Goal: Task Accomplishment & Management: Manage account settings

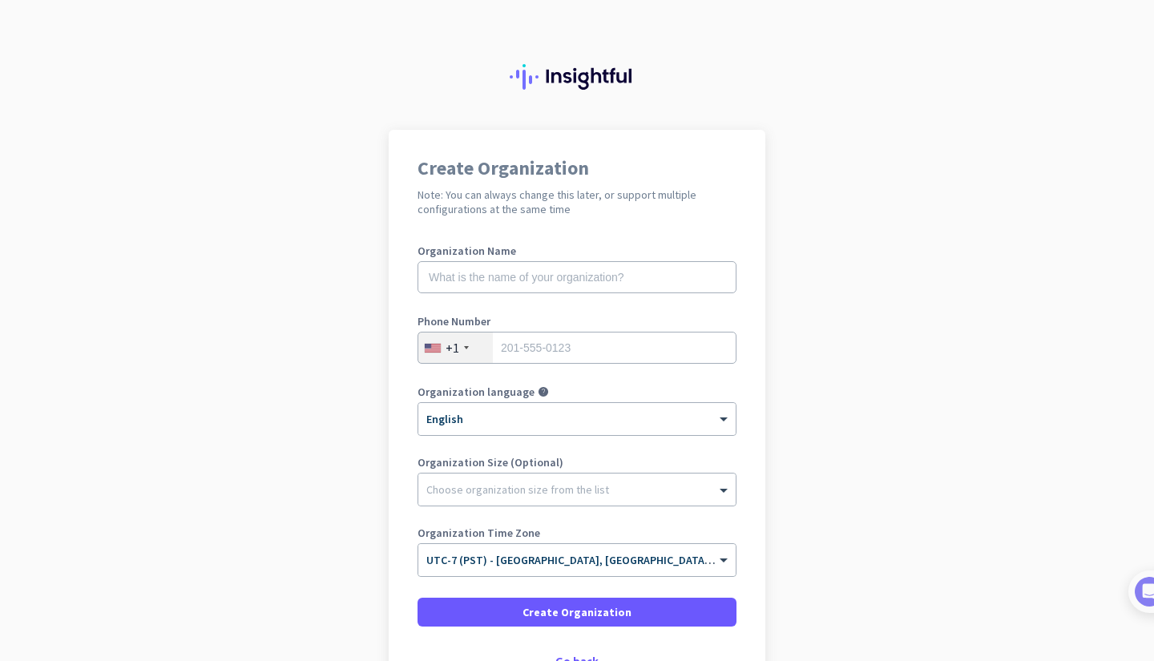
scroll to position [115, 0]
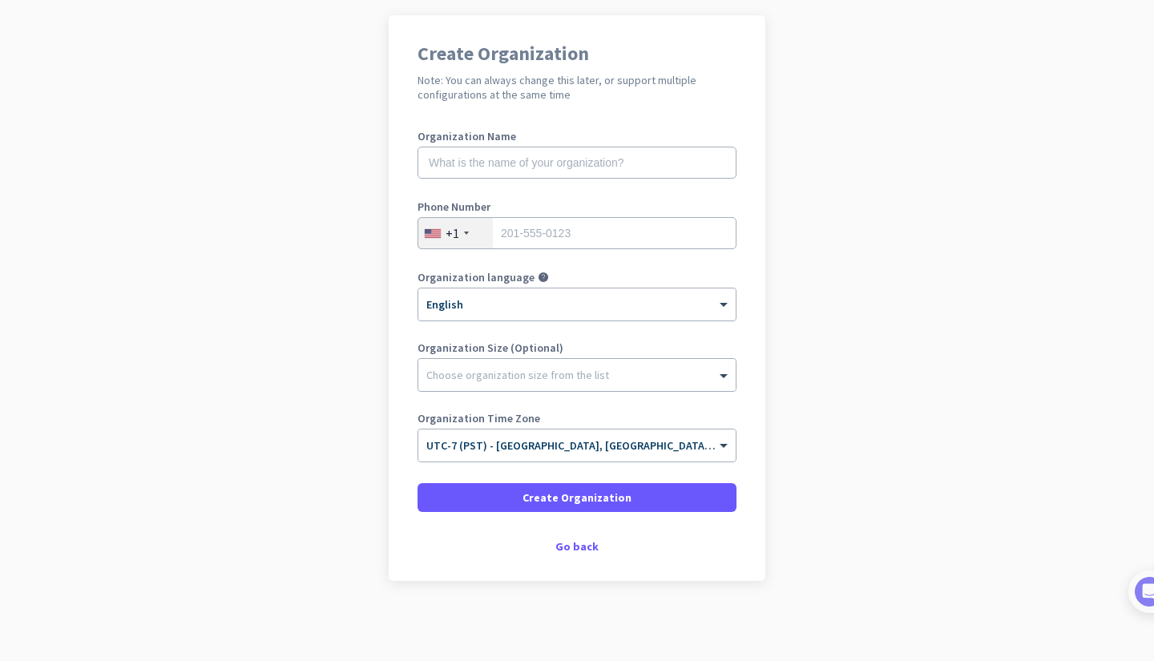
click at [539, 374] on div at bounding box center [577, 371] width 317 height 16
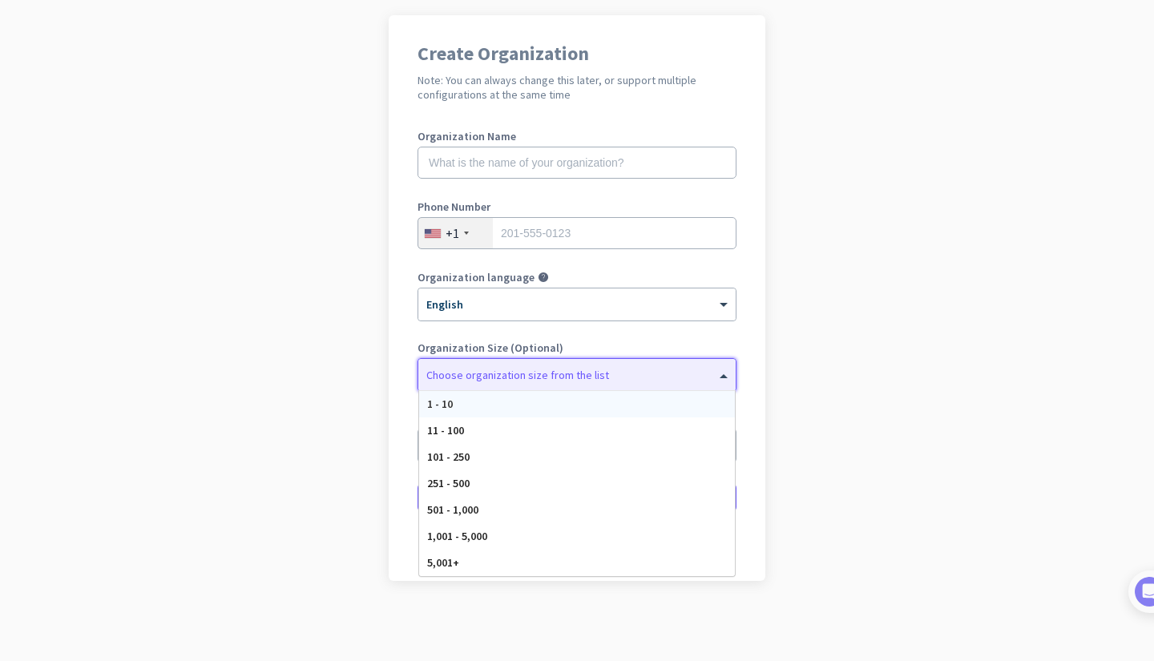
click at [547, 362] on div "Choose organization size from the list" at bounding box center [577, 375] width 317 height 32
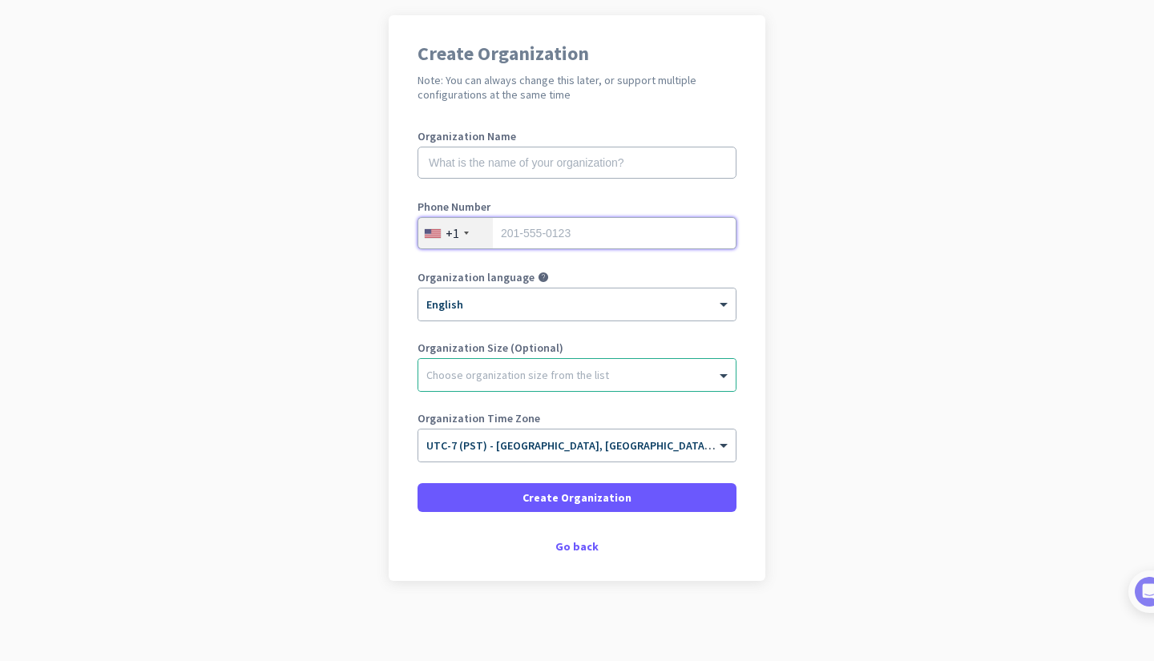
click at [580, 233] on input "tel" at bounding box center [577, 233] width 319 height 32
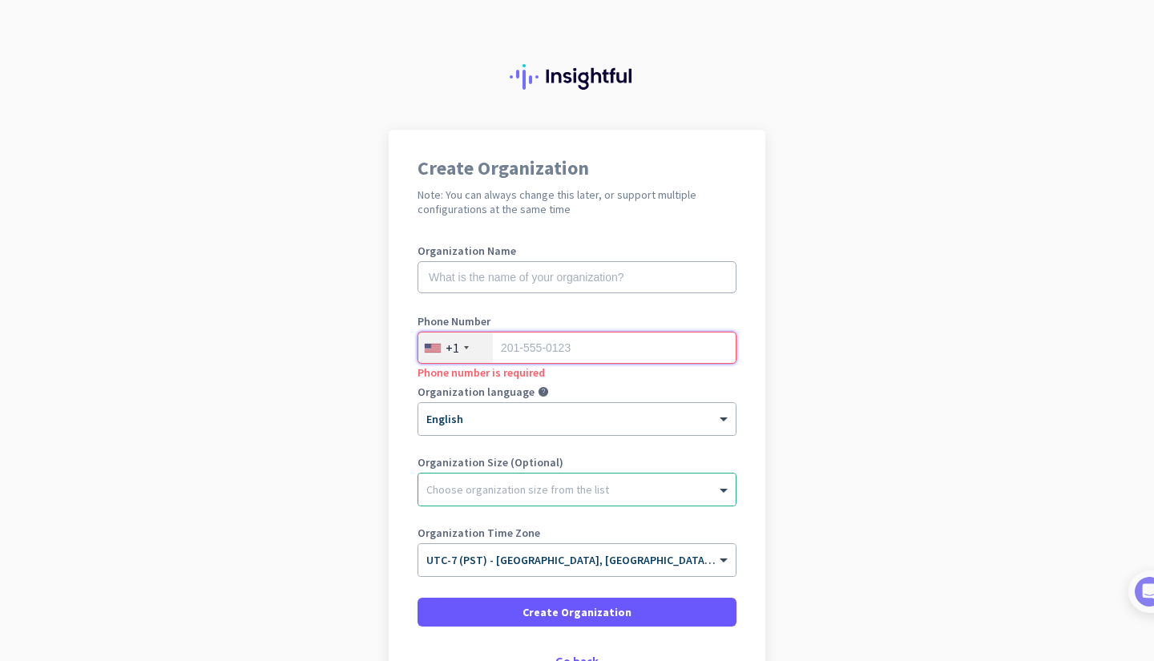
click at [604, 344] on input "tel" at bounding box center [577, 348] width 319 height 32
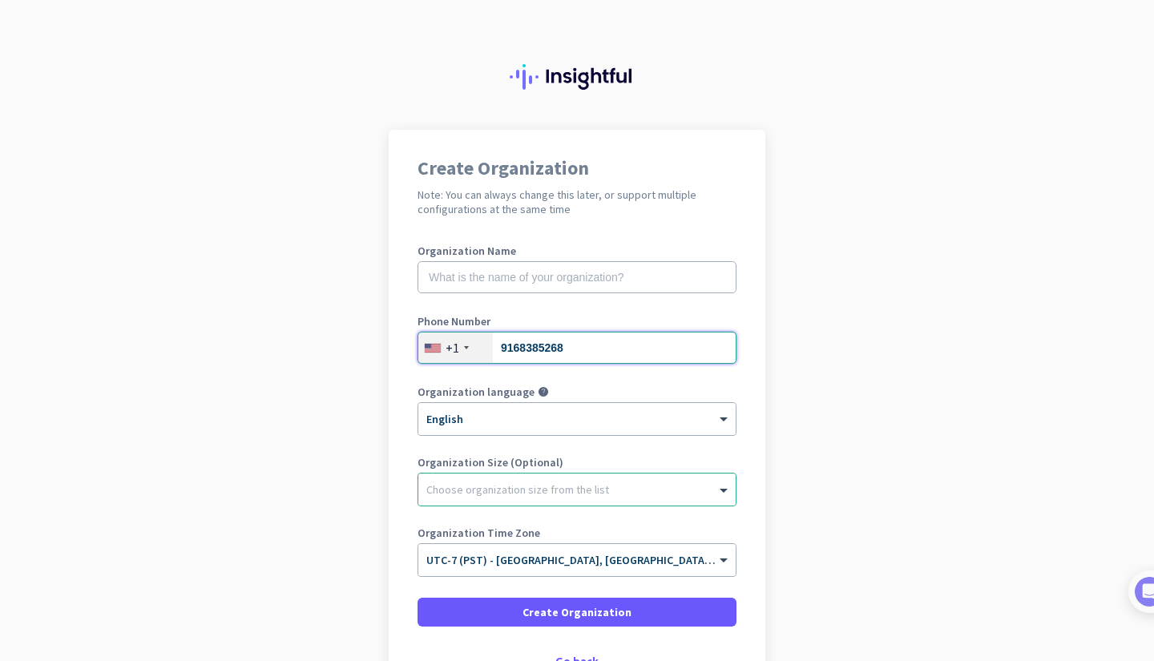
type input "9168385268"
click at [580, 269] on input "text" at bounding box center [577, 277] width 319 height 32
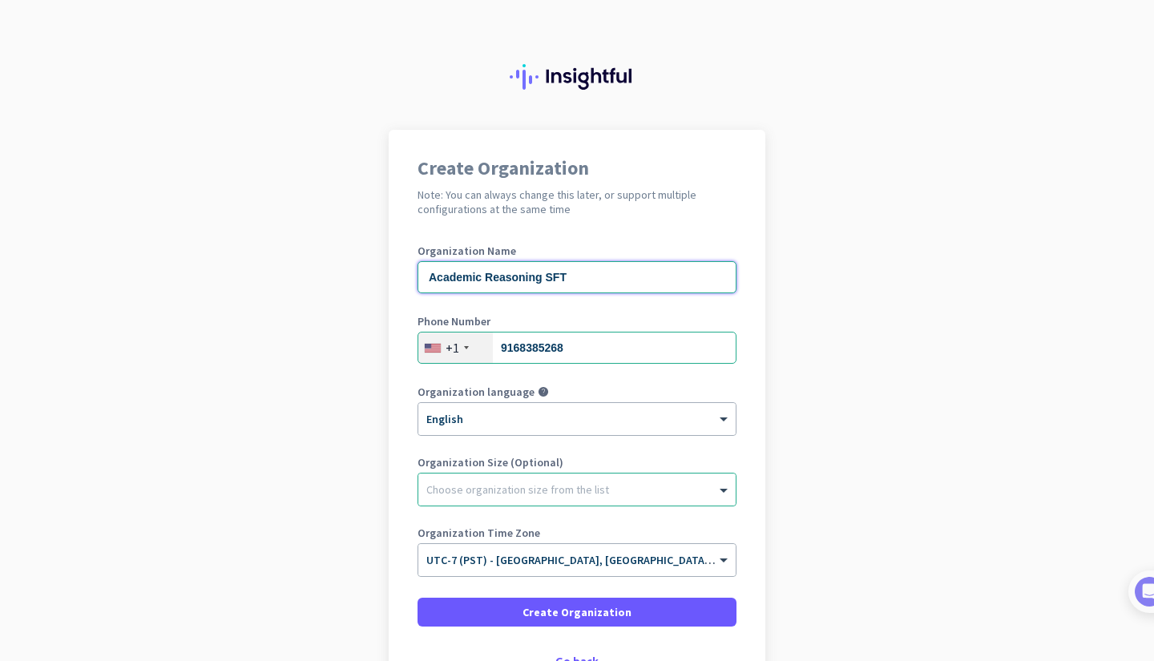
type input "Academic Reasoning SFT"
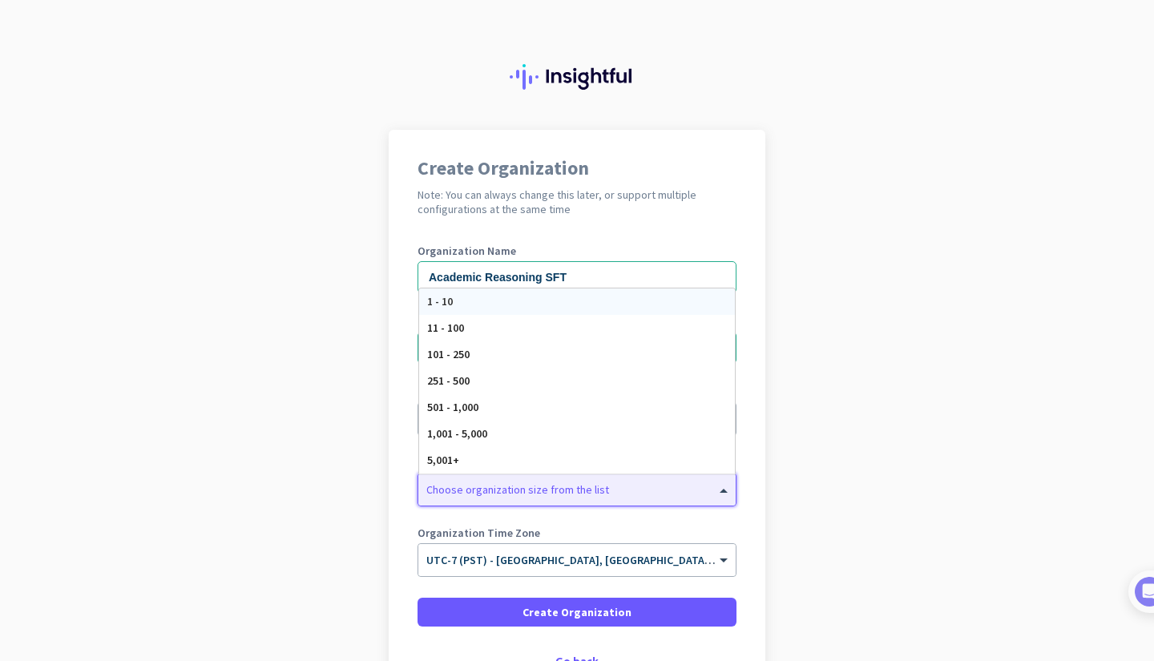
click at [597, 485] on div at bounding box center [577, 486] width 317 height 16
click at [538, 528] on label "Organization Time Zone" at bounding box center [577, 533] width 319 height 11
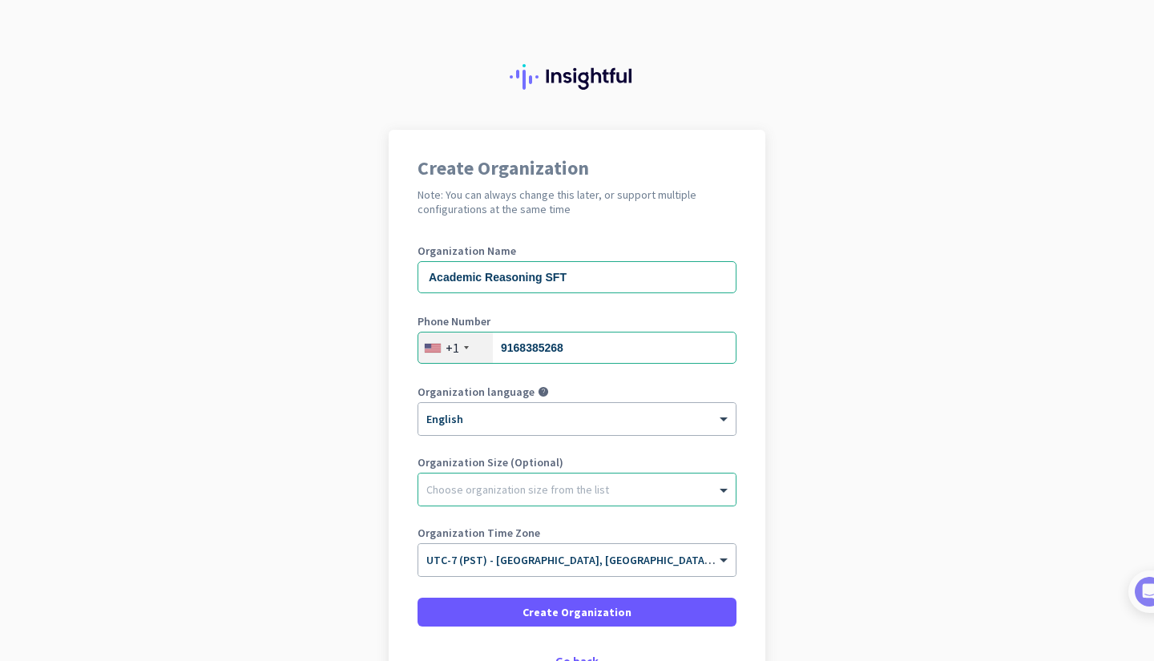
scroll to position [115, 0]
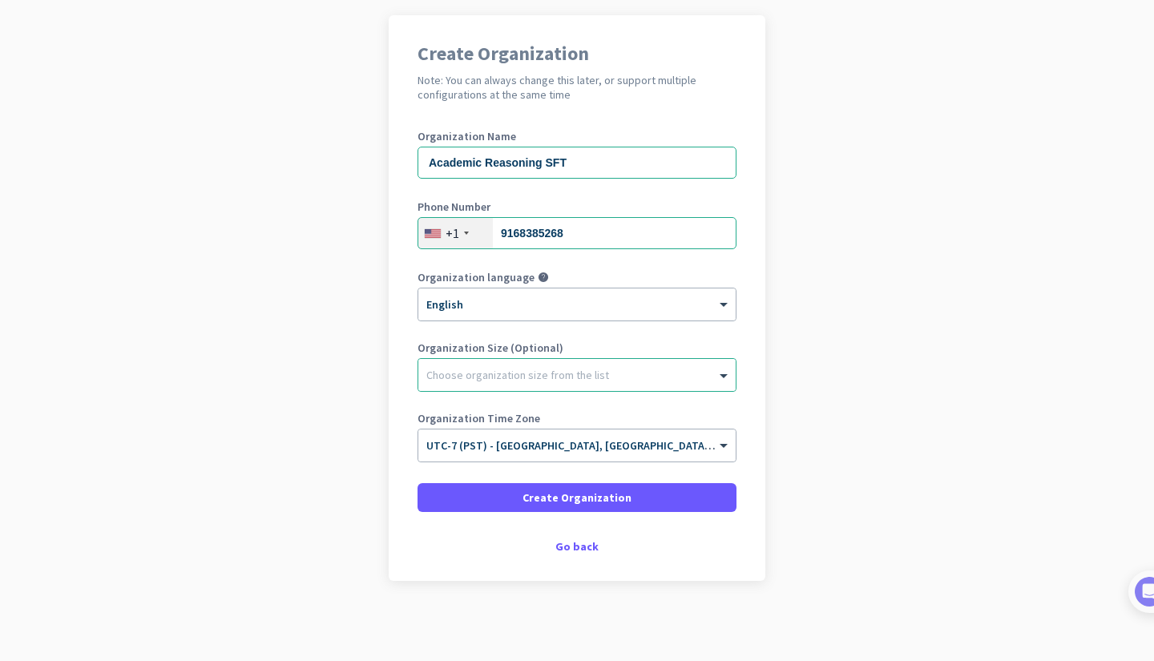
click at [516, 447] on span "UTC-7 (PST) - [GEOGRAPHIC_DATA], [GEOGRAPHIC_DATA], [GEOGRAPHIC_DATA][PERSON_NA…" at bounding box center [717, 446] width 581 height 14
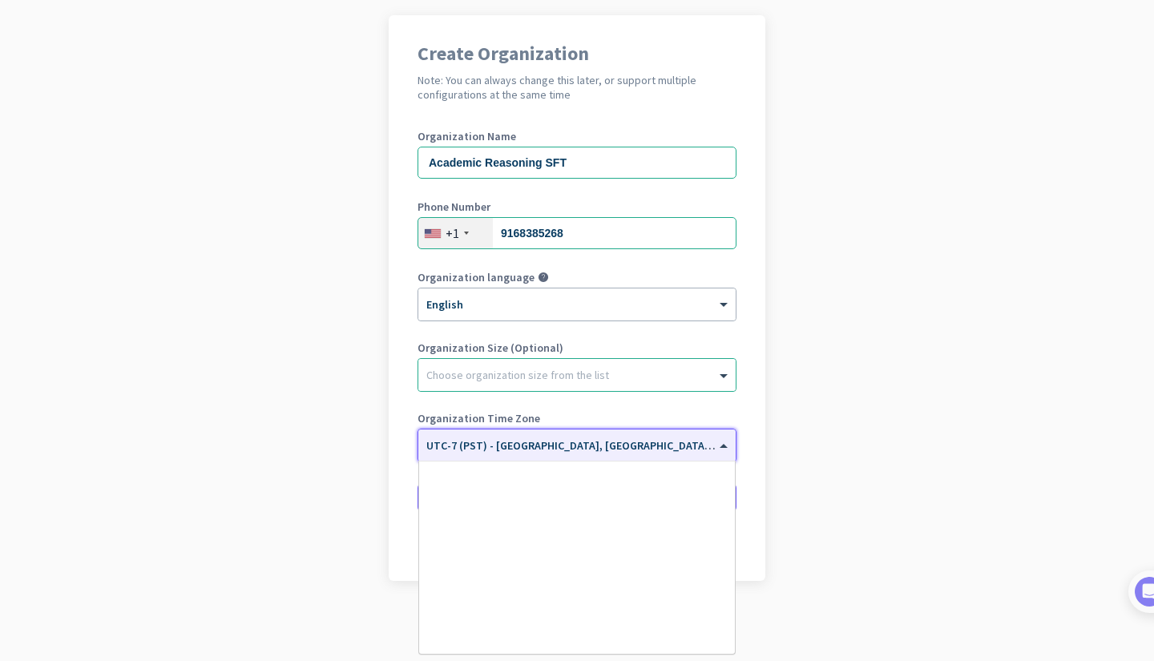
scroll to position [344, 0]
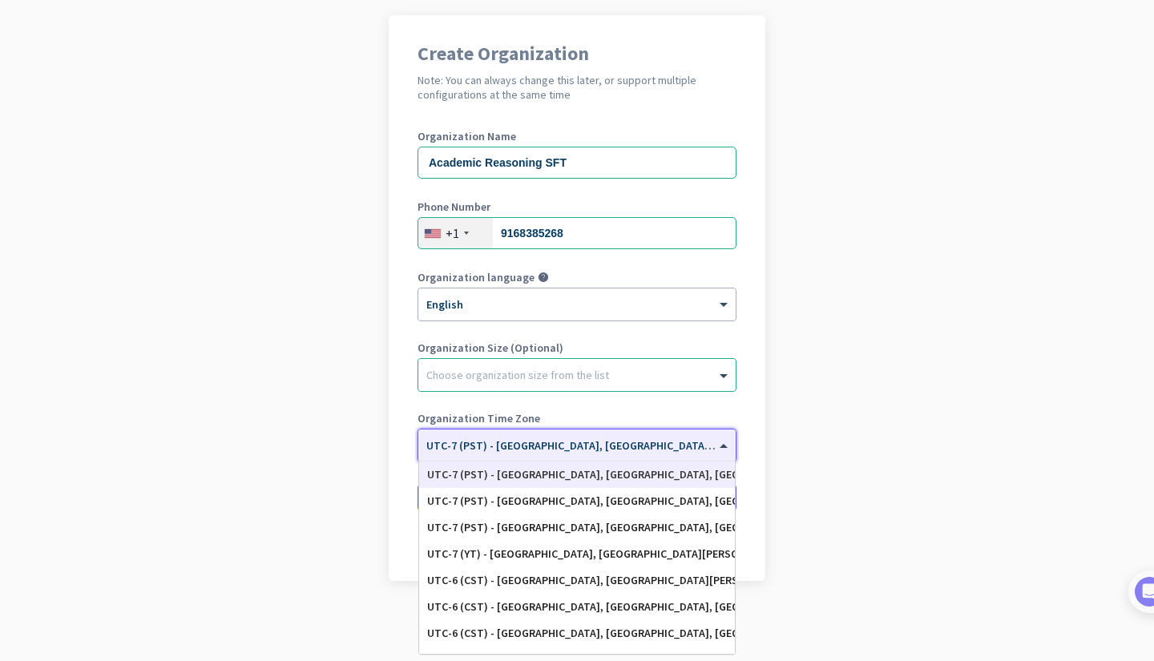
click at [520, 440] on input "text" at bounding box center [561, 441] width 269 height 12
click at [839, 433] on app-onboarding-organization "Create Organization Note: You can always change this later, or support multiple…" at bounding box center [577, 338] width 1154 height 646
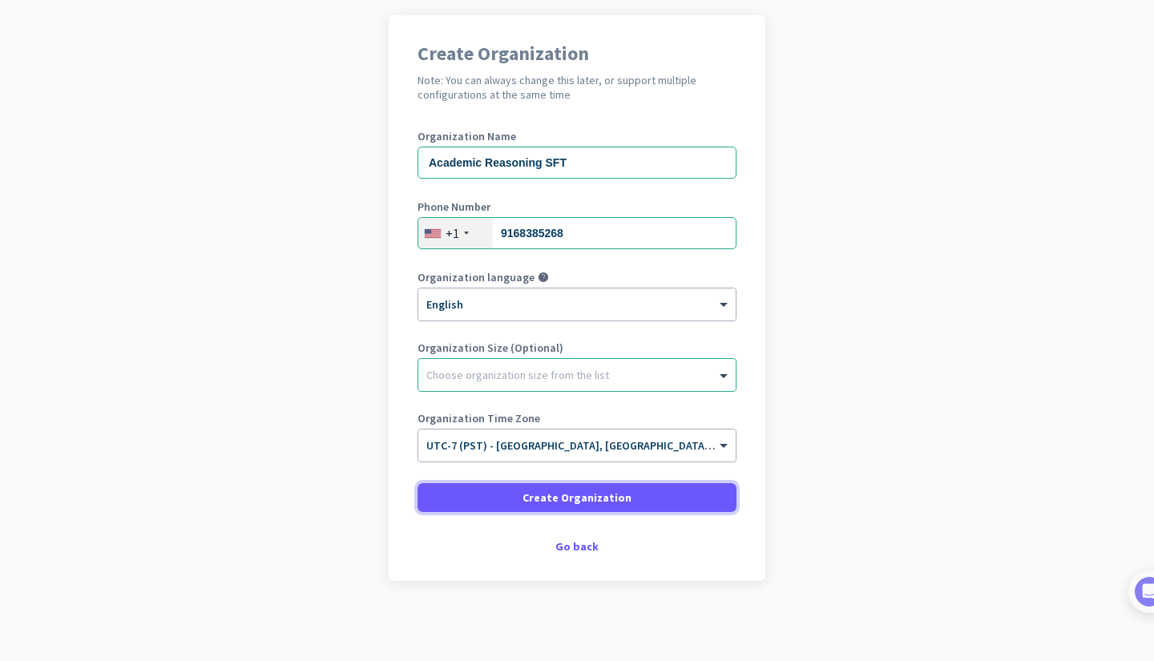
click at [617, 499] on span "Create Organization" at bounding box center [577, 498] width 109 height 16
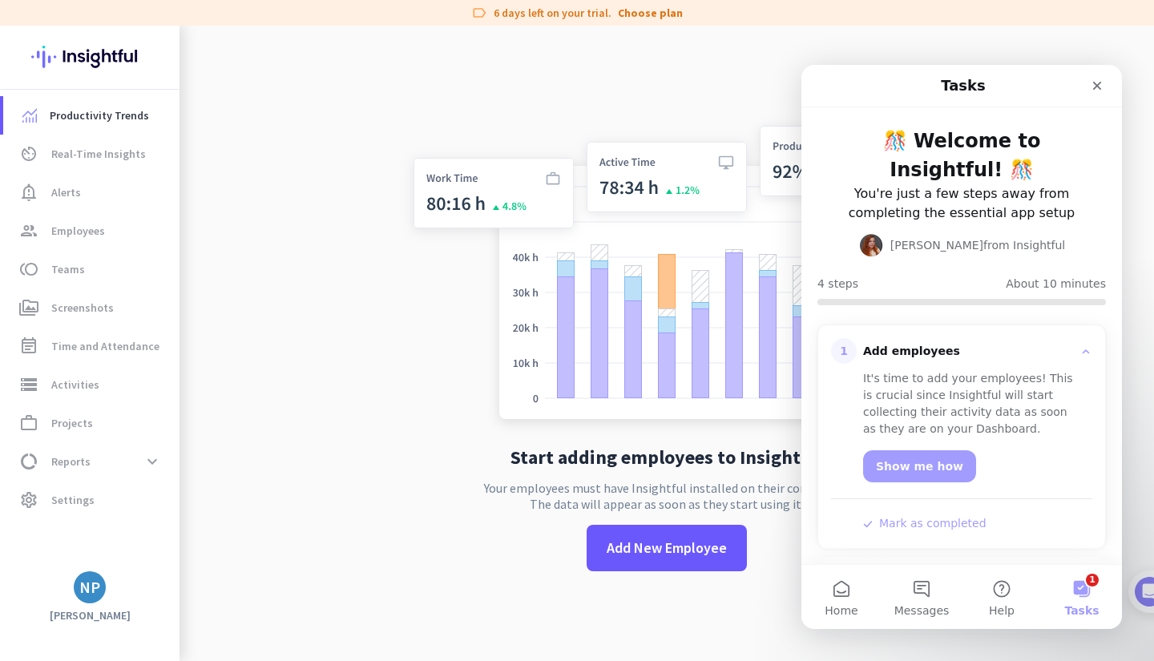
click at [863, 597] on button "Home" at bounding box center [842, 597] width 80 height 64
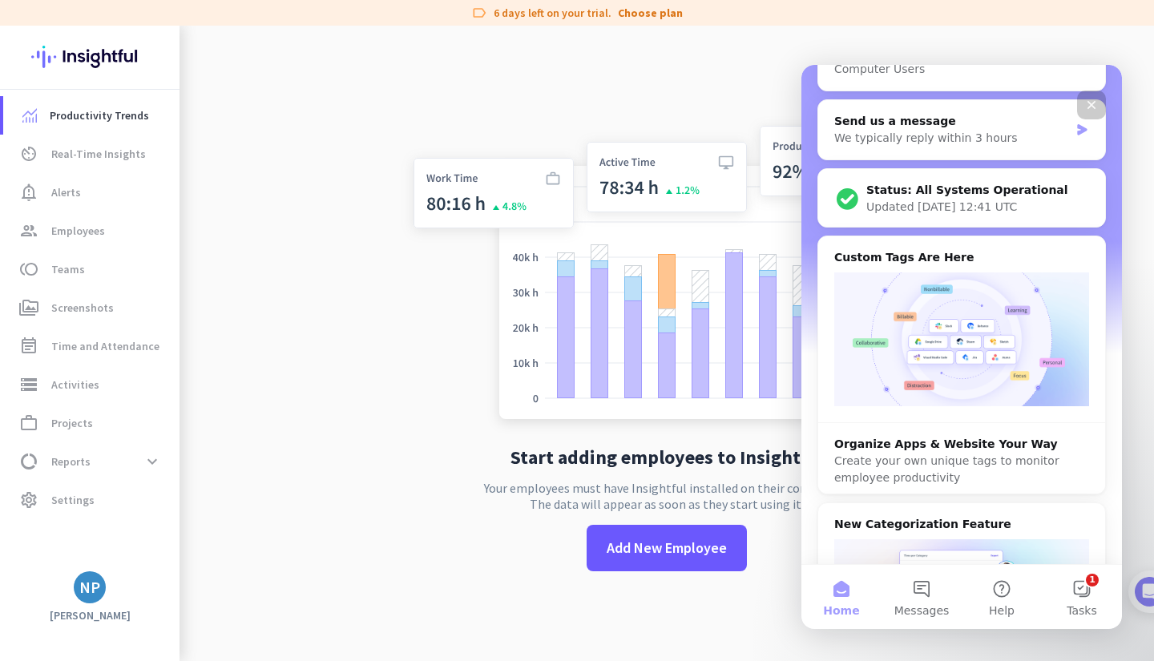
scroll to position [710, 0]
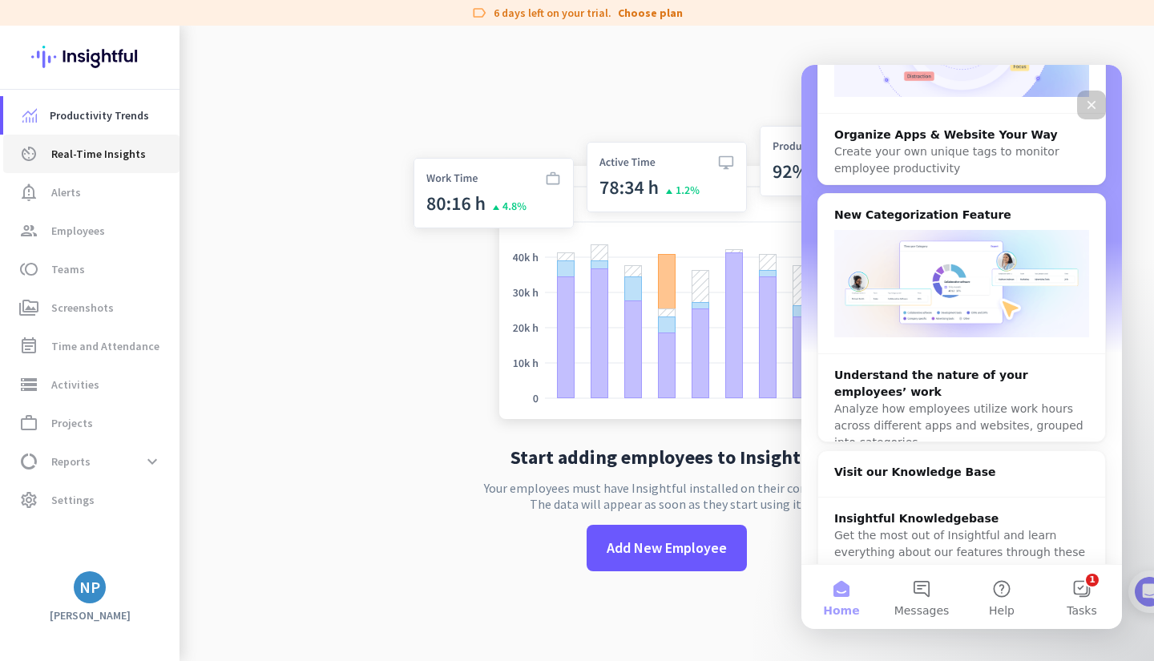
click at [61, 151] on span "Real-Time Insights" at bounding box center [98, 153] width 95 height 19
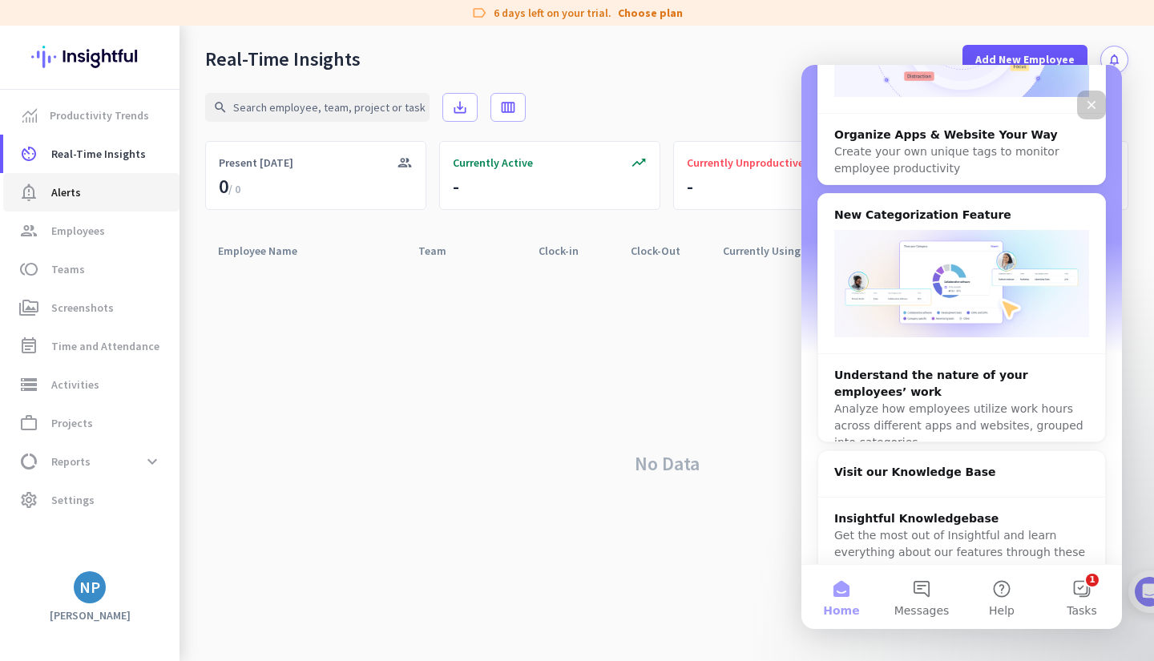
click at [52, 195] on span "Alerts" at bounding box center [66, 192] width 30 height 19
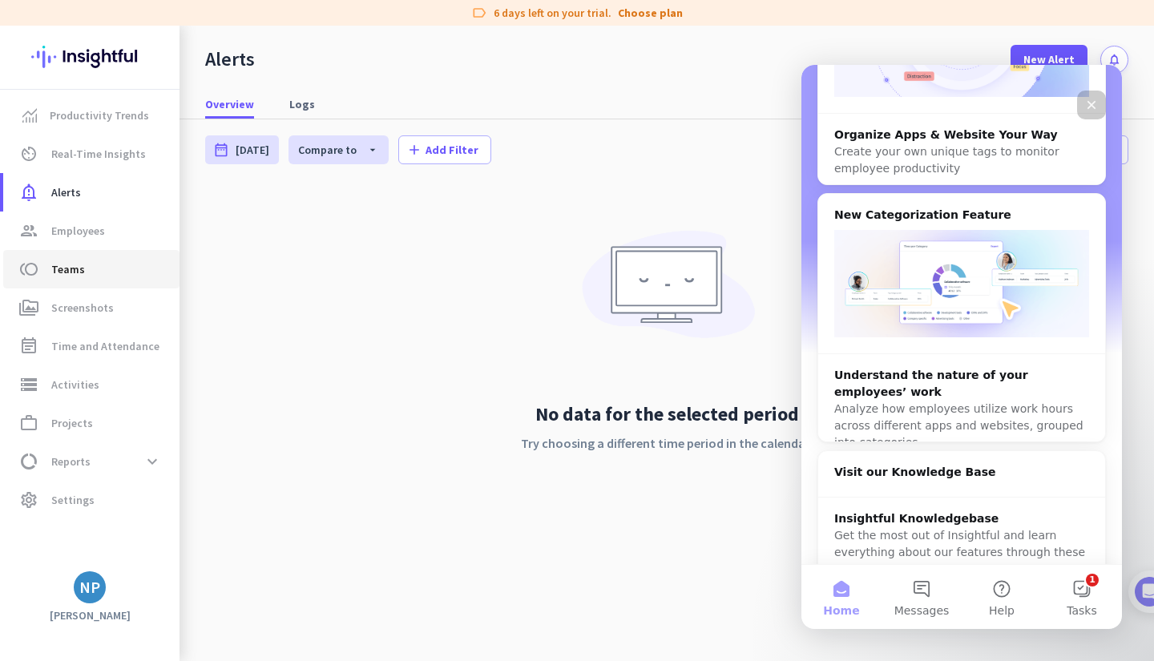
click at [78, 278] on span "Teams" at bounding box center [68, 269] width 34 height 19
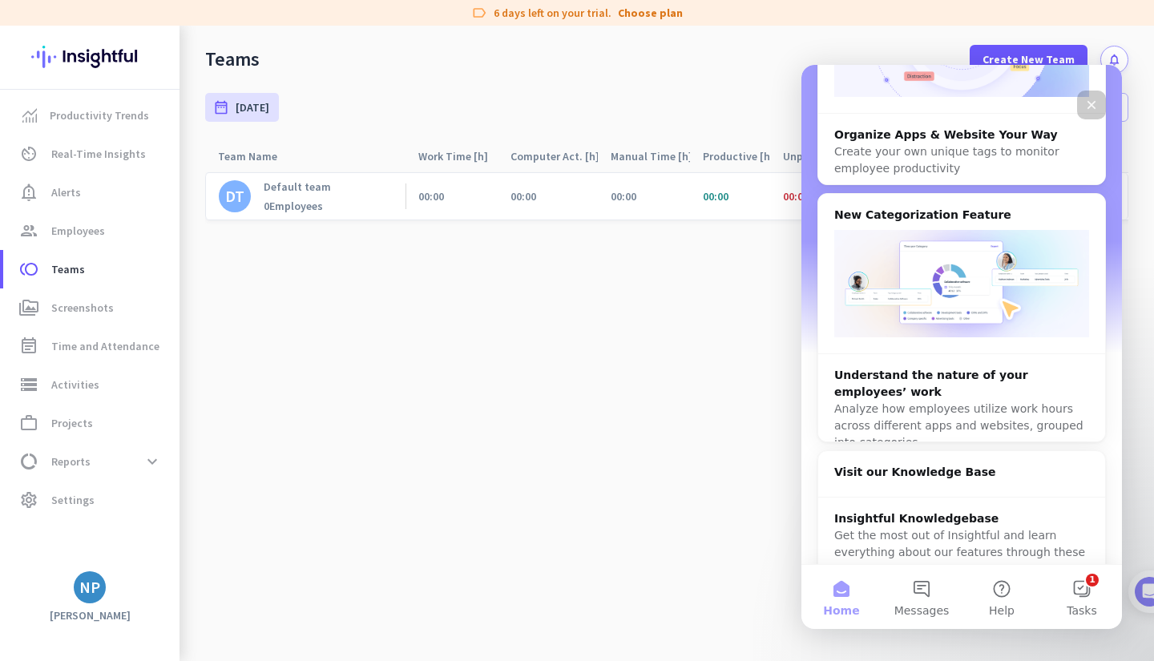
click at [529, 392] on cdk-virtual-scroll-viewport "DT Default team 0 Employees 00:00 00:00 00:00 00:00 00:00 00:00 00:00 00:00 0% …" at bounding box center [667, 417] width 924 height 490
click at [1092, 103] on icon "Close" at bounding box center [1092, 105] width 13 height 13
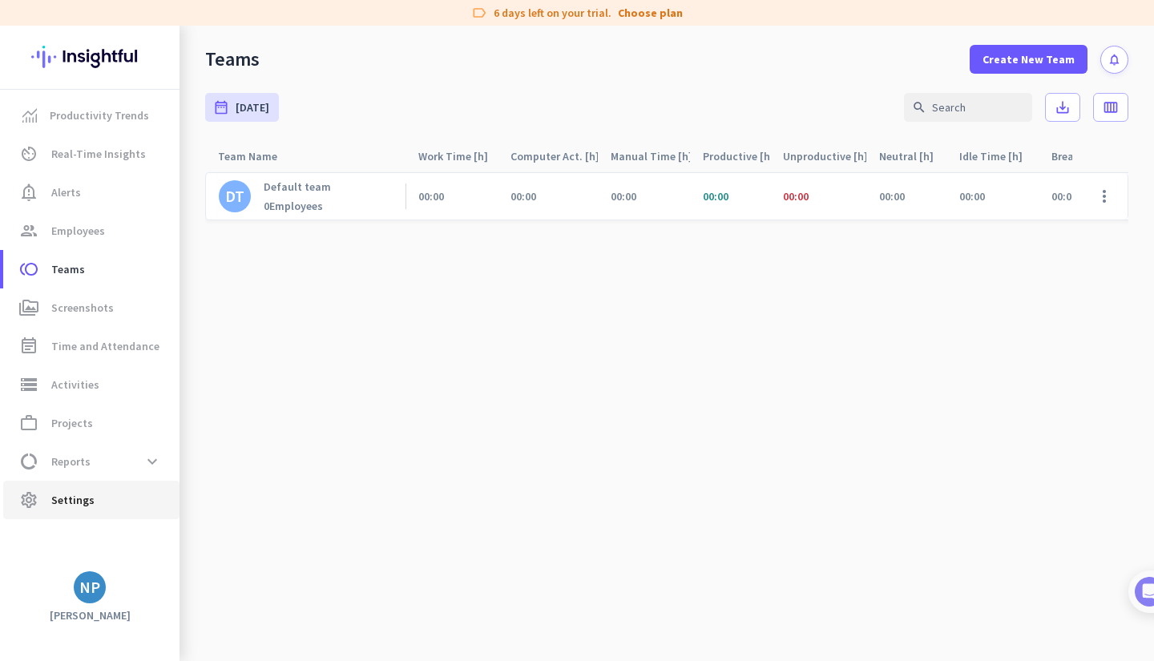
click at [85, 502] on span "Settings" at bounding box center [72, 500] width 43 height 19
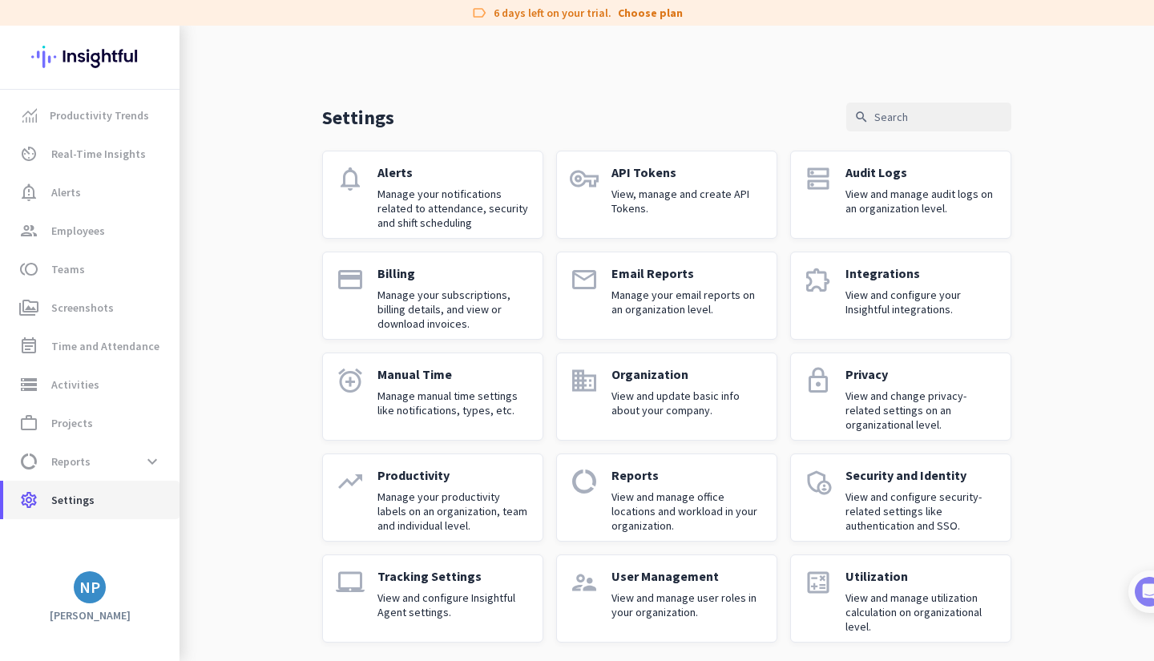
scroll to position [7, 0]
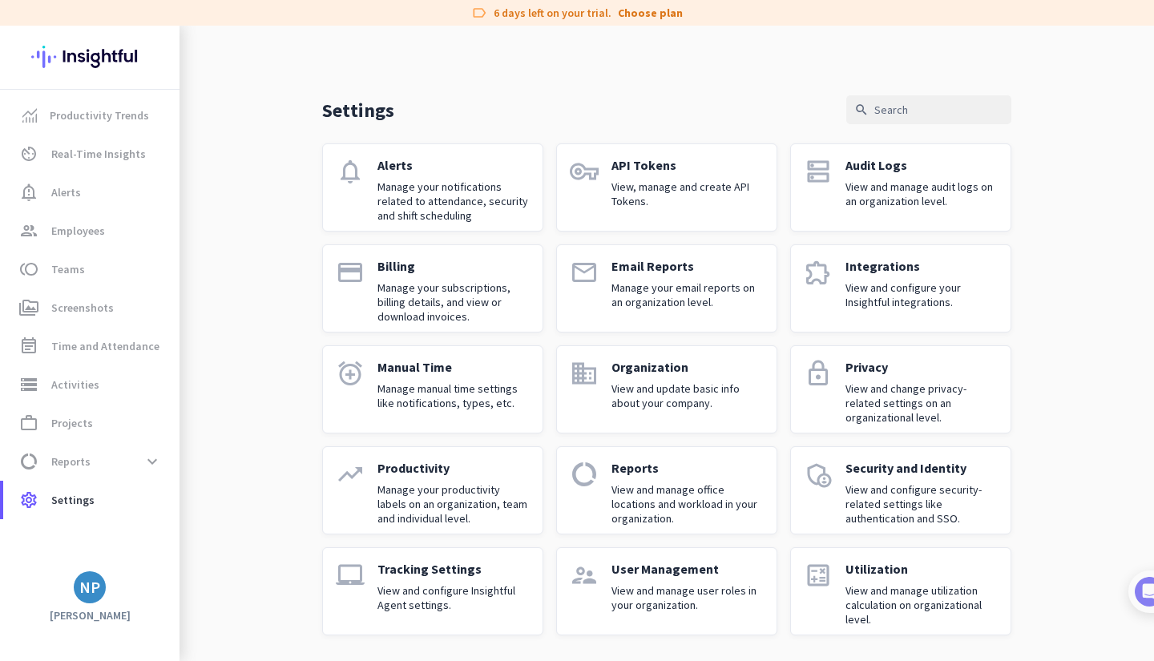
click at [79, 572] on app-letter-avatar "NP" at bounding box center [90, 588] width 32 height 32
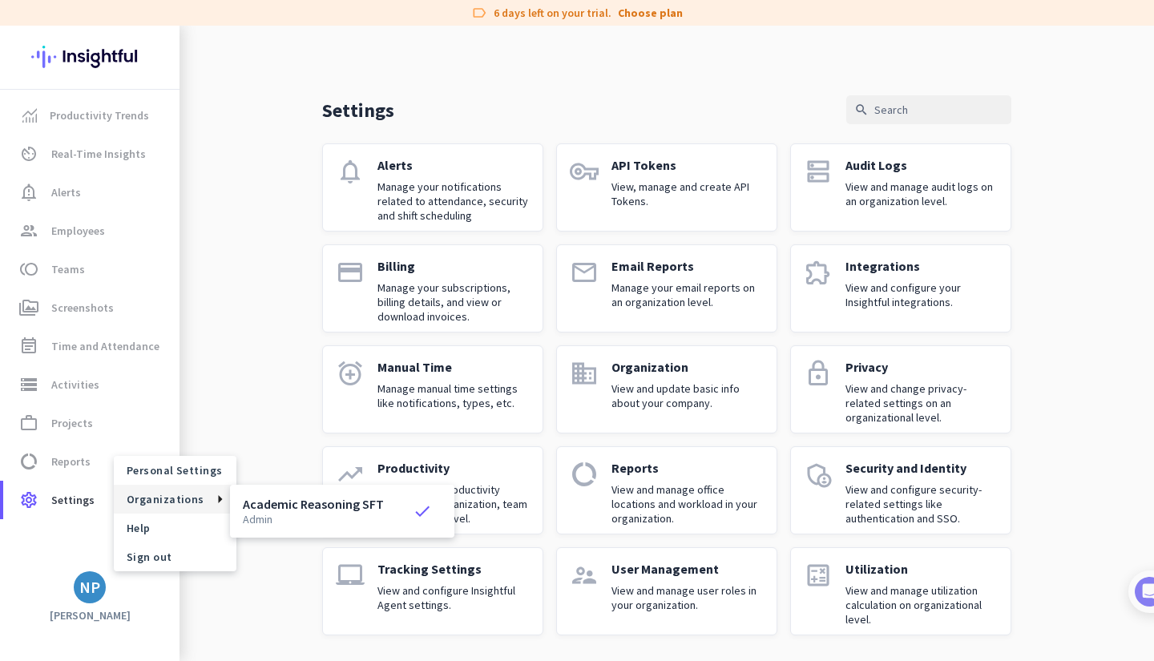
drag, startPoint x: 307, startPoint y: 513, endPoint x: 192, endPoint y: 461, distance: 126.7
click at [192, 461] on span "Personal Settings" at bounding box center [175, 470] width 123 height 29
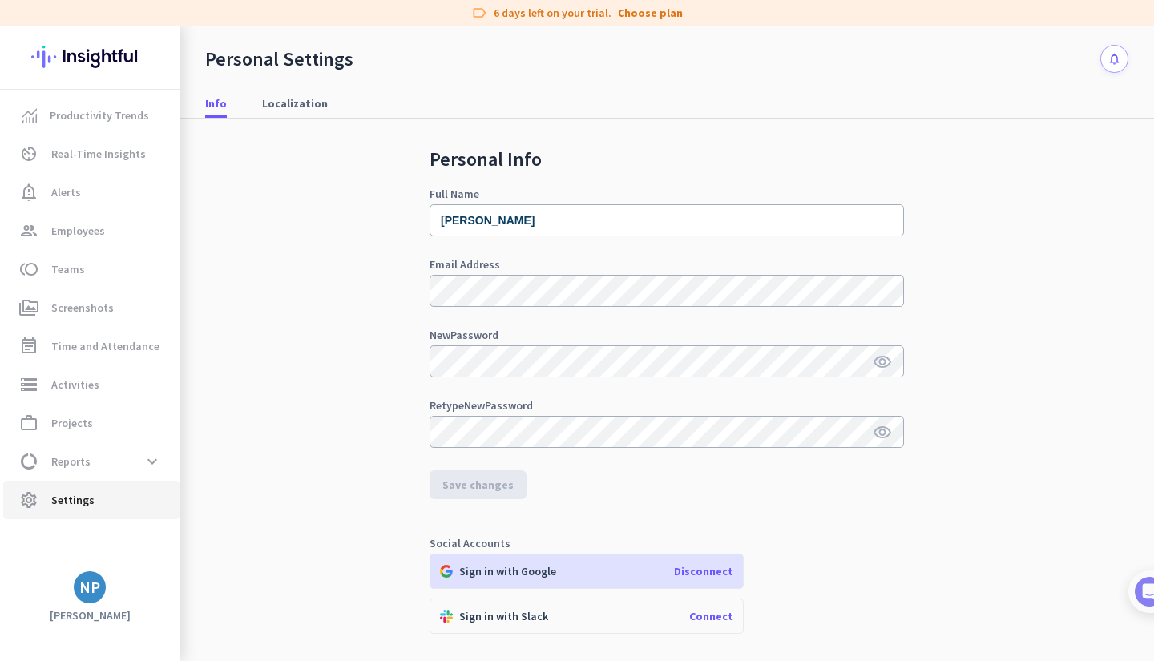
click at [81, 507] on span "Settings" at bounding box center [72, 500] width 43 height 19
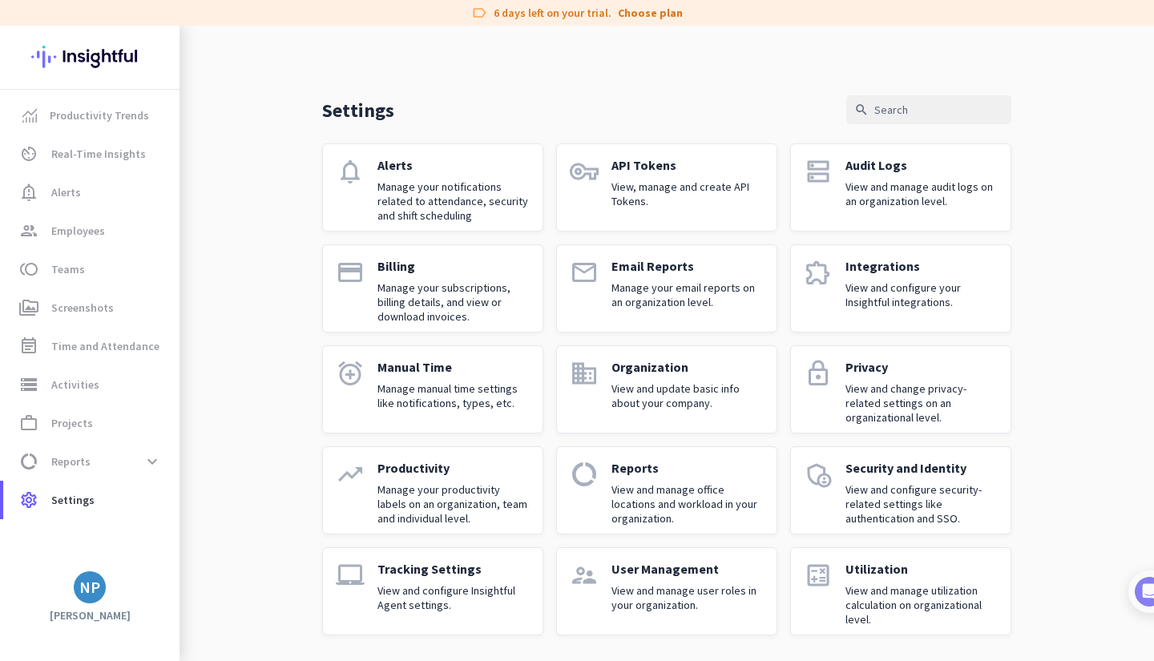
click at [89, 594] on div "NP" at bounding box center [89, 588] width 21 height 16
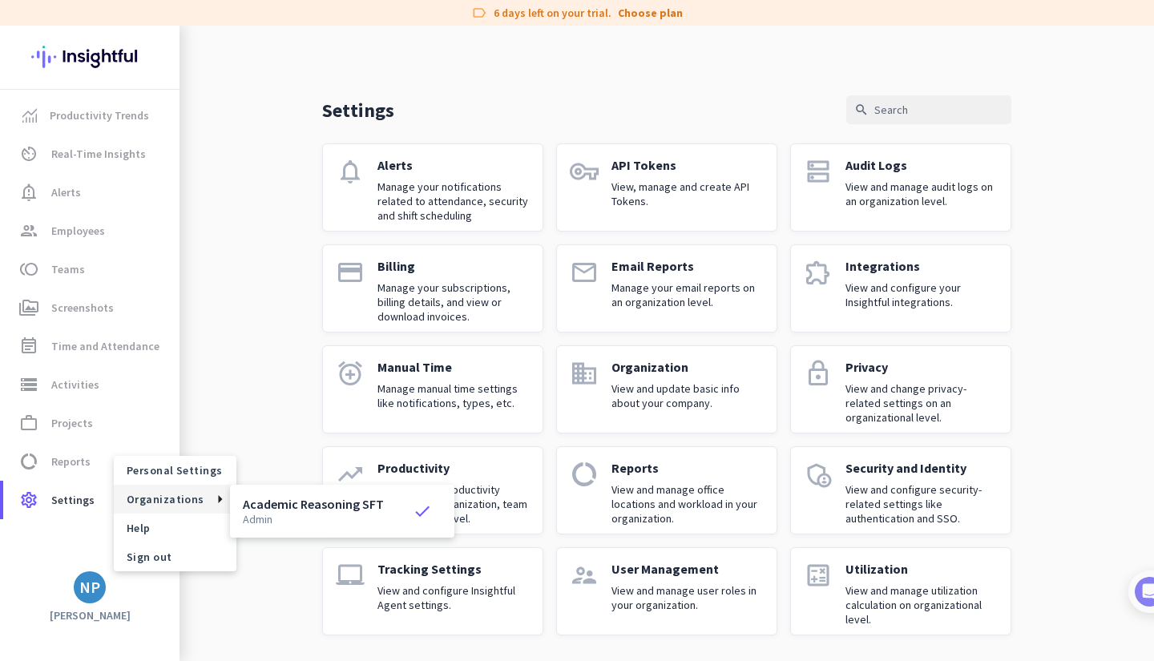
click at [174, 501] on span "Organizations" at bounding box center [166, 499] width 78 height 14
click at [245, 500] on h3 "Academic Reasoning SFT" at bounding box center [313, 504] width 141 height 13
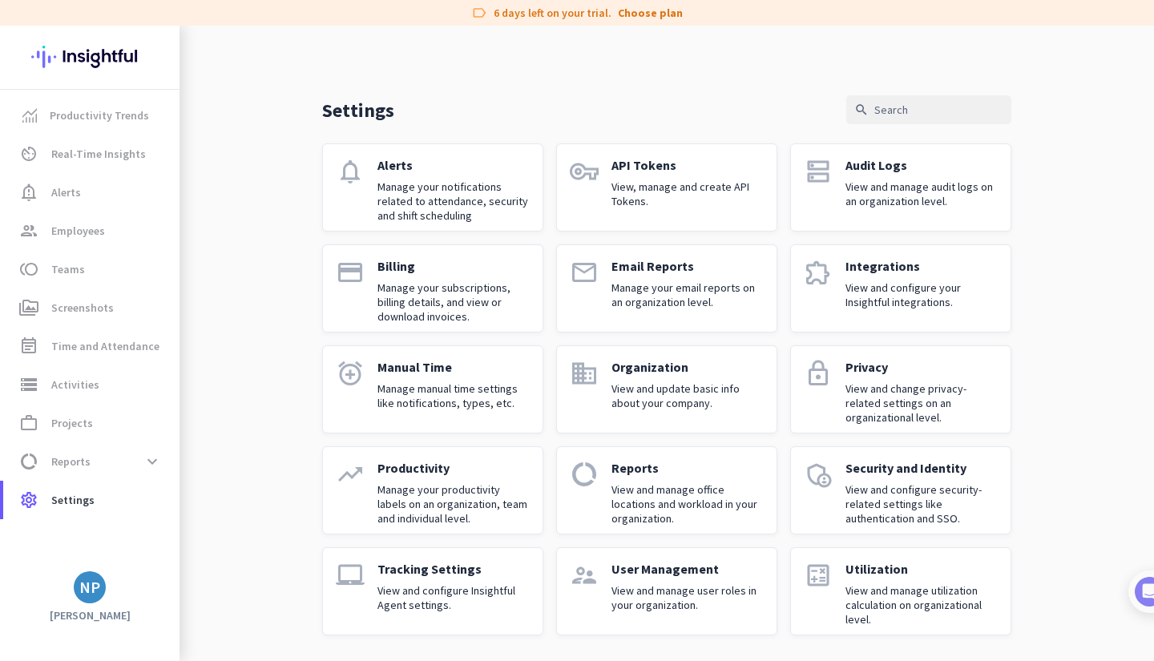
click at [91, 600] on div "NP" at bounding box center [90, 588] width 32 height 32
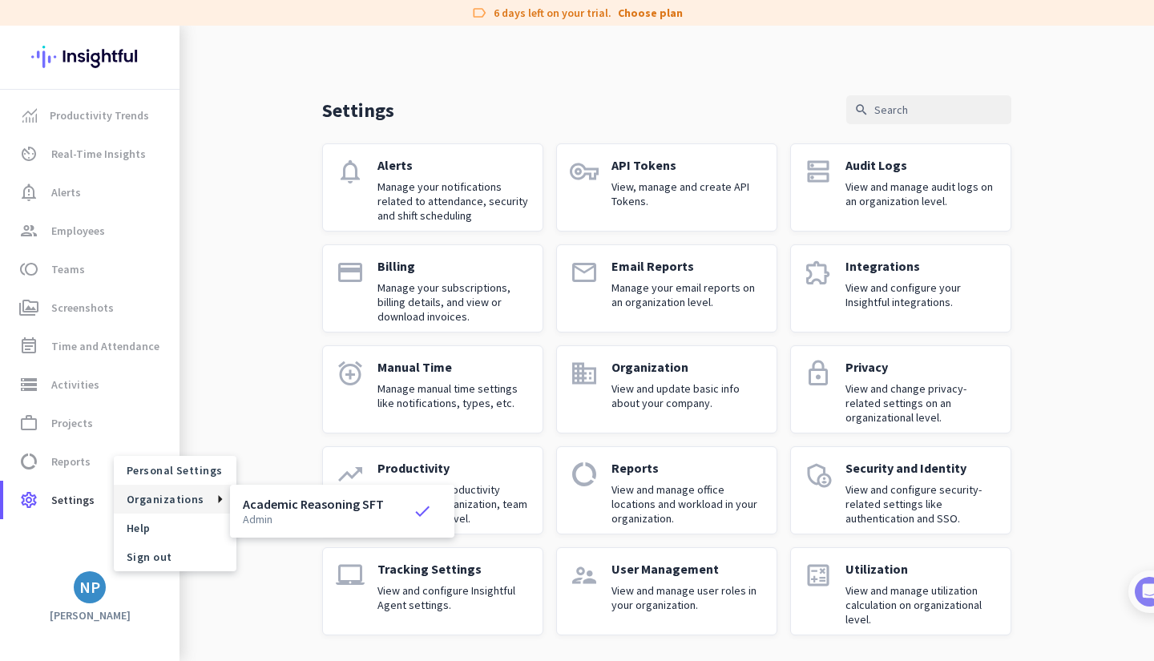
click at [173, 498] on span "Organizations" at bounding box center [166, 499] width 78 height 14
click at [120, 115] on div at bounding box center [577, 330] width 1154 height 661
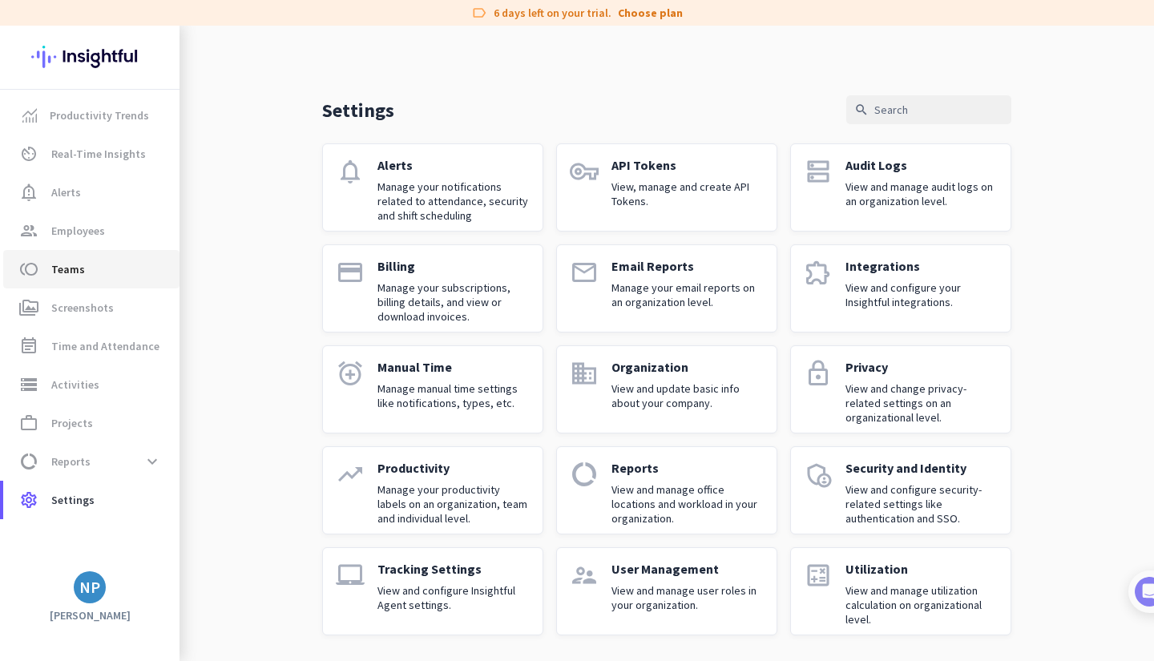
click at [89, 269] on span "toll Teams" at bounding box center [91, 269] width 151 height 19
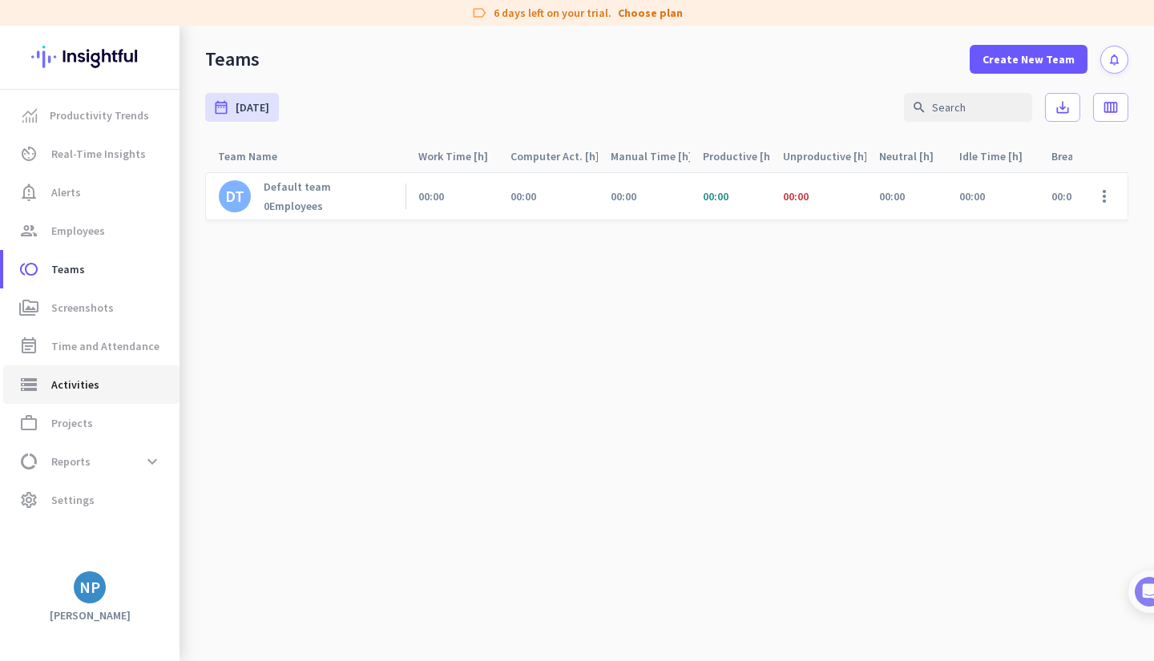
click at [120, 381] on span "storage Activities" at bounding box center [91, 384] width 151 height 19
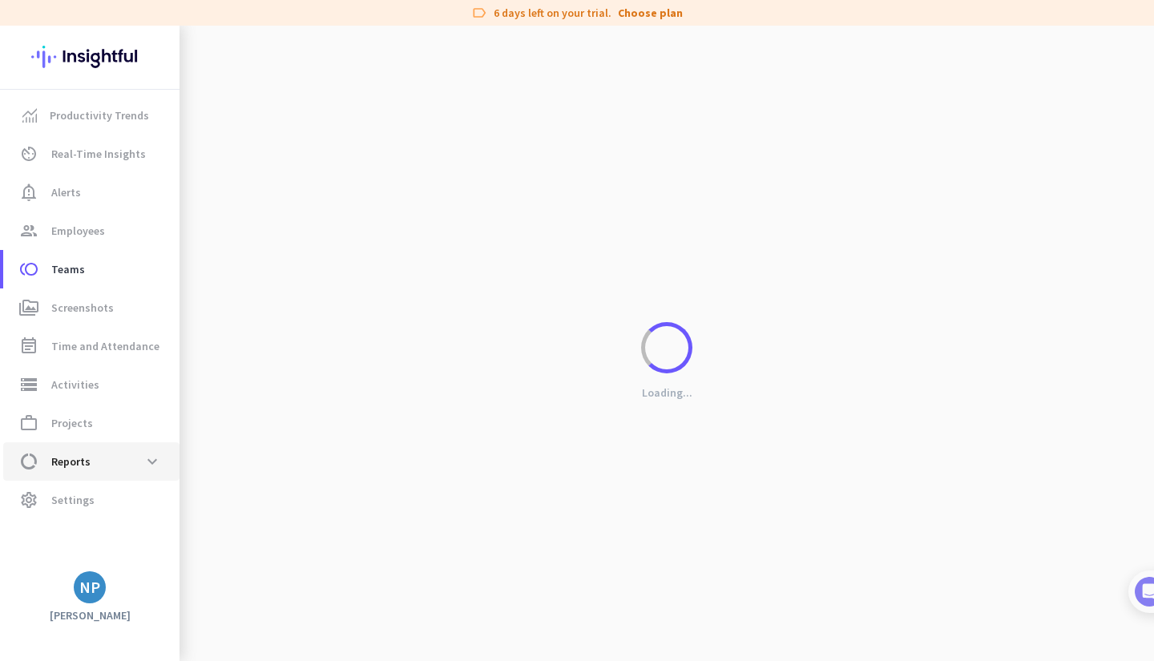
click at [111, 448] on span "data_usage Reports expand_more" at bounding box center [91, 461] width 151 height 29
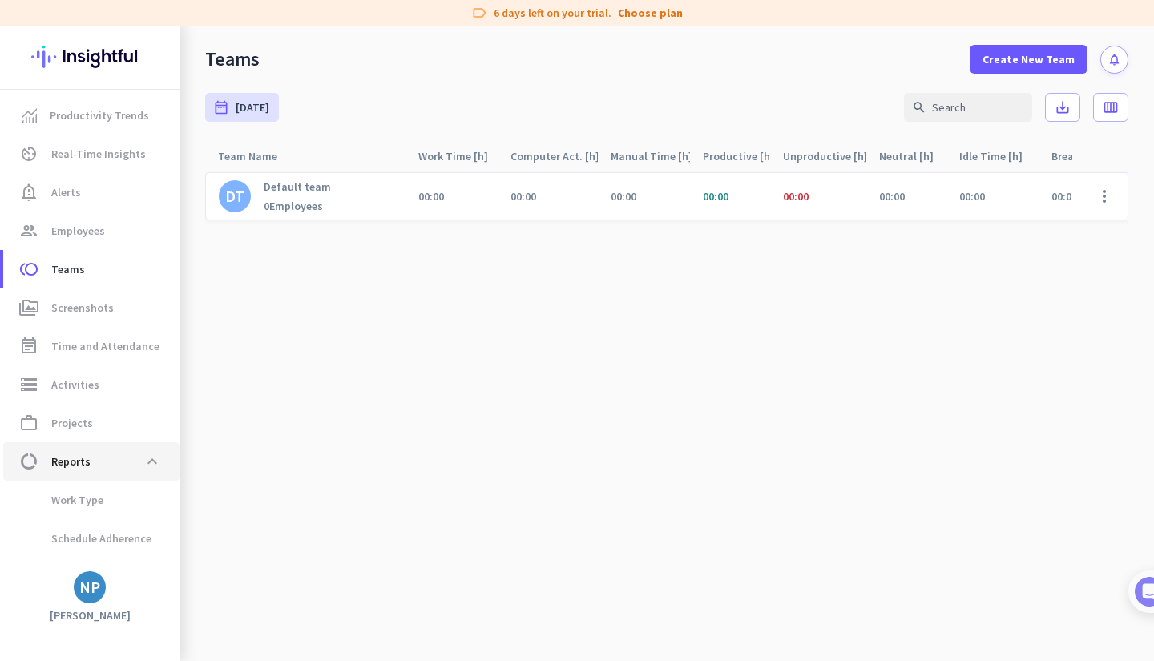
type input "[DATE] - [DATE]"
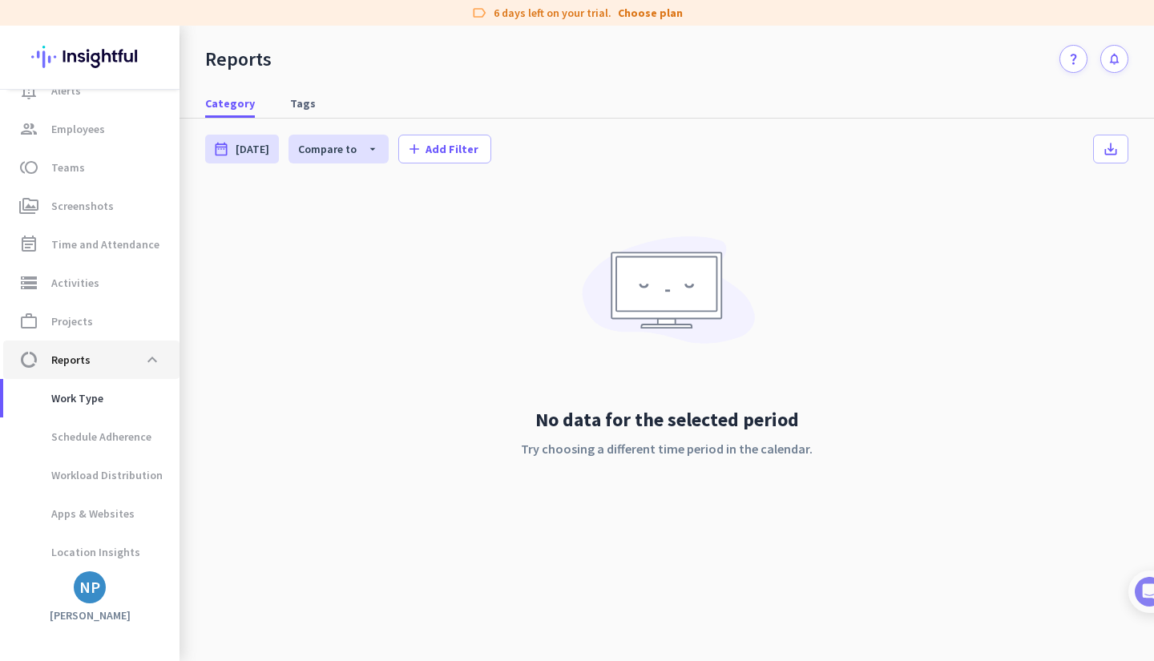
scroll to position [147, 0]
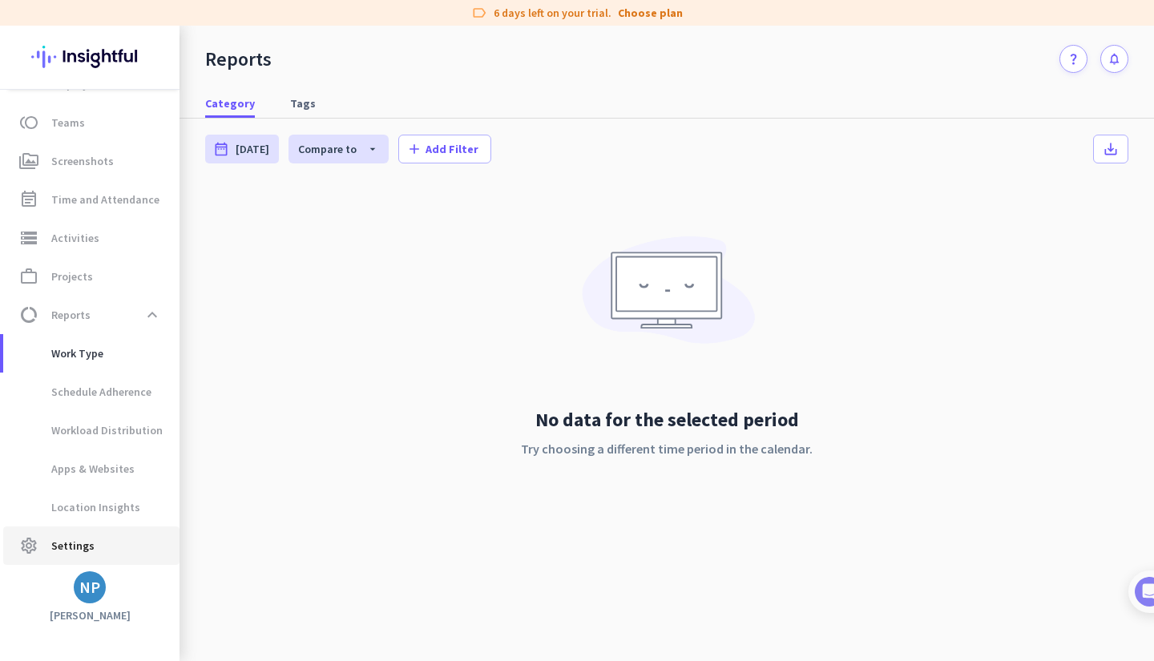
click at [93, 556] on link "settings Settings" at bounding box center [91, 546] width 176 height 38
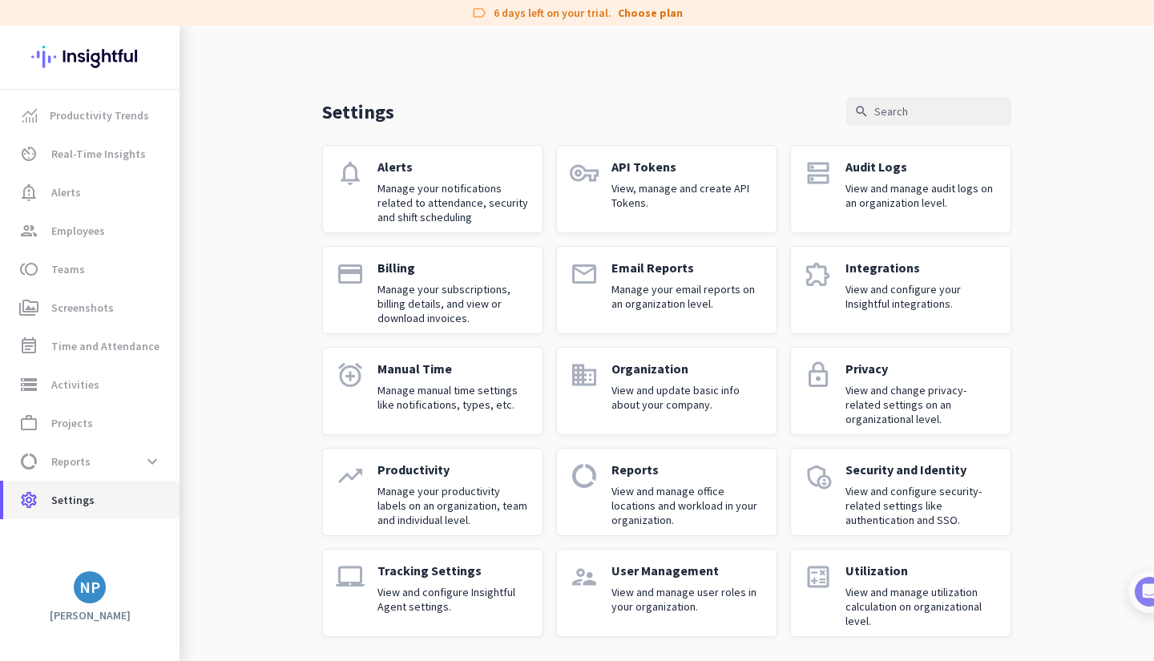
scroll to position [7, 0]
click at [693, 596] on p "View and manage user roles in your organization." at bounding box center [688, 598] width 152 height 29
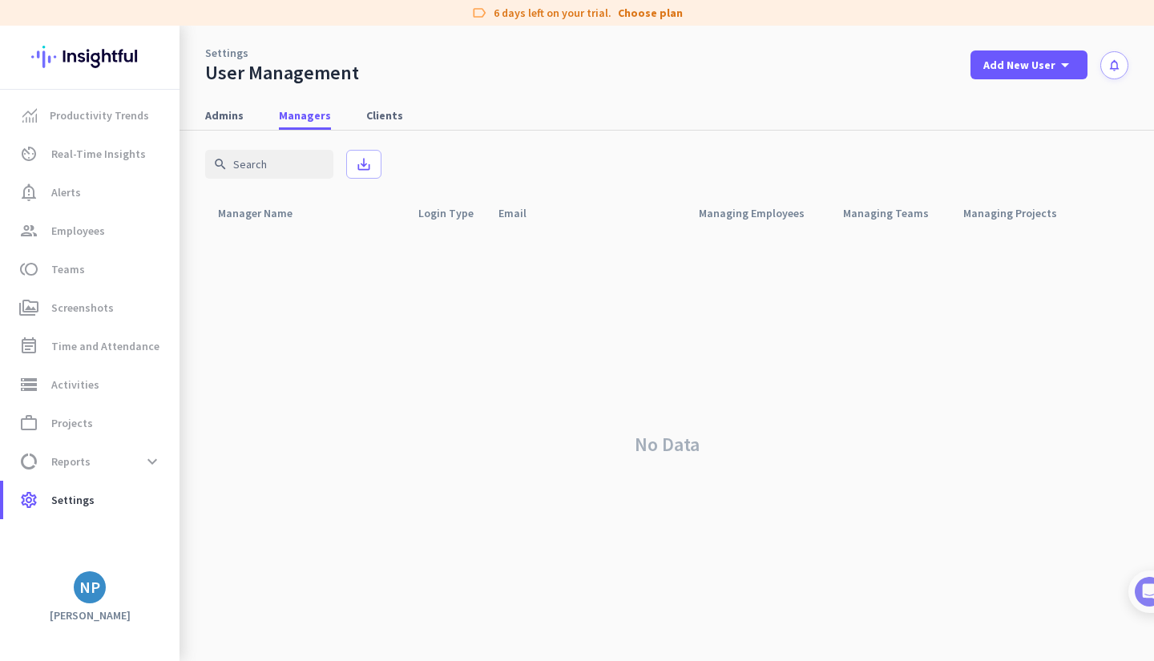
click at [87, 568] on div "Productivity Trends av_timer Real-Time Insights notification_important Alerts g…" at bounding box center [90, 331] width 180 height 482
click at [90, 582] on div "NP" at bounding box center [89, 588] width 21 height 16
click at [176, 509] on span "Organizations" at bounding box center [175, 499] width 123 height 29
click at [180, 501] on span "Organizations" at bounding box center [166, 499] width 78 height 14
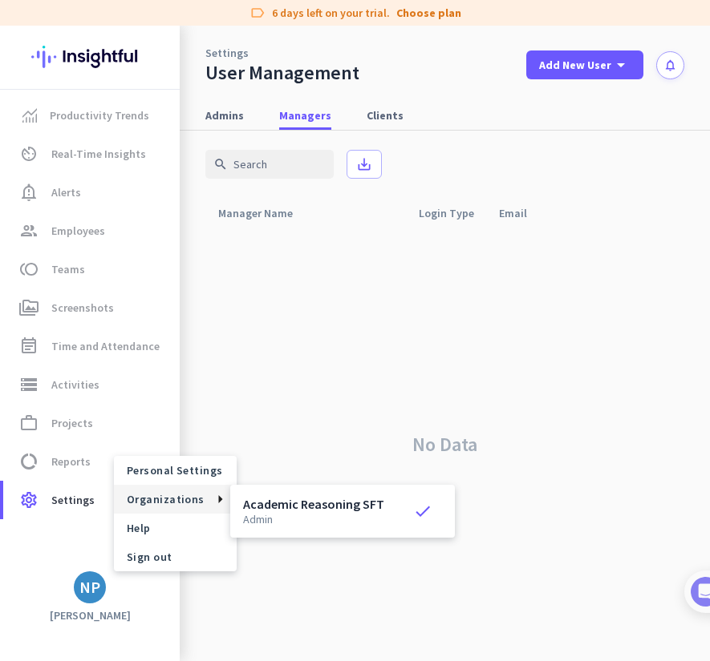
click at [317, 515] on p "admin" at bounding box center [313, 519] width 141 height 11
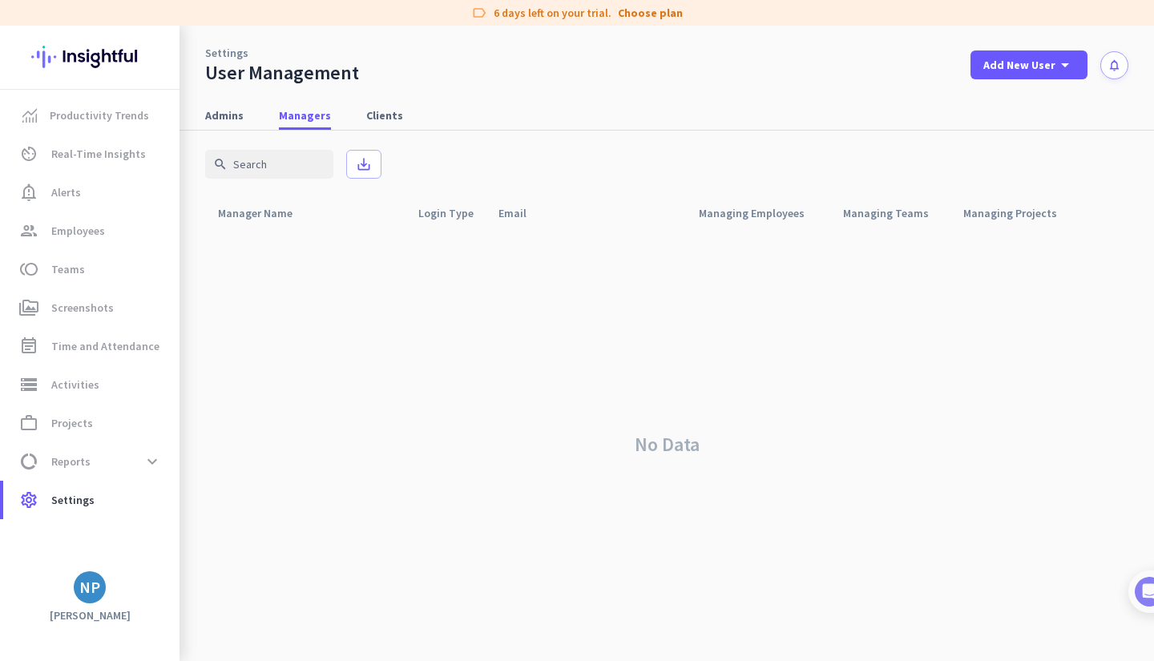
click at [380, 111] on span "Clients" at bounding box center [384, 115] width 37 height 16
click at [252, 110] on link "Admins" at bounding box center [225, 115] width 58 height 29
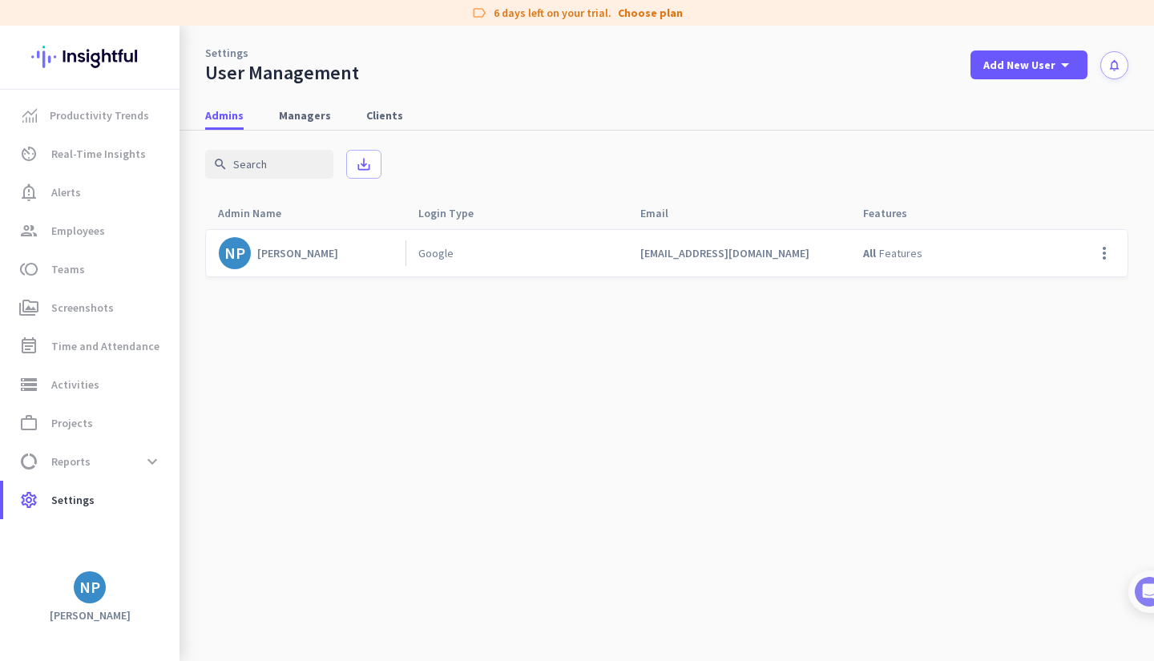
click at [1102, 256] on span at bounding box center [1105, 253] width 38 height 38
click at [1066, 310] on span "Remove Admin" at bounding box center [1071, 316] width 74 height 14
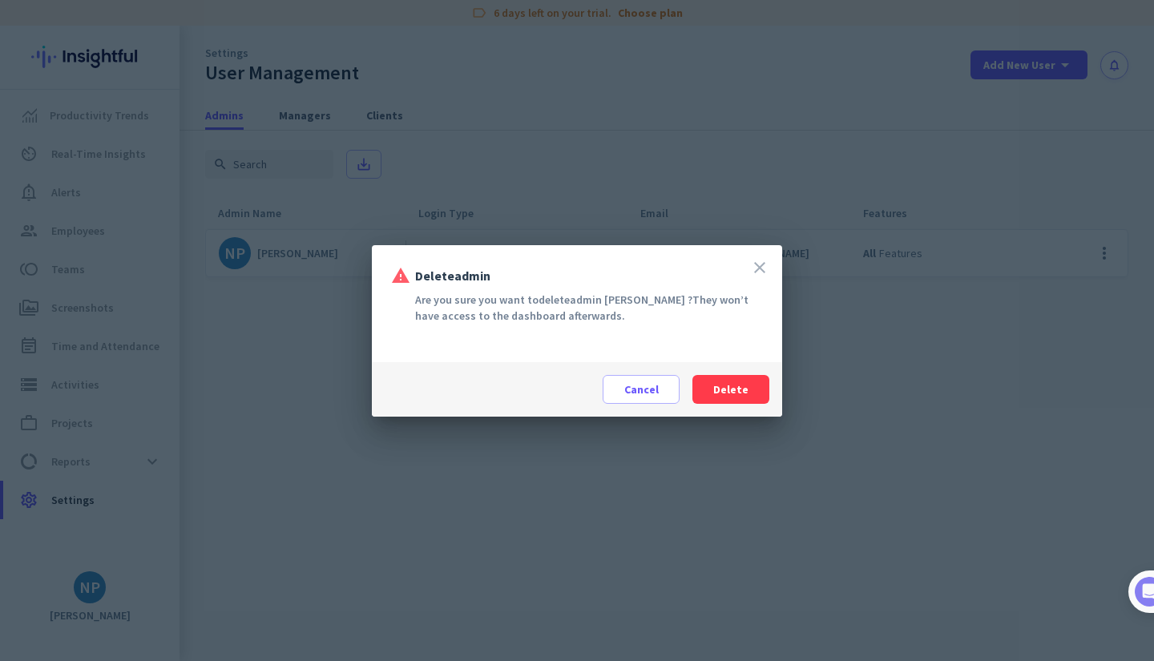
click at [763, 265] on icon "close" at bounding box center [759, 267] width 19 height 19
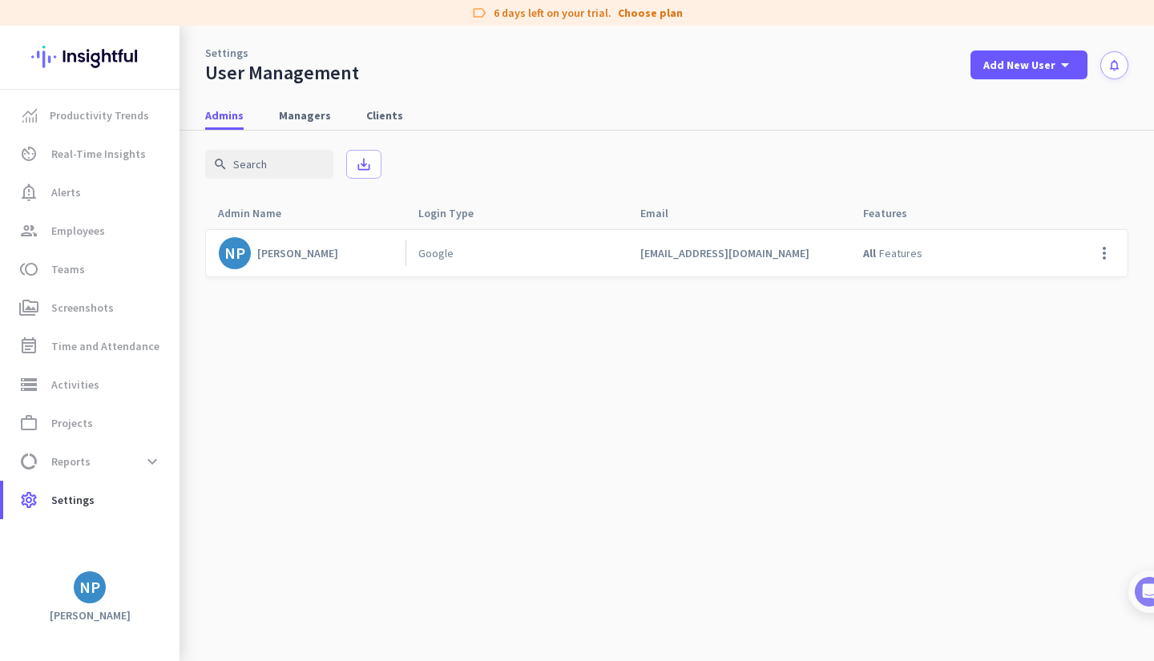
click at [76, 527] on div "Productivity Trends av_timer Real-Time Insights notification_important Alerts g…" at bounding box center [90, 331] width 180 height 482
click at [94, 503] on span "settings Settings" at bounding box center [91, 500] width 151 height 19
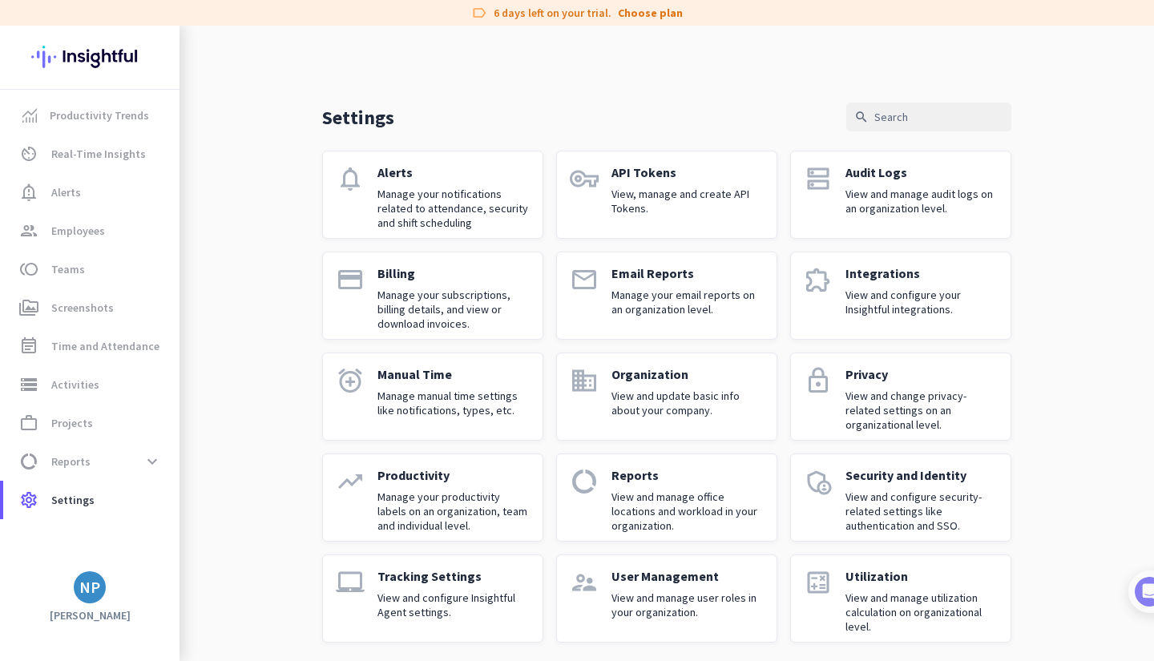
click at [107, 588] on div "NP" at bounding box center [90, 588] width 180 height 32
click at [83, 582] on div "NP" at bounding box center [89, 588] width 21 height 16
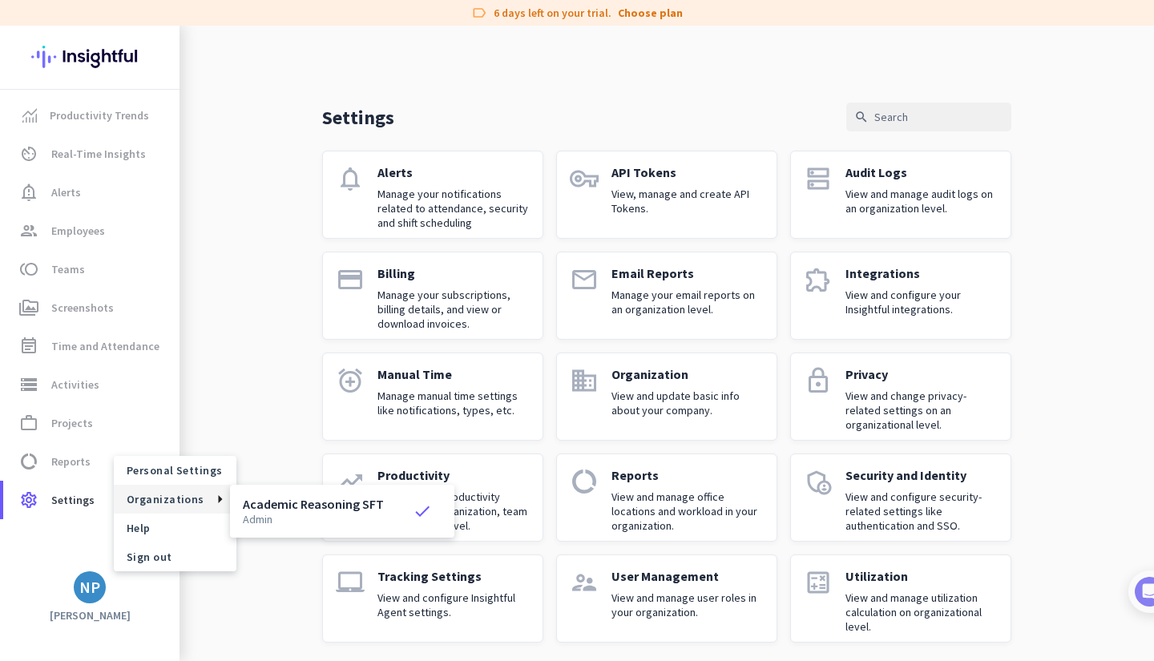
click at [286, 516] on p "admin" at bounding box center [313, 519] width 141 height 11
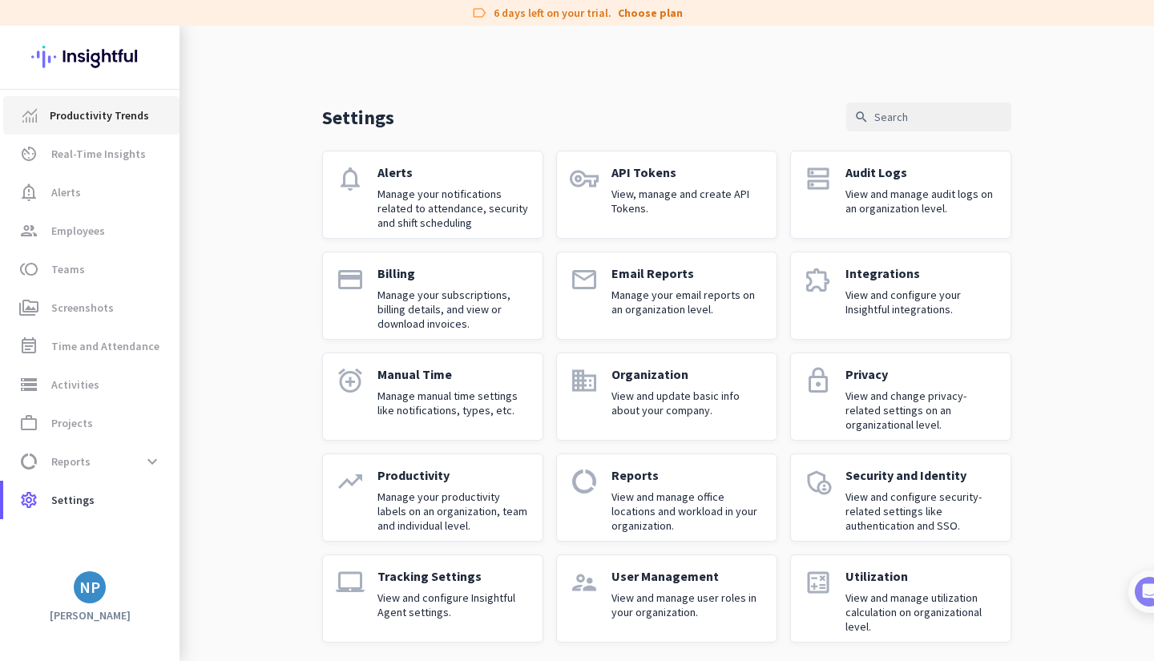
click at [127, 133] on link "Productivity Trends" at bounding box center [91, 115] width 176 height 38
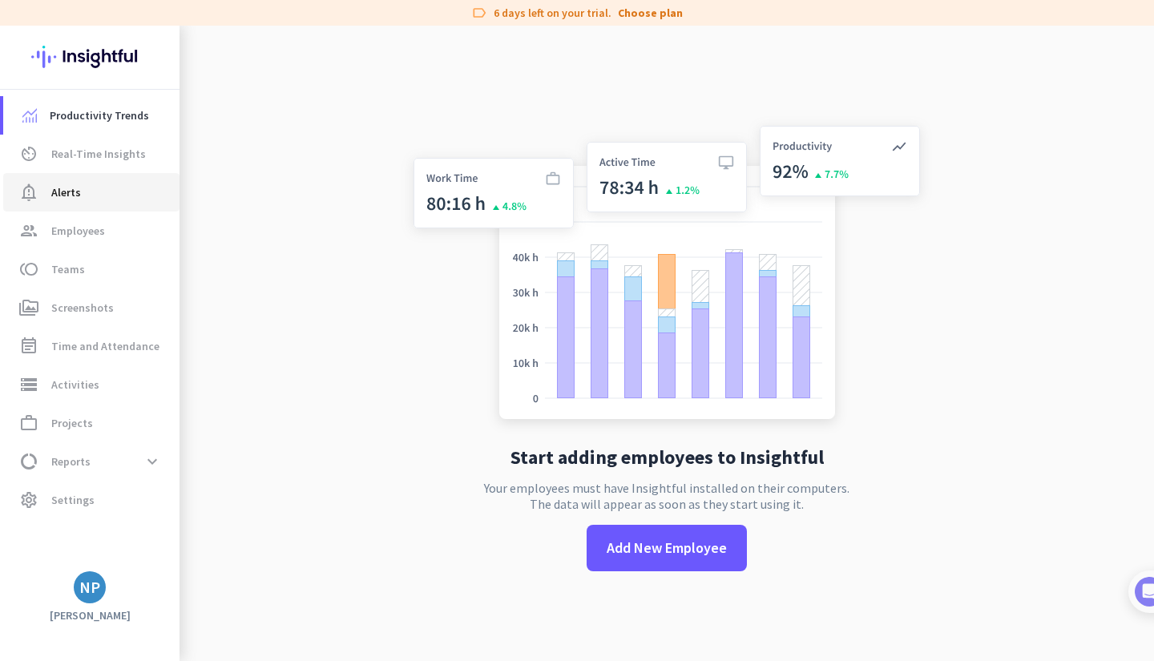
click at [98, 173] on link "notification_important Alerts" at bounding box center [91, 192] width 176 height 38
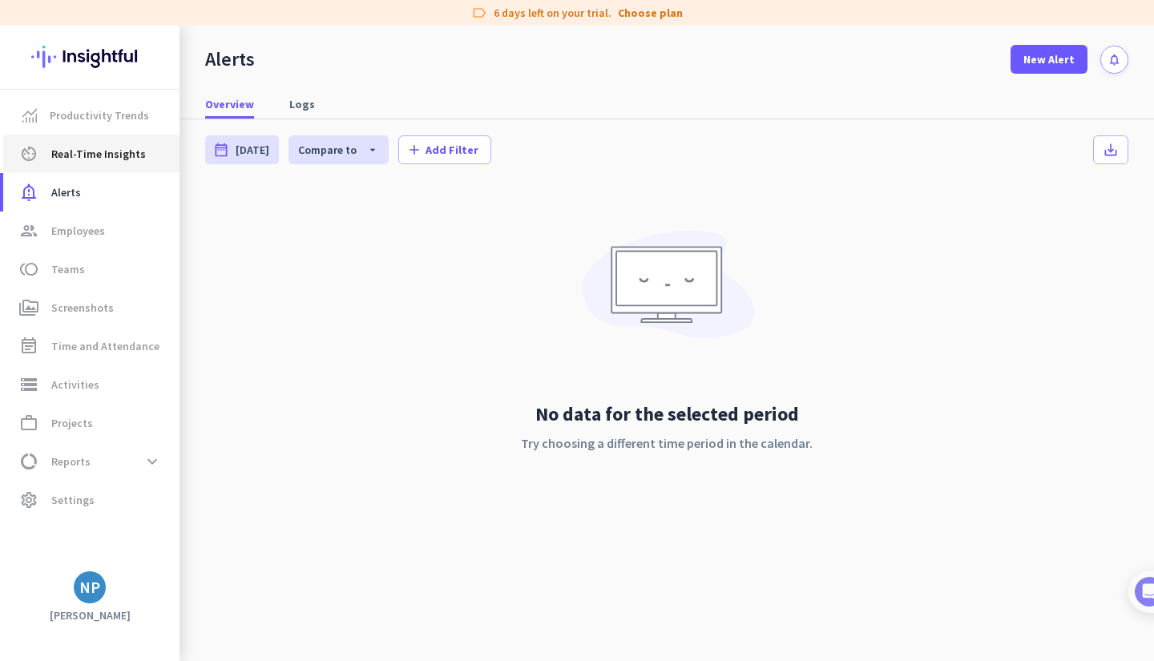
click at [101, 162] on span "Real-Time Insights" at bounding box center [98, 153] width 95 height 19
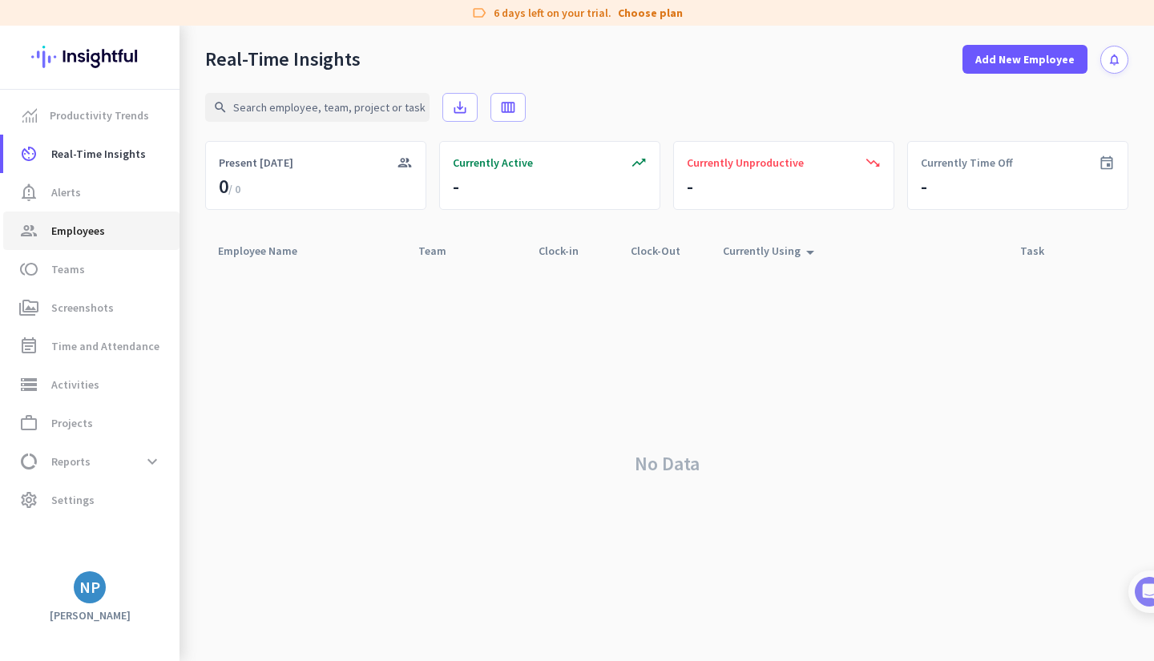
click at [87, 222] on span "Employees" at bounding box center [78, 230] width 54 height 19
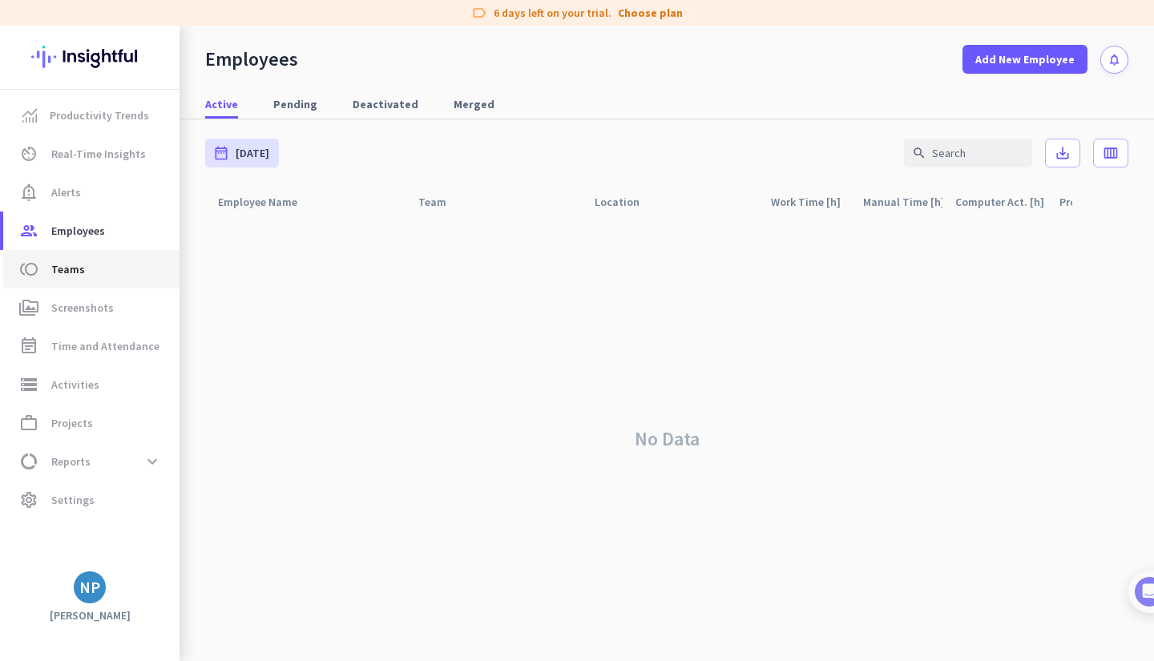
click at [87, 269] on span "toll Teams" at bounding box center [91, 269] width 151 height 19
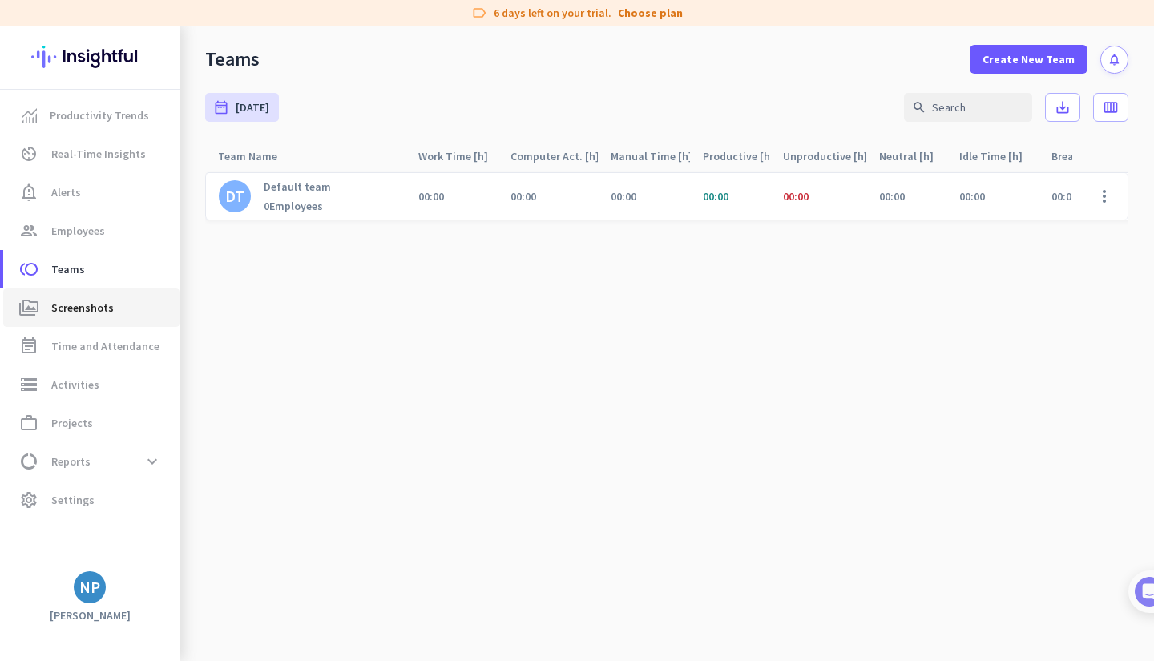
click at [81, 301] on span "Screenshots" at bounding box center [82, 307] width 63 height 19
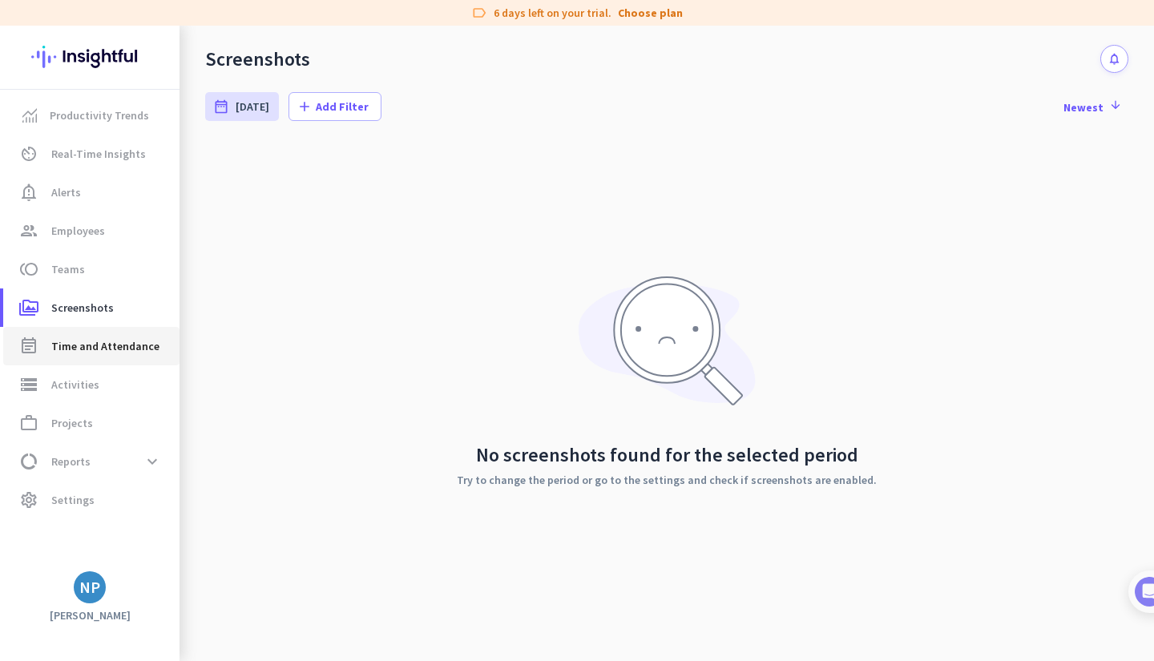
click at [89, 362] on link "event_note Time and Attendance" at bounding box center [91, 346] width 176 height 38
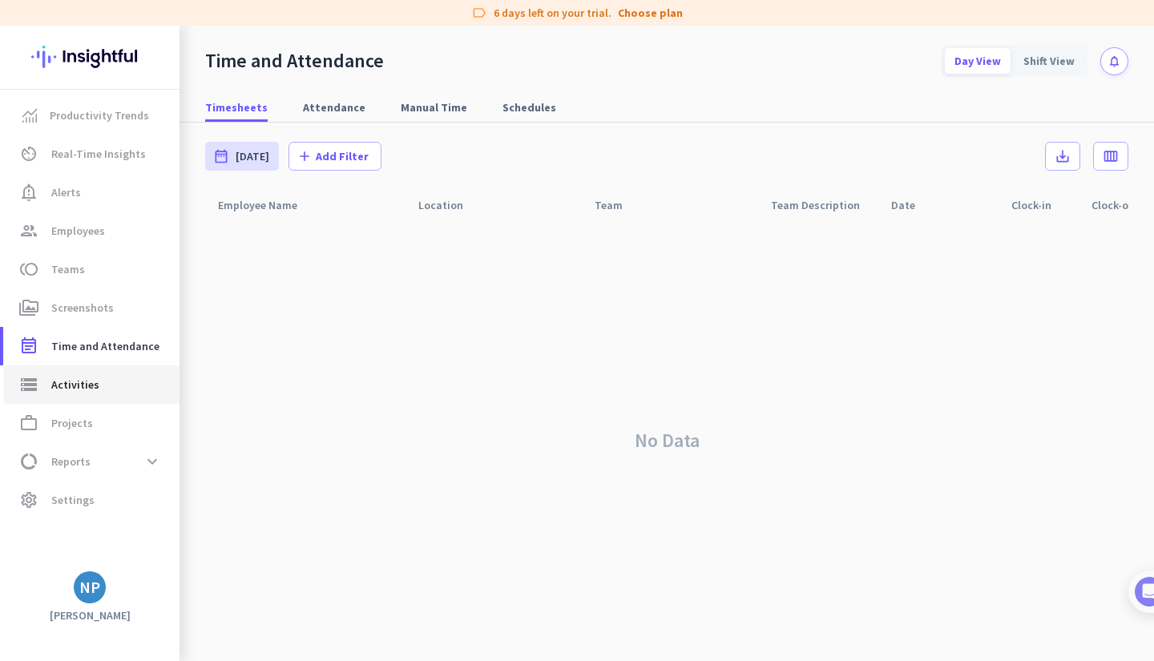
click at [94, 384] on span "Activities" at bounding box center [75, 384] width 48 height 19
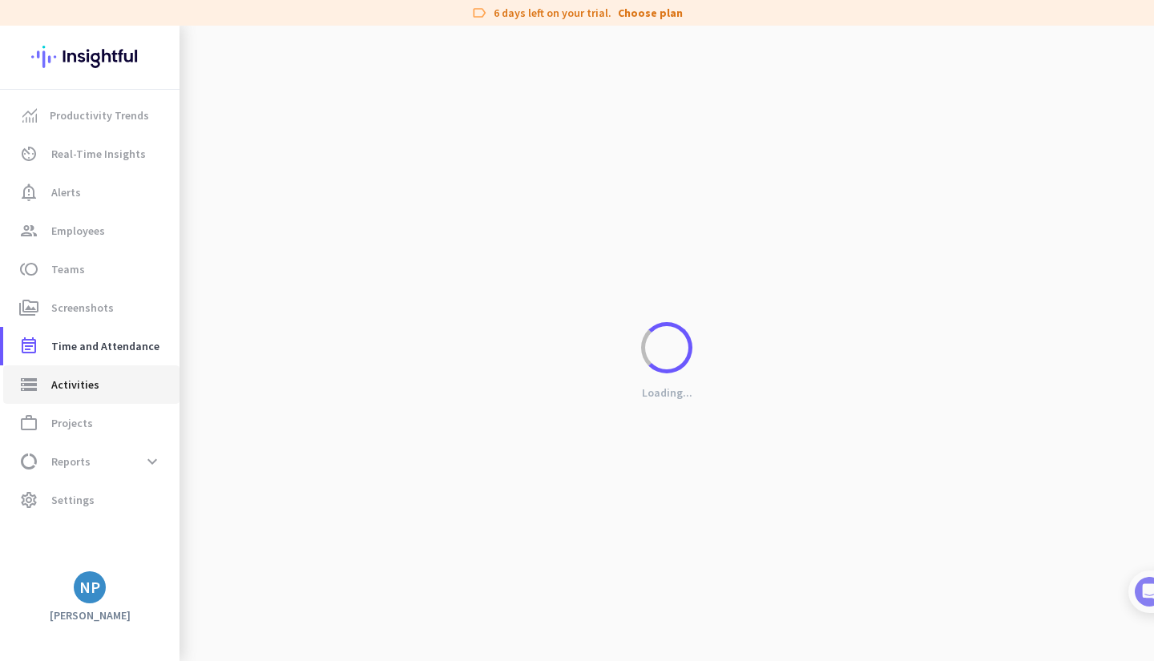
type input "[DATE]"
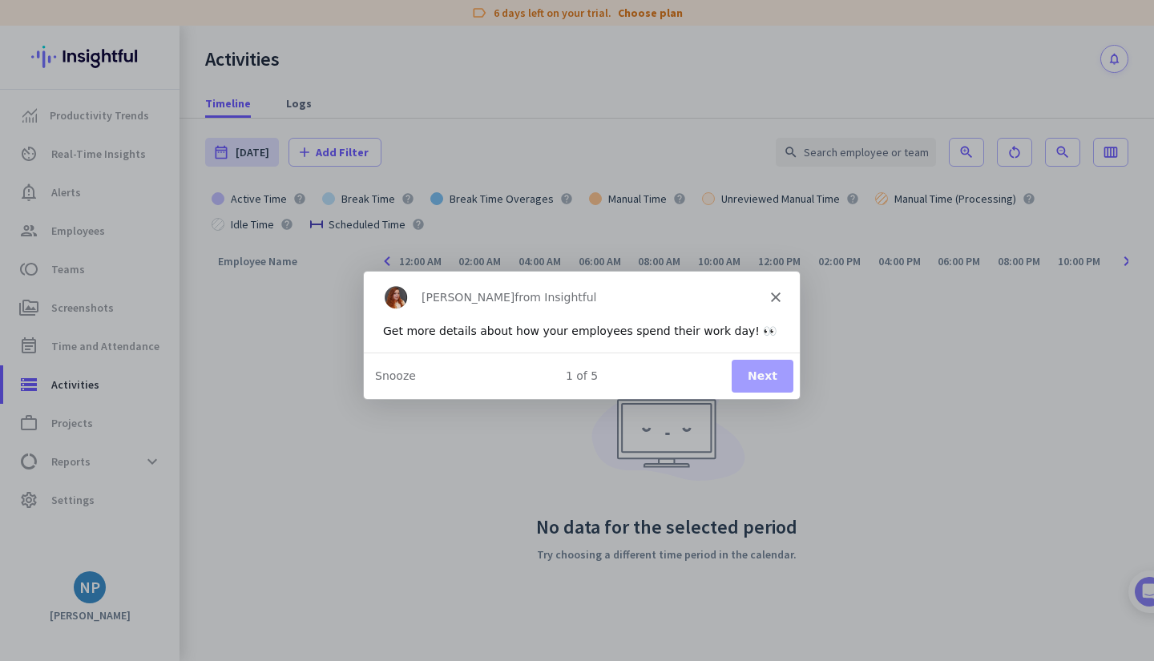
click at [784, 295] on div "[PERSON_NAME] from Insightful" at bounding box center [581, 296] width 436 height 51
click at [776, 300] on icon "Close" at bounding box center [775, 297] width 10 height 10
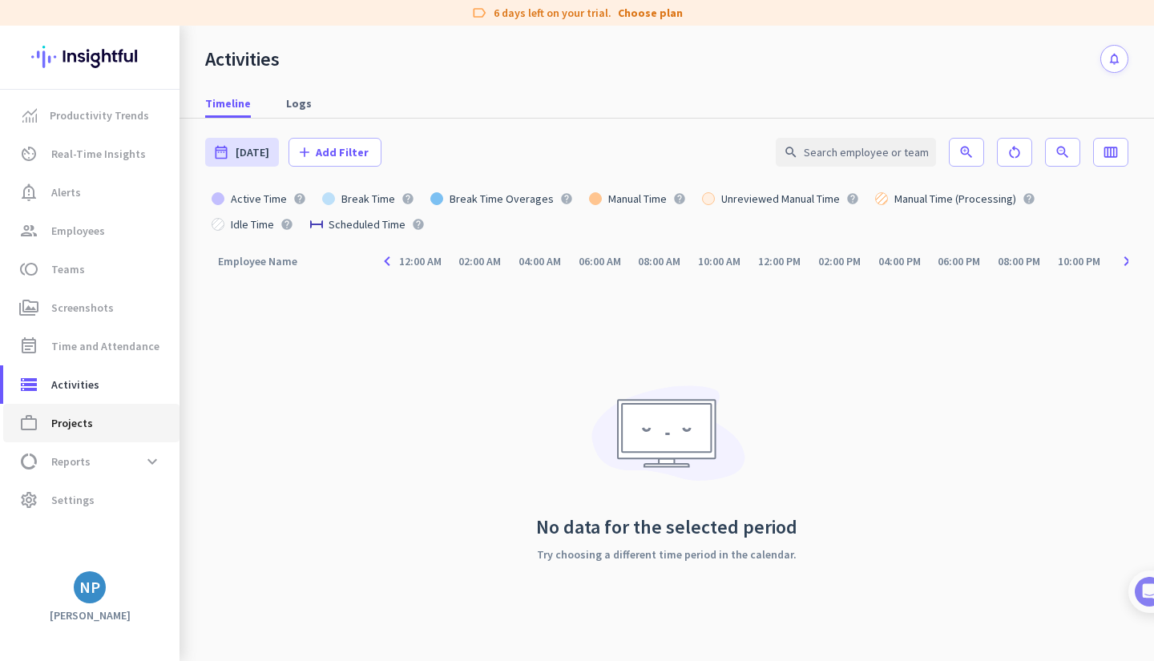
click at [80, 410] on link "work_outline Projects" at bounding box center [91, 423] width 176 height 38
type input "[DATE] - [DATE]"
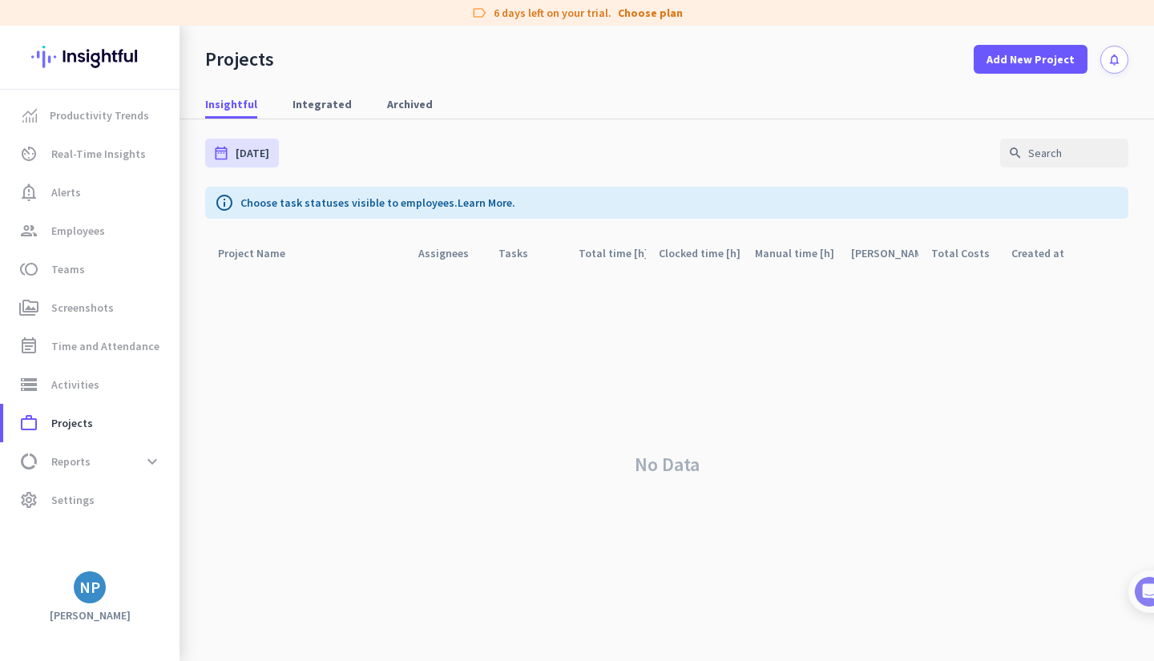
click at [284, 111] on link "Integrated" at bounding box center [322, 104] width 79 height 29
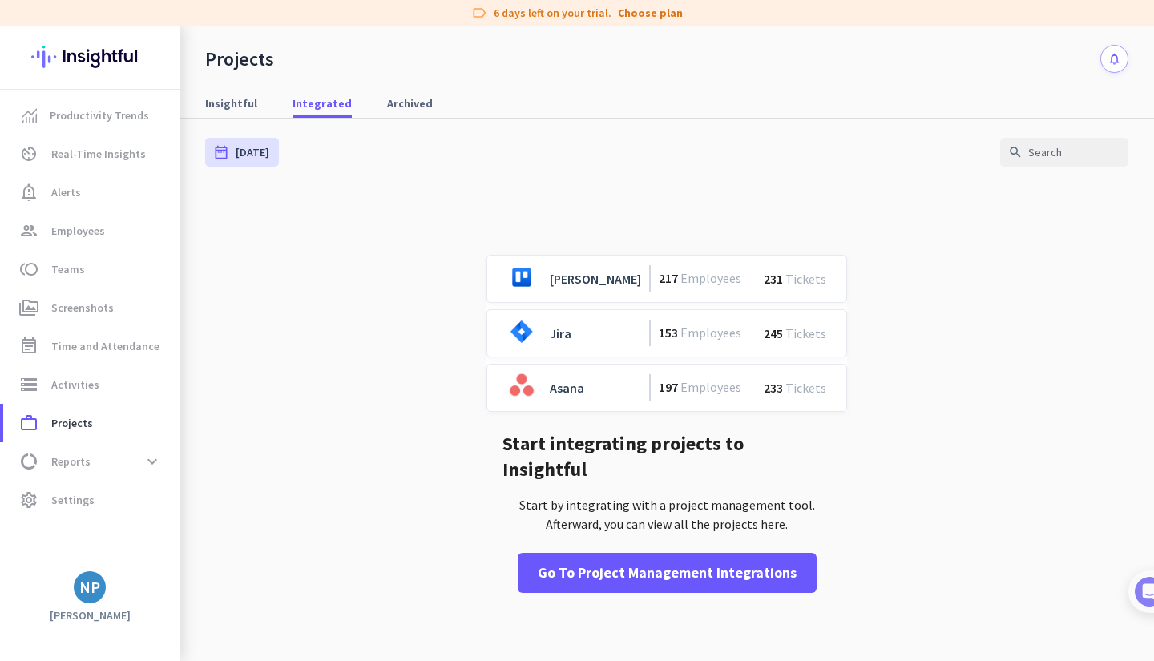
click at [387, 99] on span "Archived" at bounding box center [410, 103] width 46 height 16
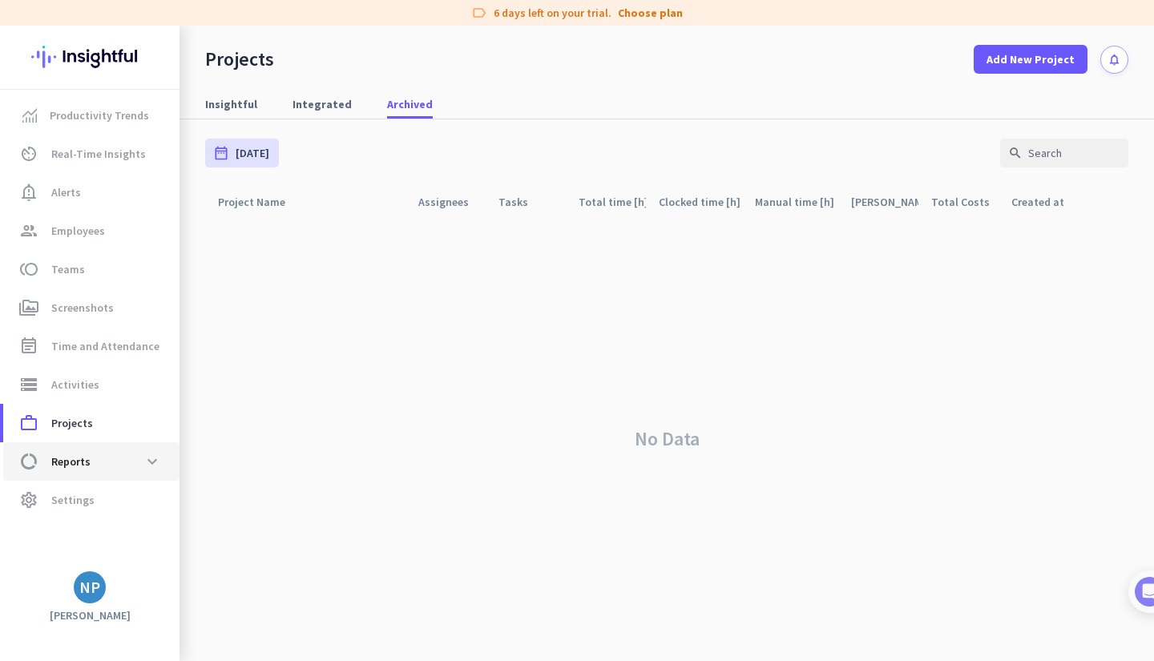
click at [67, 455] on span "Reports" at bounding box center [70, 461] width 39 height 19
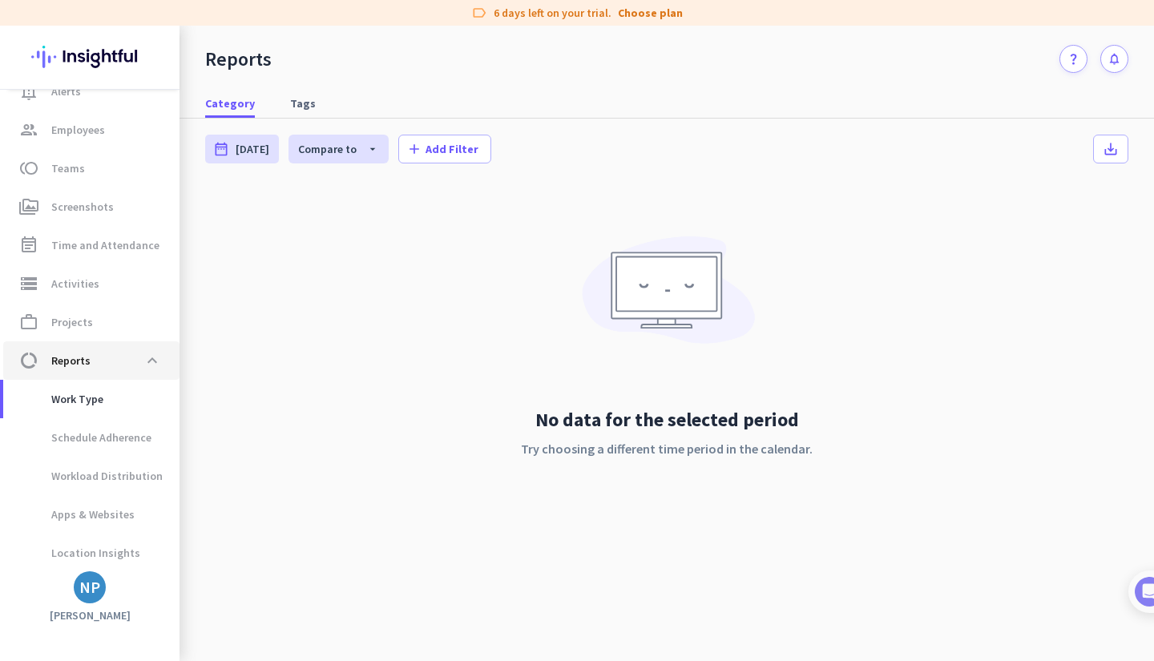
scroll to position [102, 0]
click at [95, 502] on span "Apps & Websites" at bounding box center [75, 514] width 119 height 38
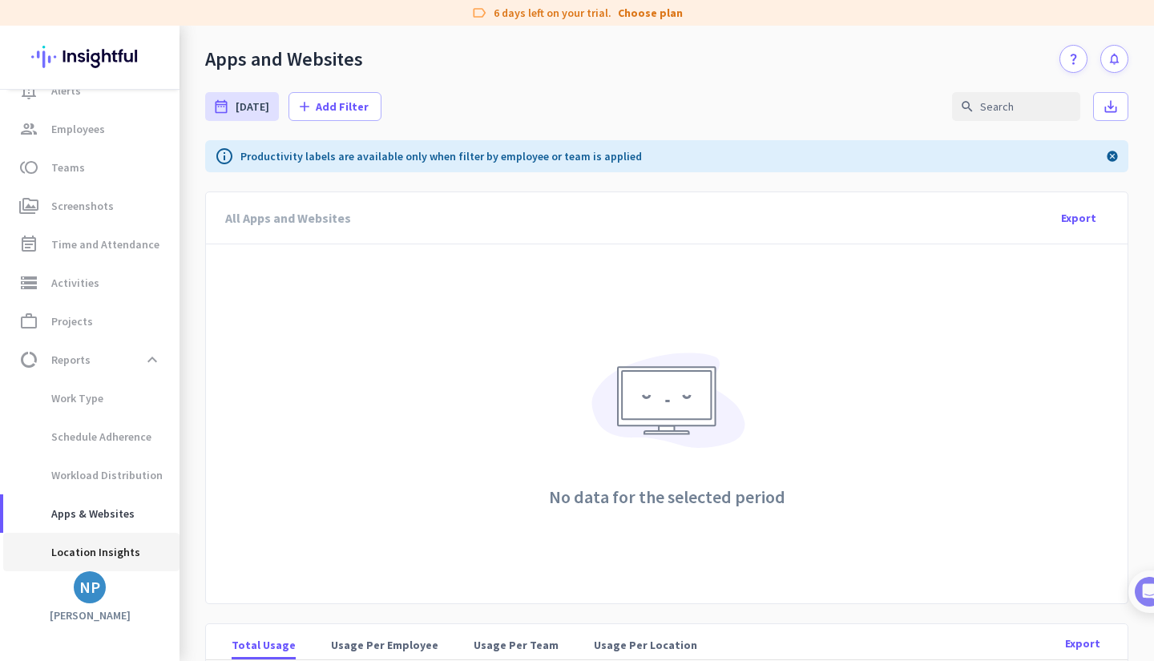
click at [116, 533] on span "Location Insights" at bounding box center [78, 552] width 124 height 38
type input "[DATE] - [DATE]"
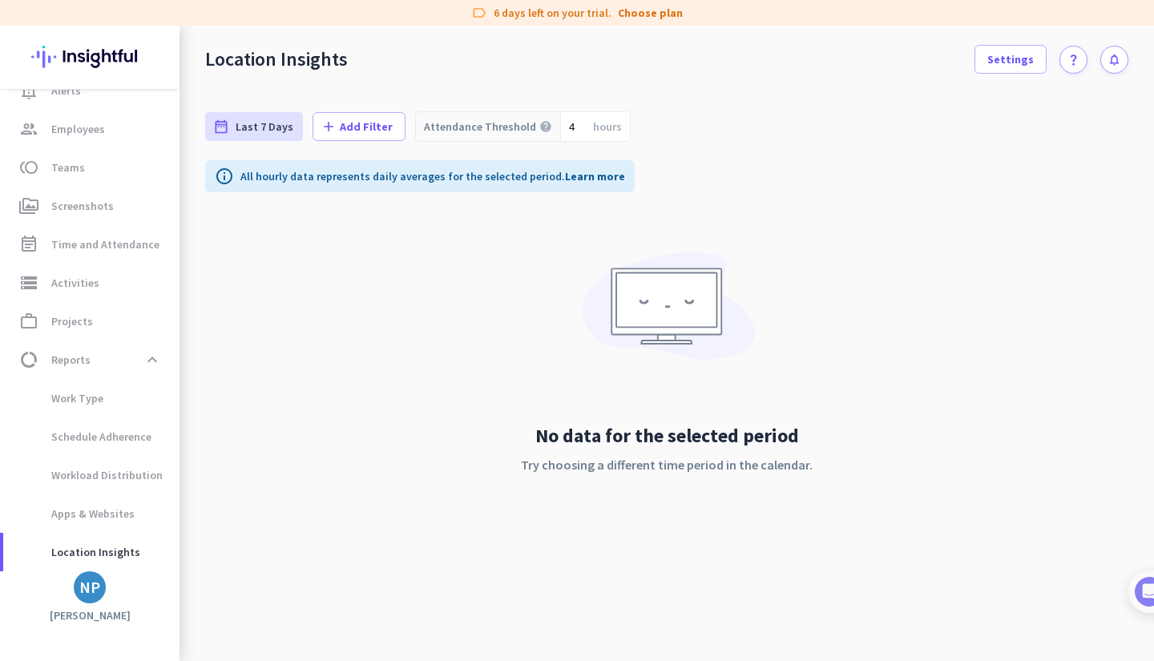
click at [148, 358] on span at bounding box center [152, 360] width 29 height 29
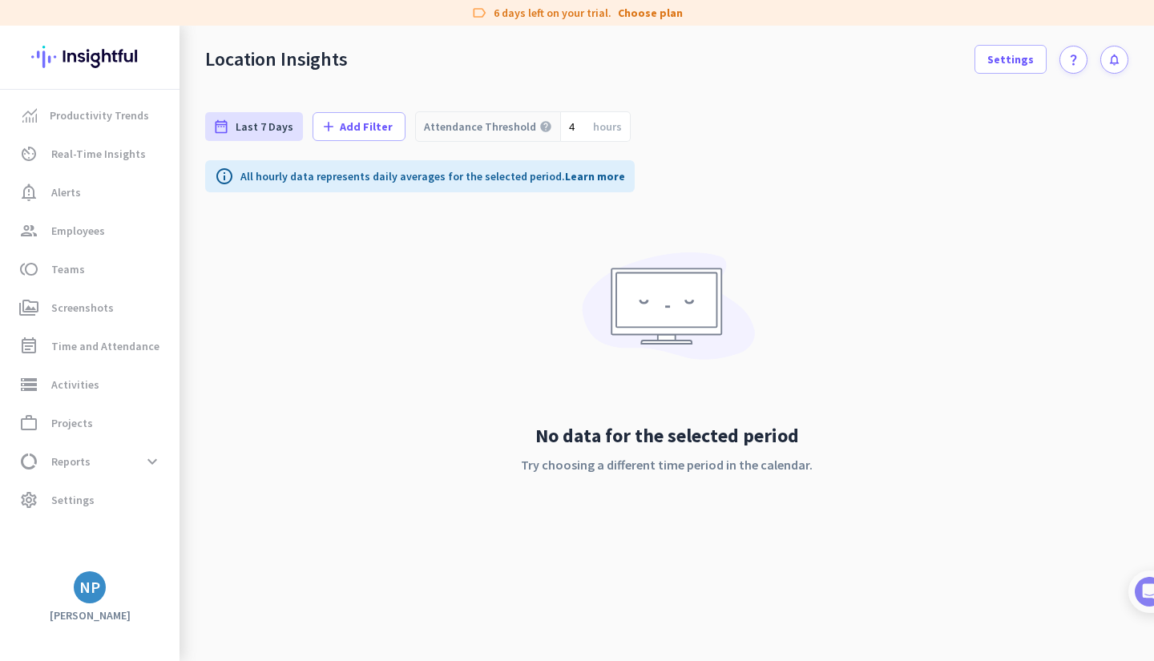
click at [82, 580] on div "NP" at bounding box center [89, 588] width 21 height 16
click at [174, 506] on span "Organizations" at bounding box center [166, 499] width 78 height 14
click at [295, 520] on p "admin" at bounding box center [313, 519] width 141 height 11
click at [90, 590] on div "NP" at bounding box center [89, 588] width 21 height 16
click at [317, 501] on h3 "Academic Reasoning SFT" at bounding box center [313, 504] width 141 height 13
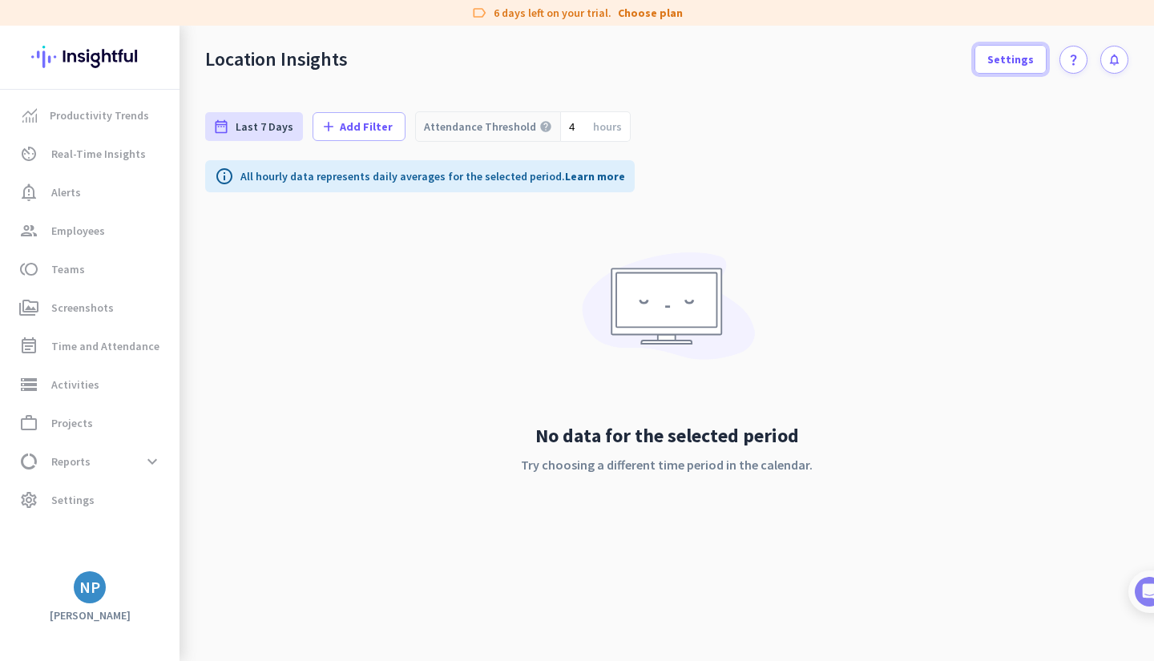
click at [1018, 68] on span at bounding box center [1011, 59] width 71 height 38
type input "[DATE] - [DATE]"
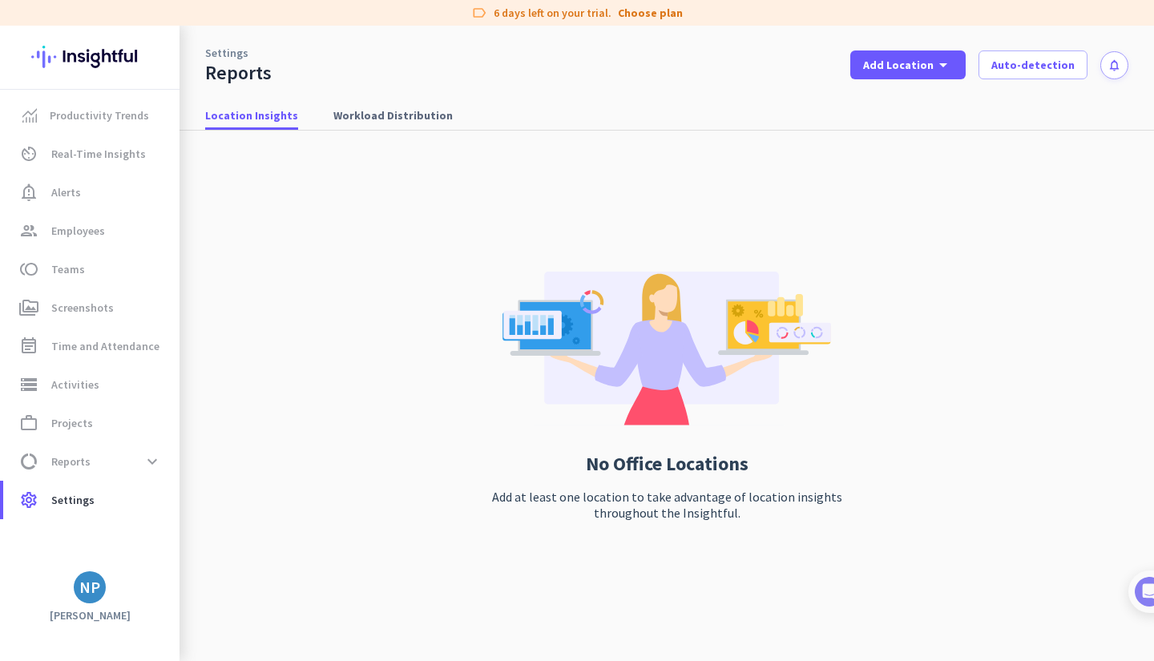
click at [1136, 587] on img at bounding box center [1150, 592] width 30 height 30
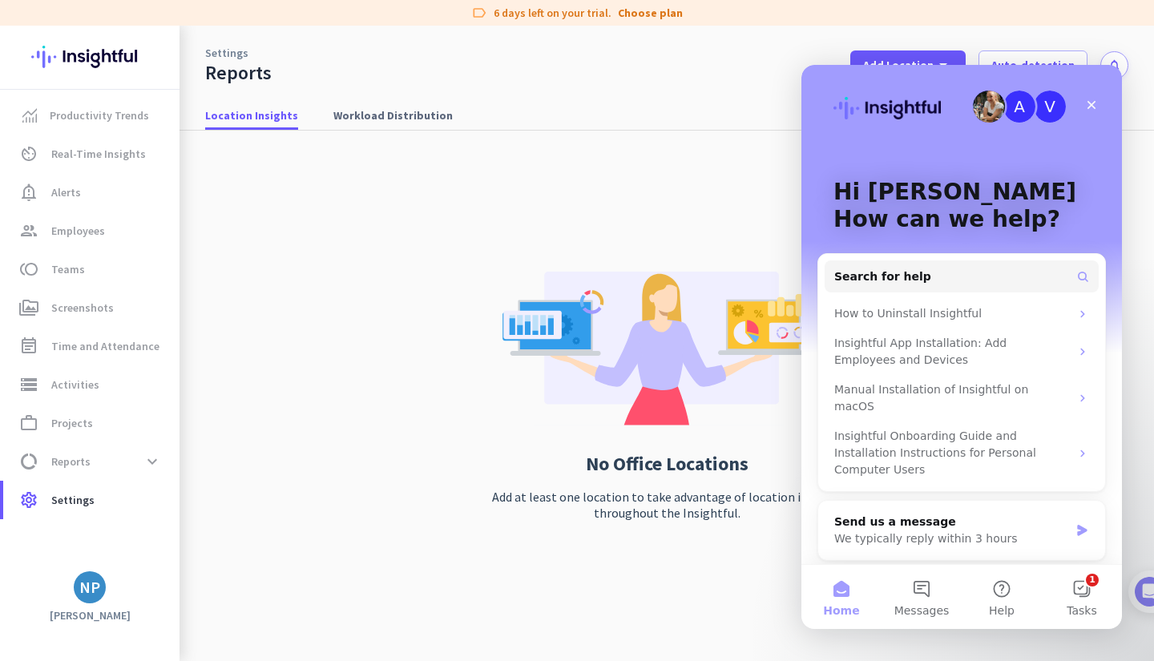
click at [1077, 595] on button "1 Tasks" at bounding box center [1082, 597] width 80 height 64
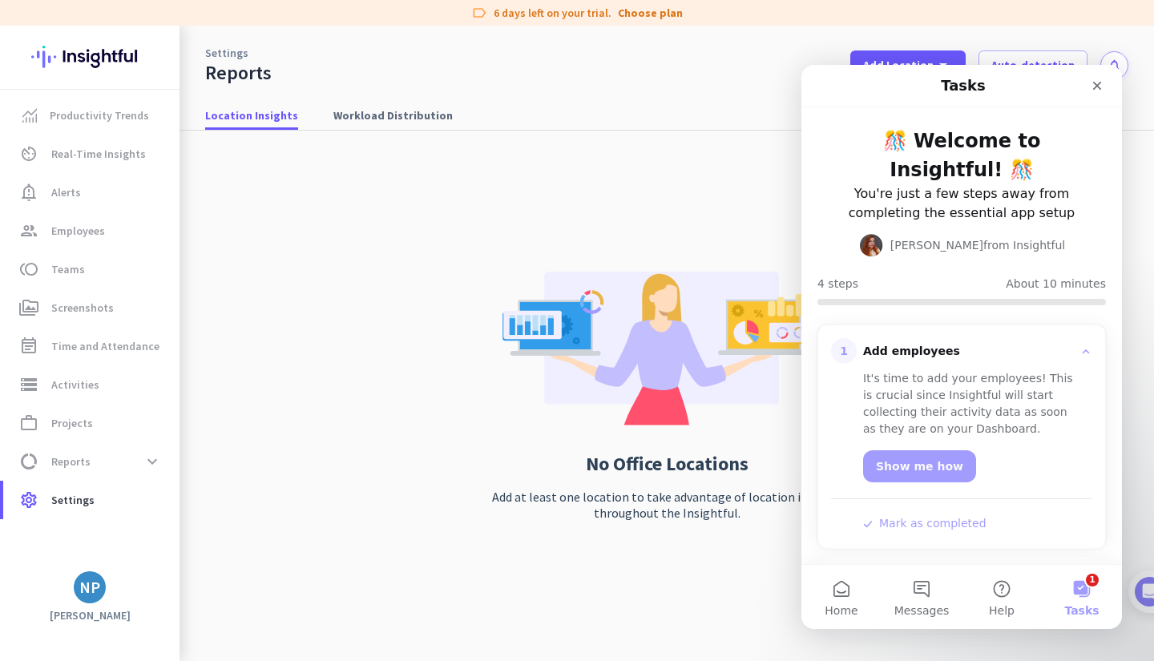
scroll to position [203, 0]
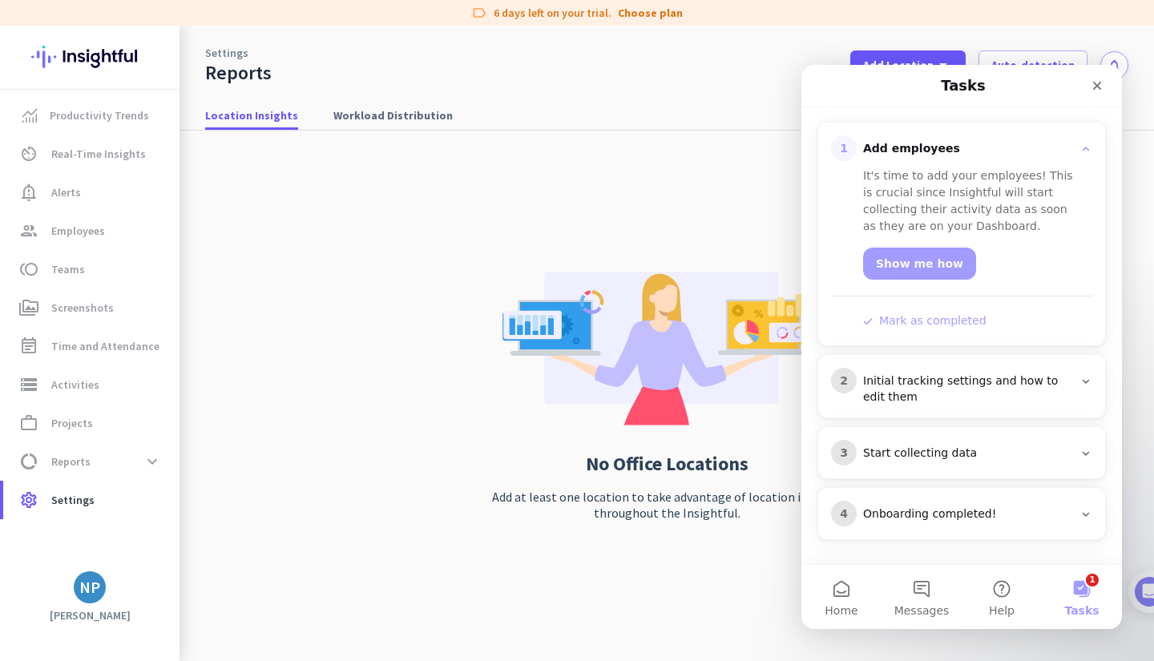
click at [924, 591] on button "Messages" at bounding box center [922, 597] width 80 height 64
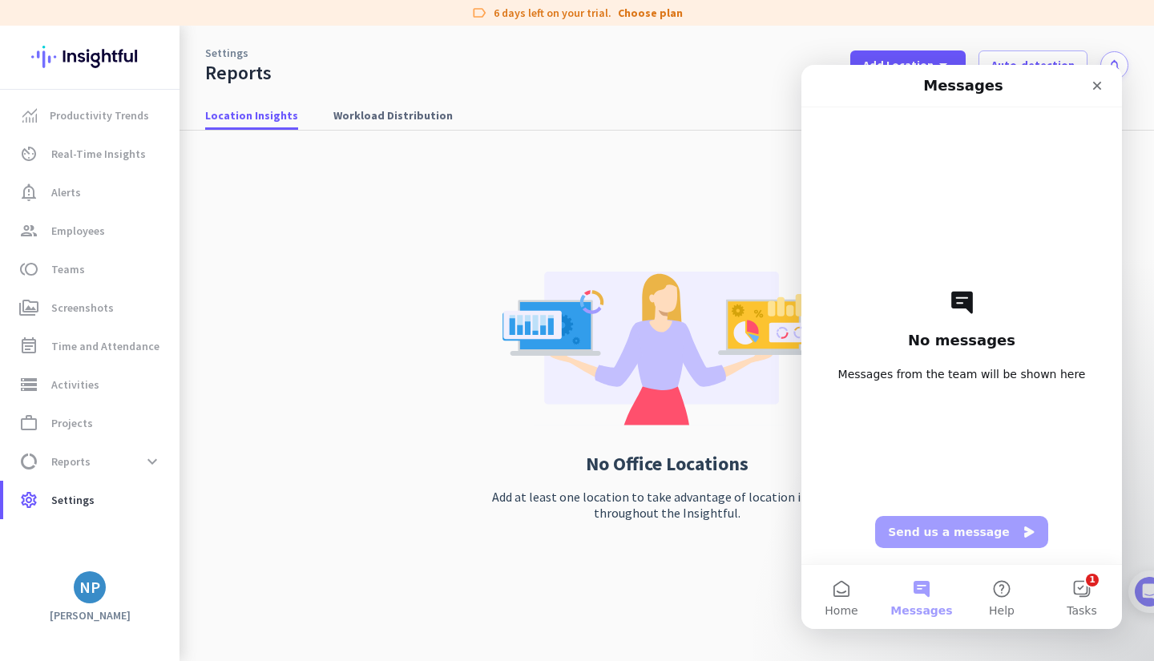
click at [961, 592] on button "Messages" at bounding box center [922, 597] width 80 height 64
click at [985, 584] on button "Help" at bounding box center [1002, 597] width 80 height 64
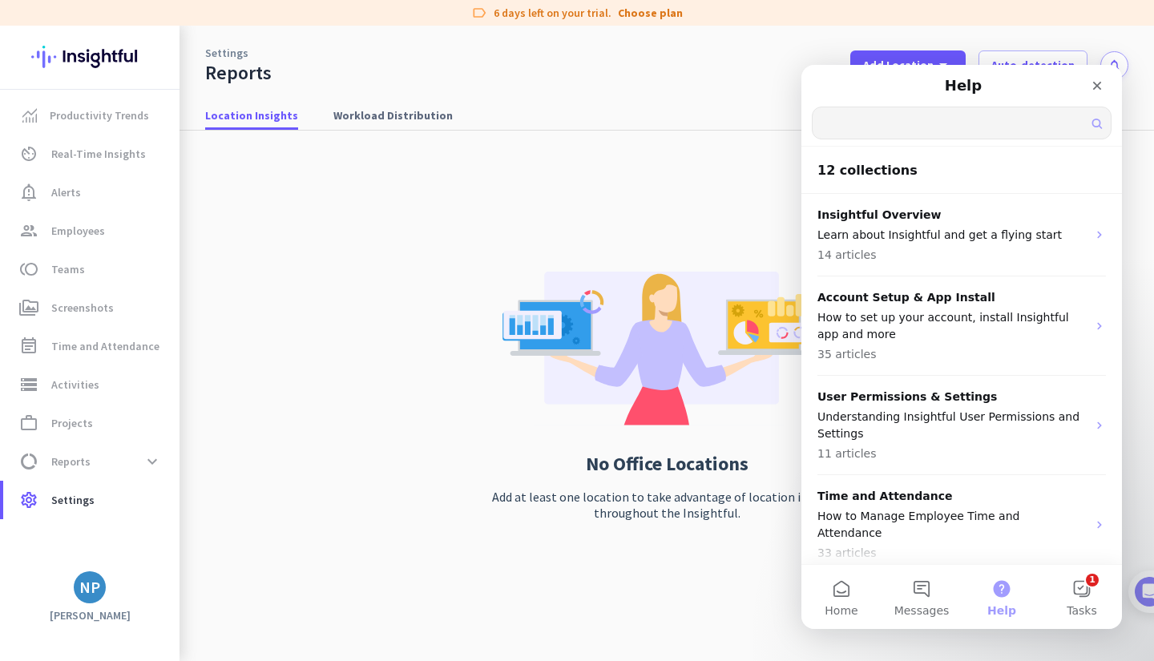
click at [938, 125] on input "Search for help" at bounding box center [962, 122] width 298 height 31
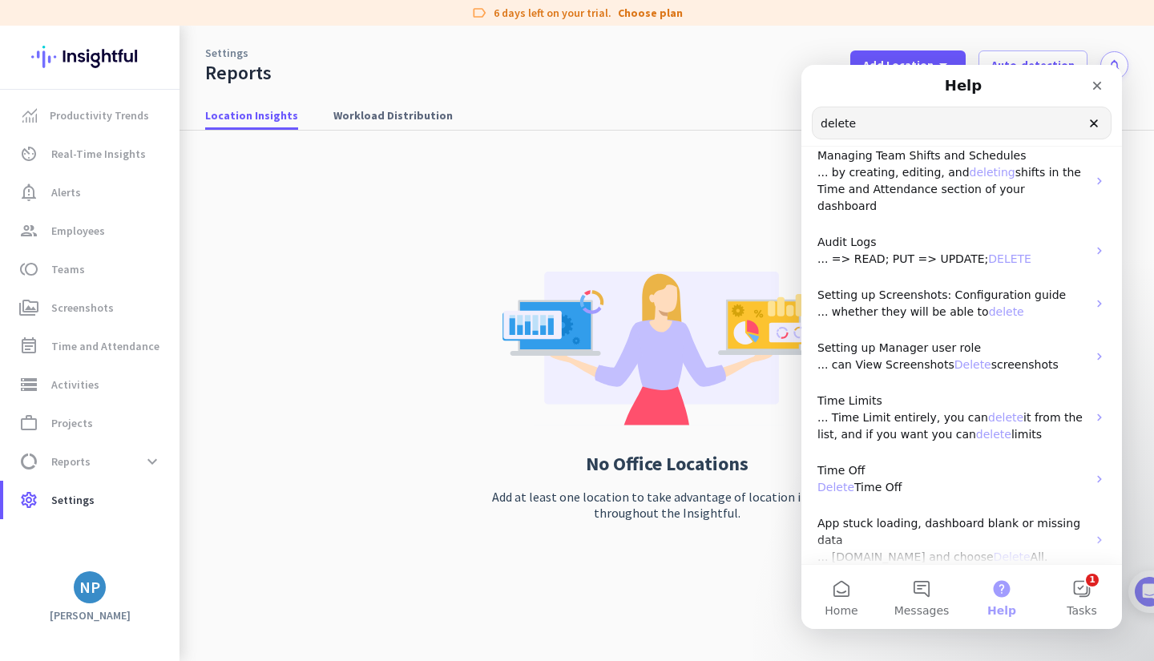
scroll to position [207, 0]
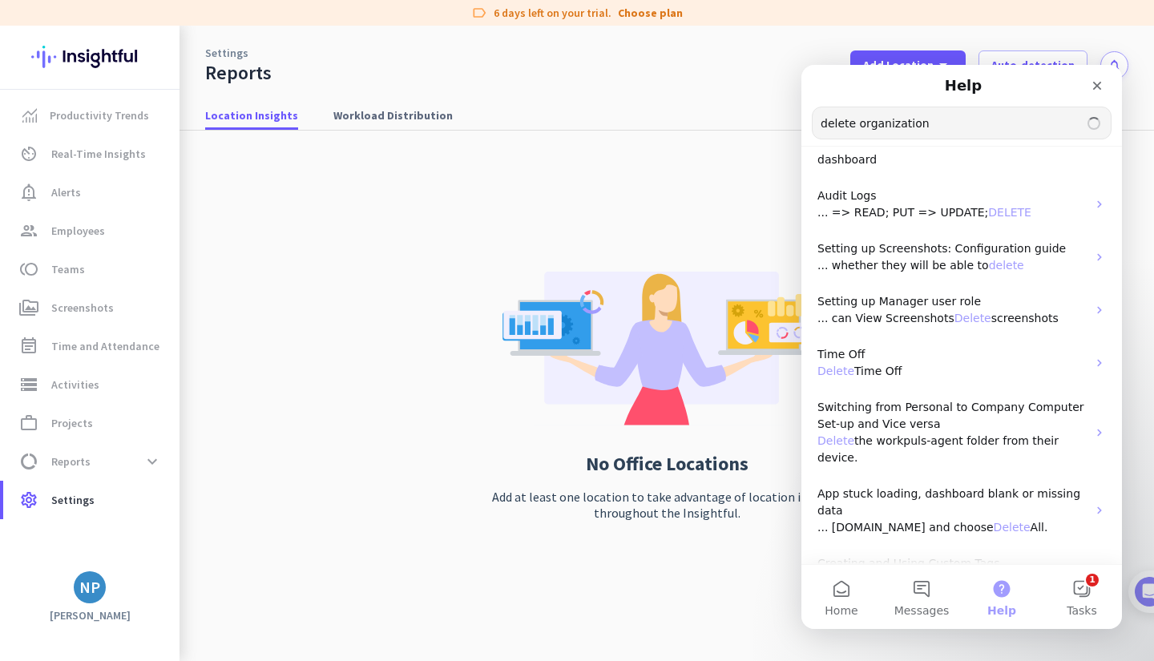
type input "delete organization"
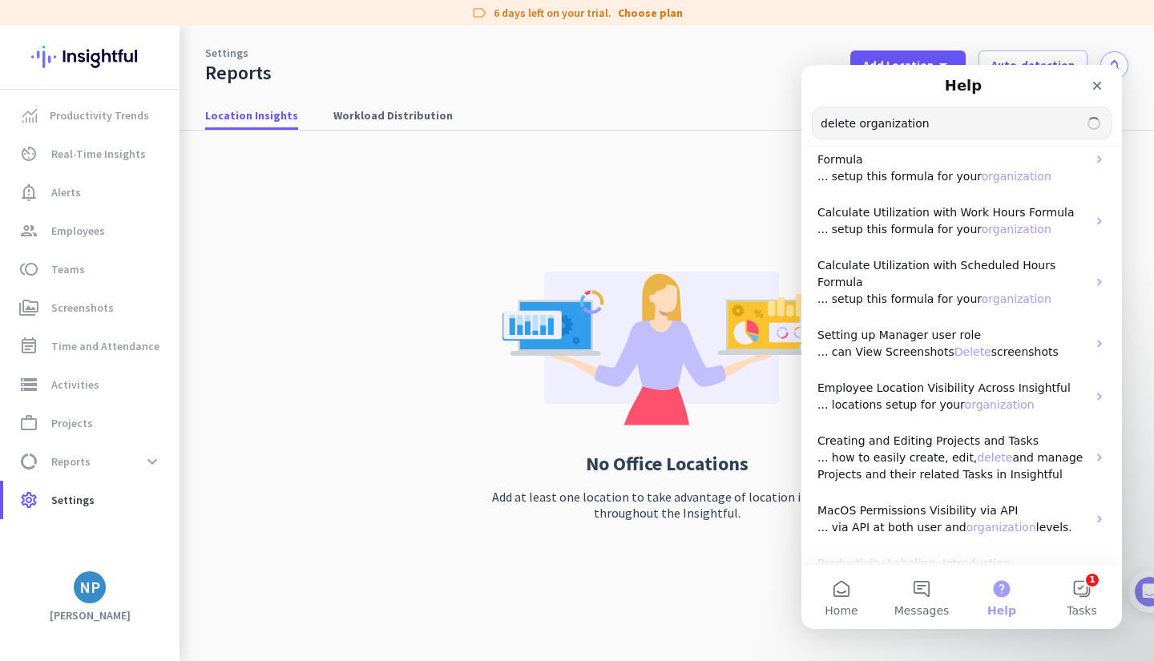
scroll to position [0, 0]
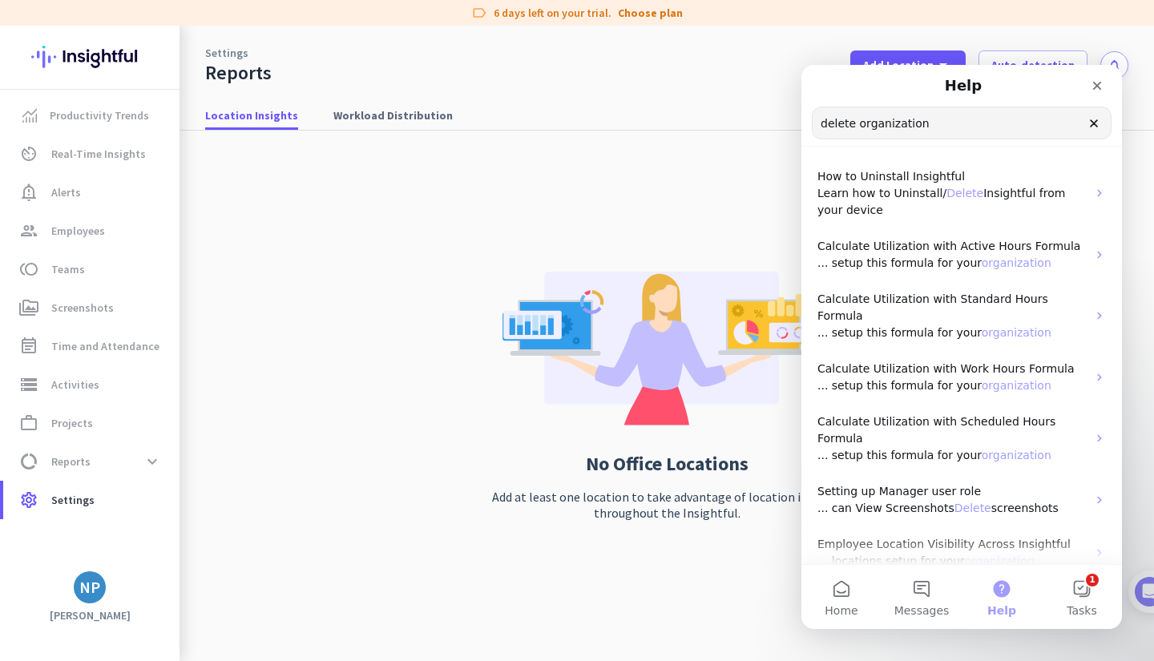
click at [96, 596] on div "NP" at bounding box center [89, 588] width 21 height 16
click at [260, 516] on p "admin" at bounding box center [313, 519] width 141 height 11
click at [88, 580] on div "NP" at bounding box center [89, 588] width 21 height 16
click at [155, 532] on span "Help" at bounding box center [175, 528] width 97 height 14
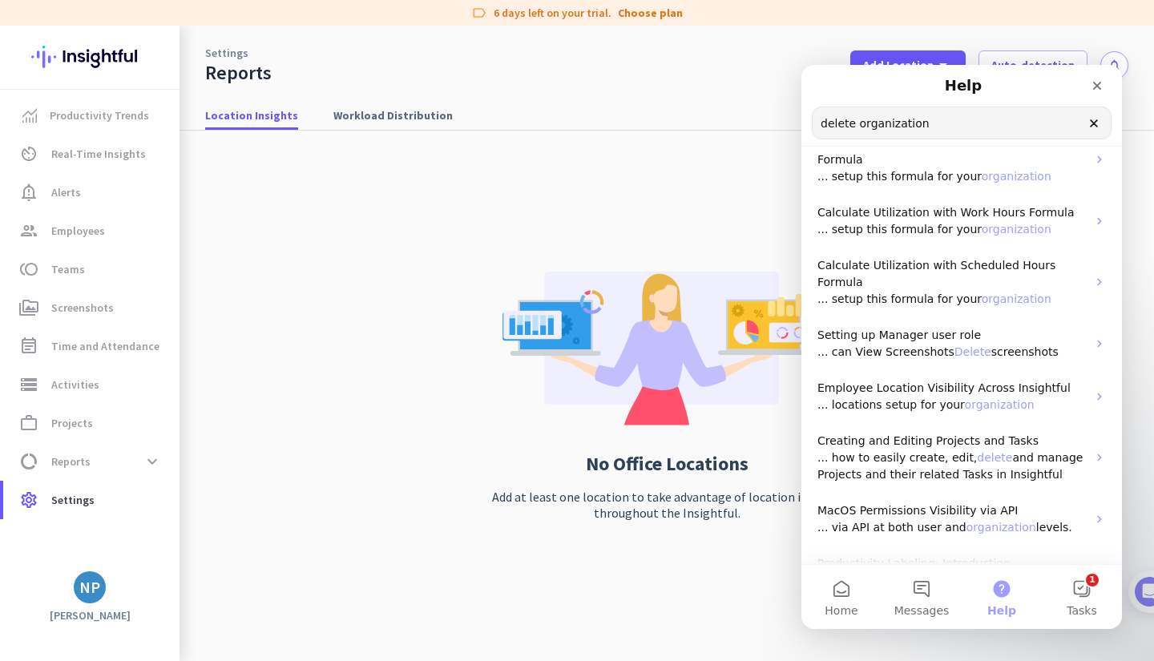
click at [97, 590] on div "NP" at bounding box center [89, 588] width 21 height 16
click at [152, 477] on span "Personal Settings" at bounding box center [175, 470] width 97 height 14
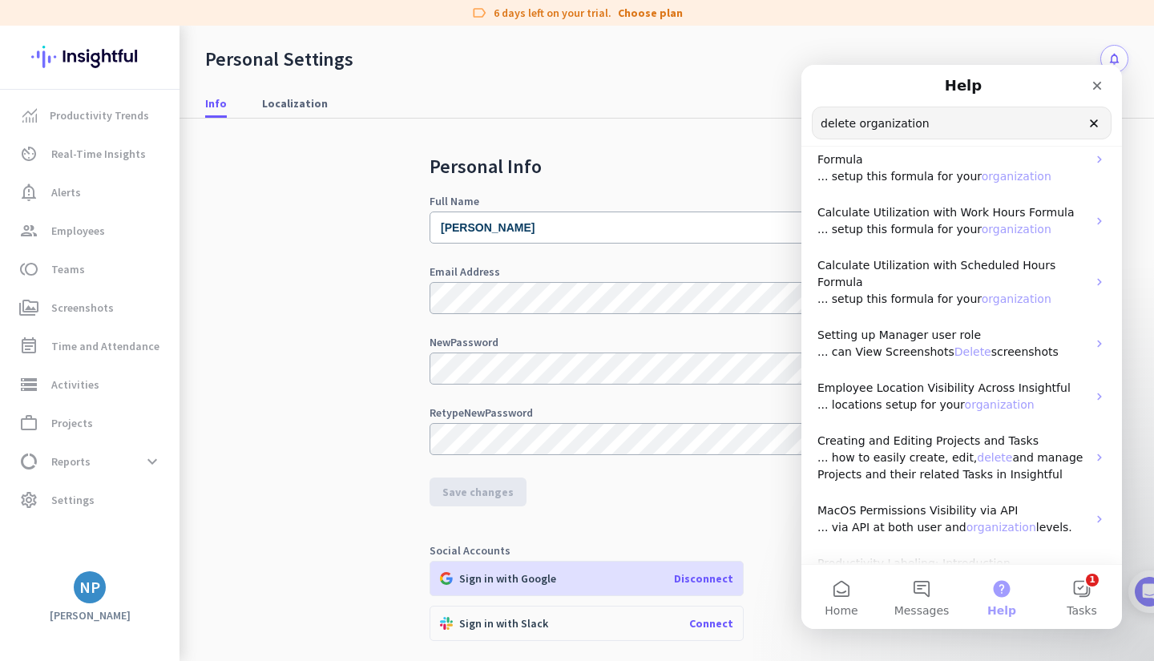
click at [1090, 79] on div "Close" at bounding box center [1097, 85] width 29 height 29
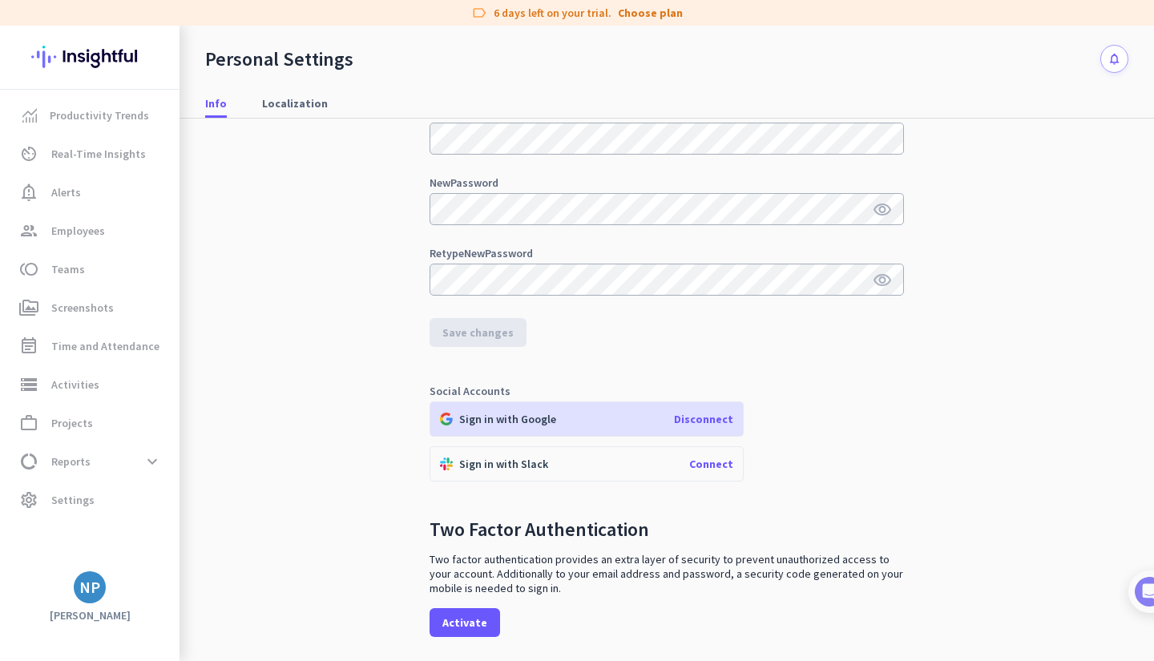
scroll to position [212, 0]
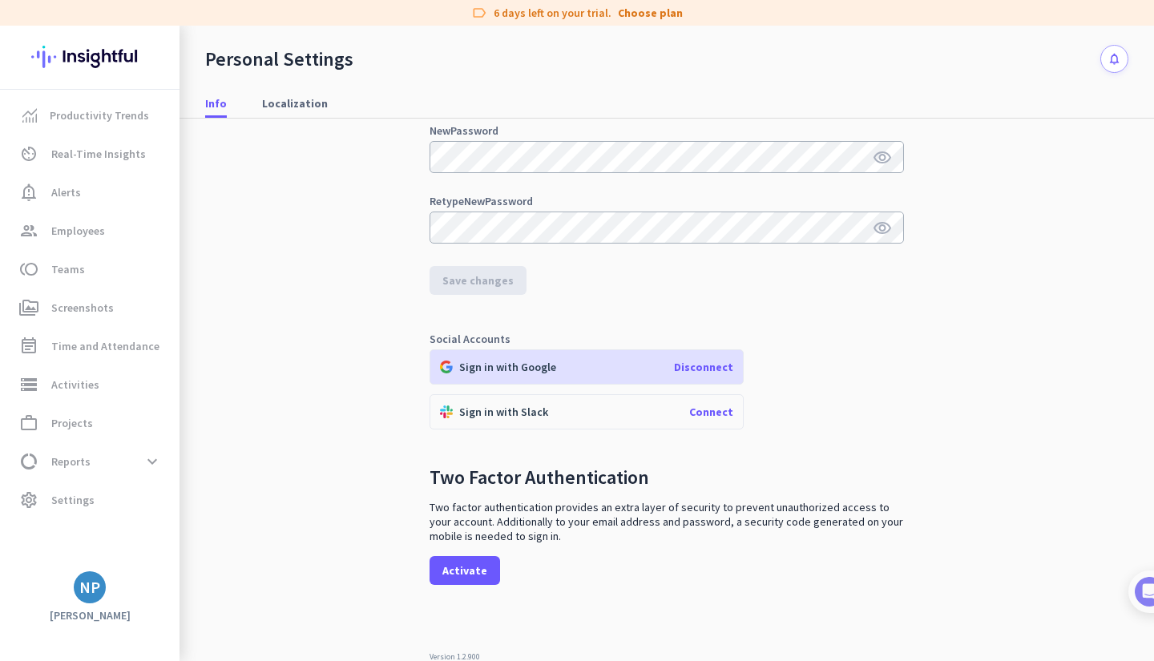
click at [689, 362] on span "Disconnect" at bounding box center [703, 367] width 59 height 14
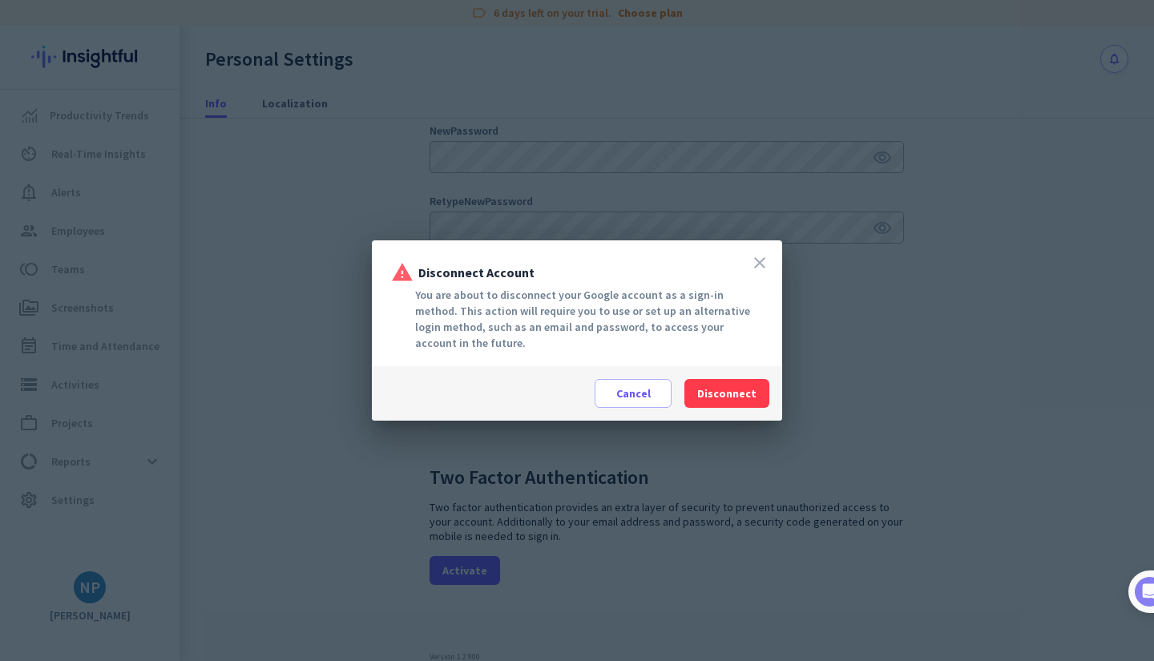
click at [754, 259] on icon "close" at bounding box center [759, 262] width 19 height 19
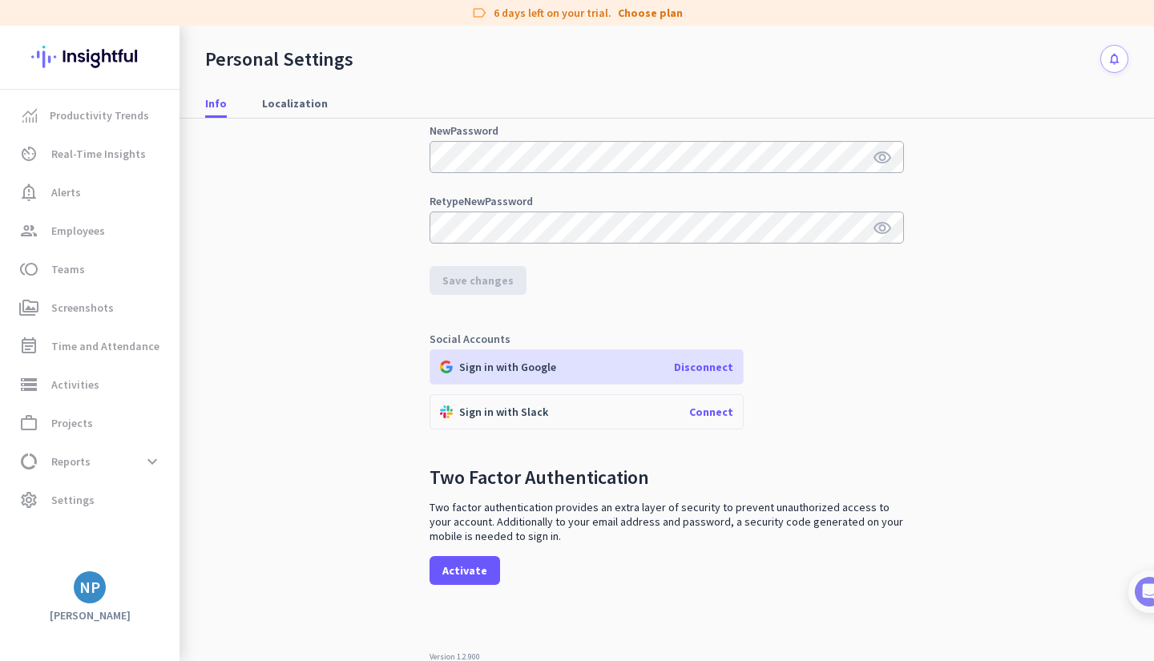
scroll to position [0, 0]
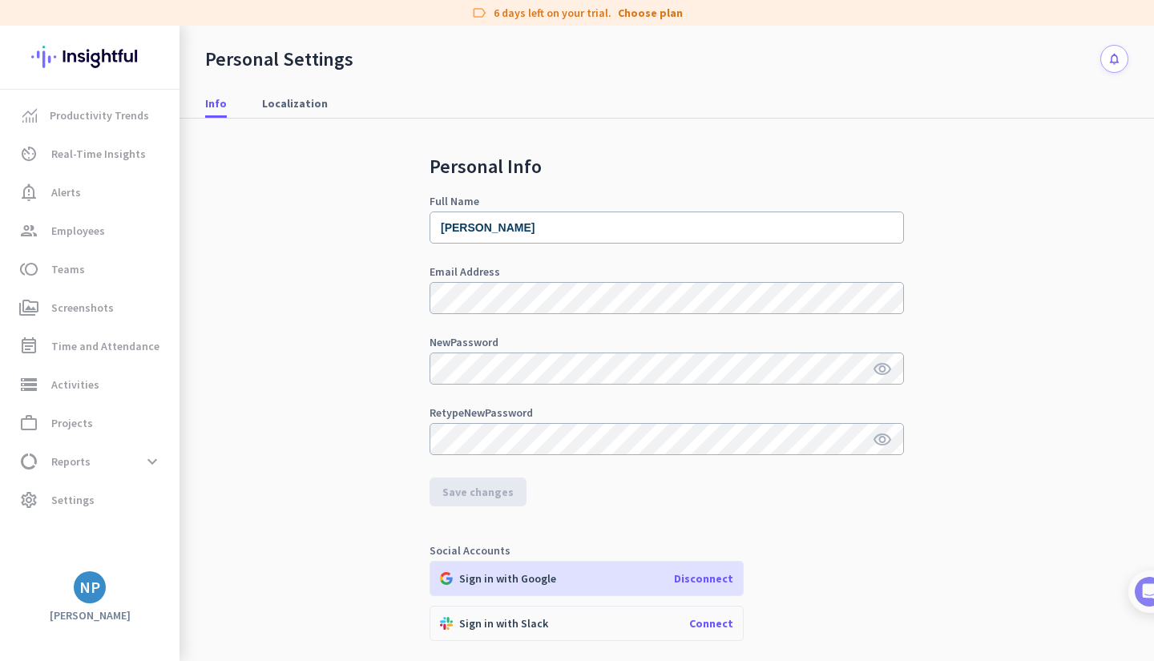
click at [298, 104] on span "Localization" at bounding box center [295, 103] width 66 height 16
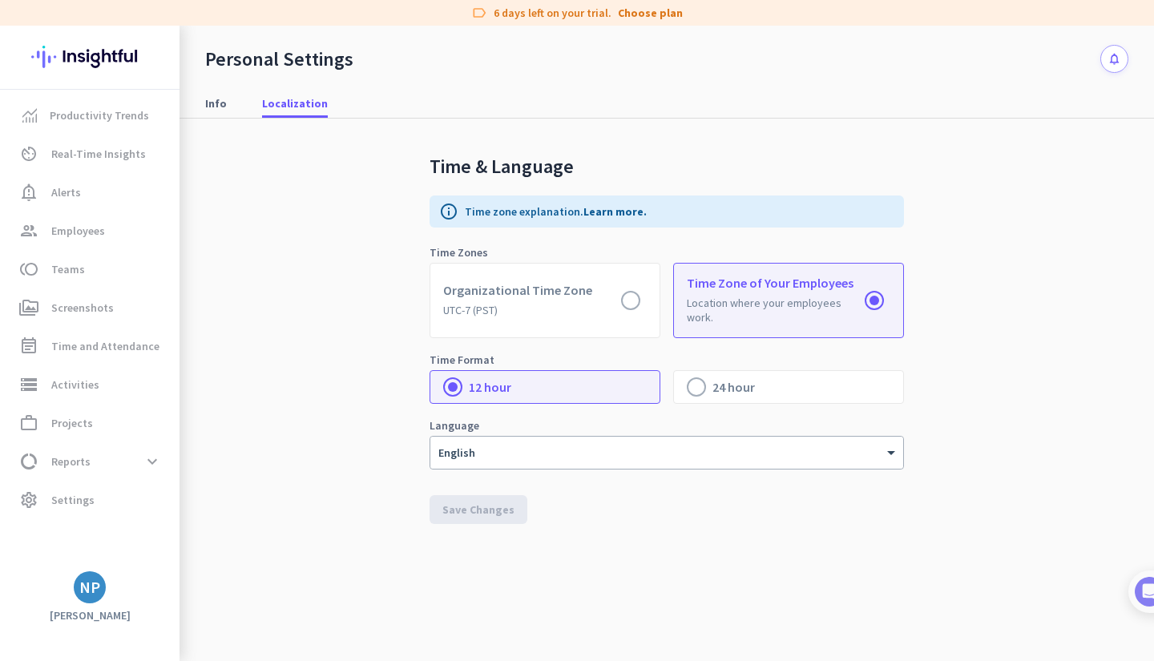
click at [237, 111] on div "Info Localization" at bounding box center [667, 104] width 975 height 30
click at [218, 105] on span "Info" at bounding box center [216, 103] width 22 height 16
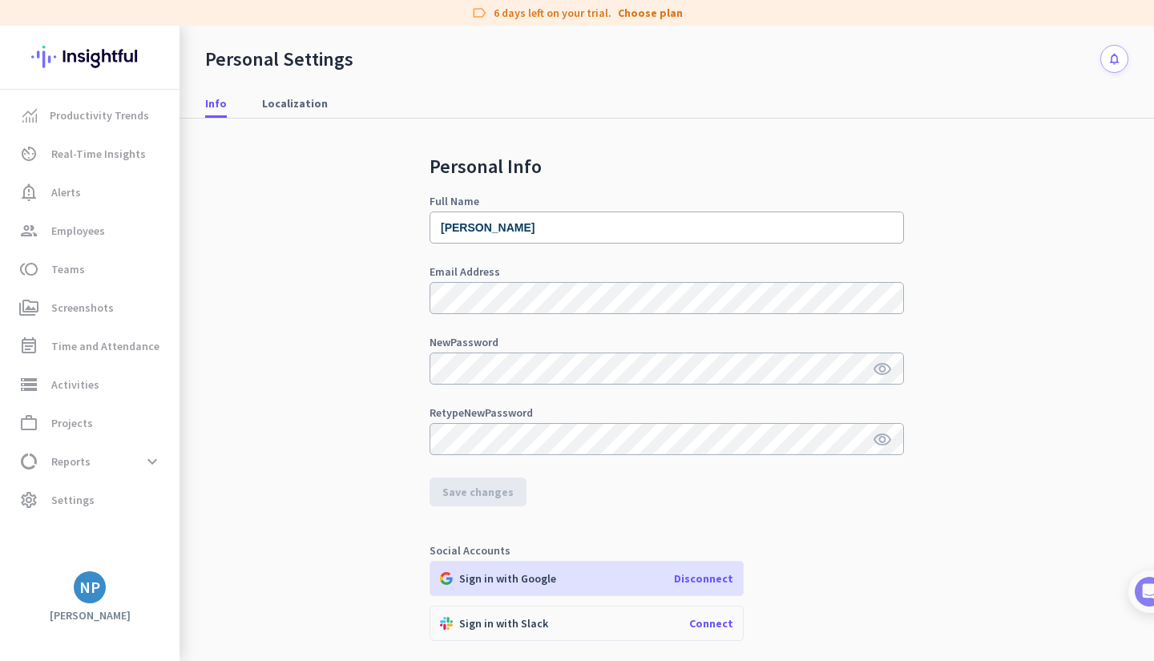
click at [105, 597] on app-letter-avatar "NP" at bounding box center [90, 588] width 32 height 32
click at [594, 509] on div at bounding box center [577, 330] width 1154 height 661
click at [76, 516] on link "settings Settings" at bounding box center [91, 500] width 176 height 38
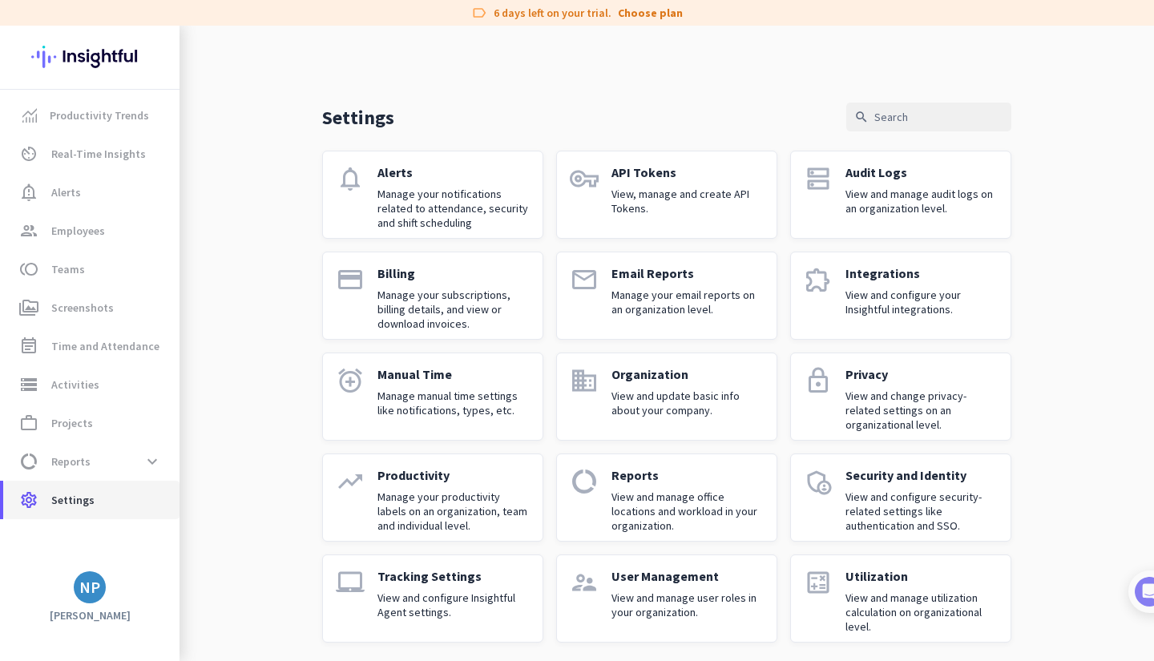
scroll to position [7, 0]
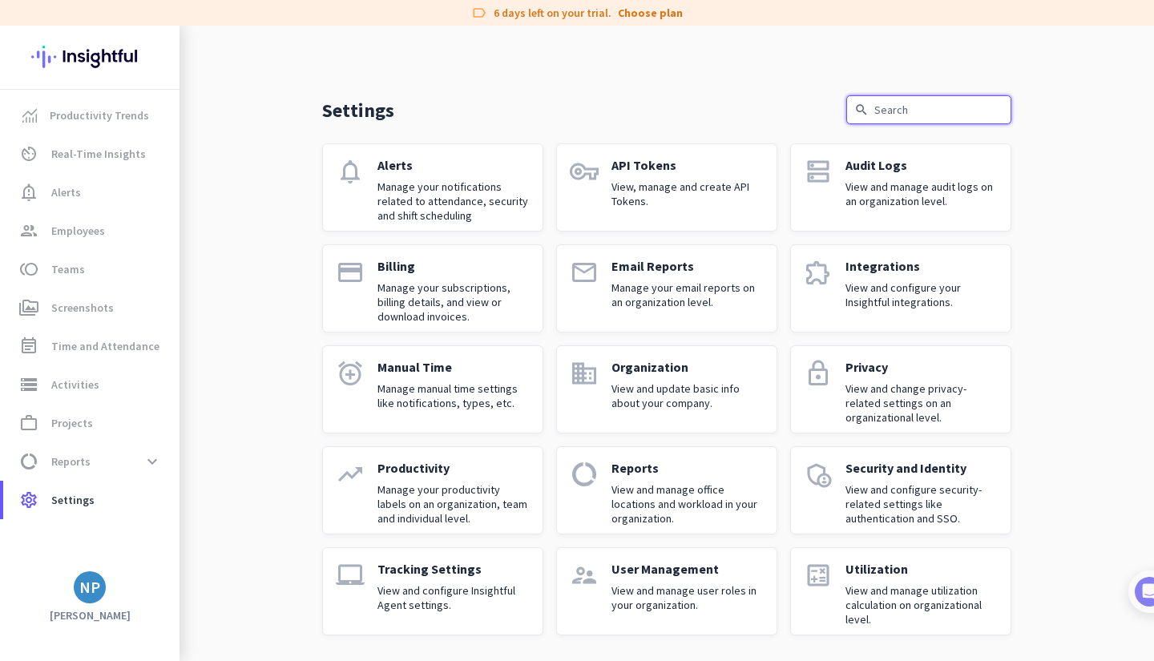
click at [879, 115] on input "text" at bounding box center [929, 109] width 165 height 29
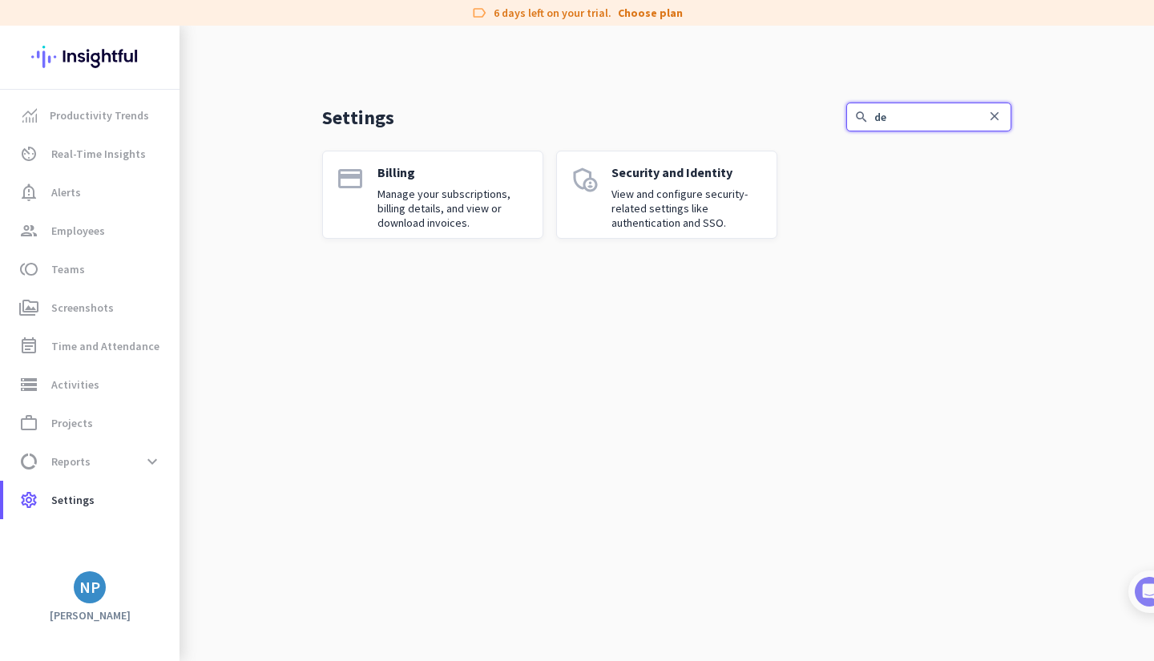
scroll to position [0, 0]
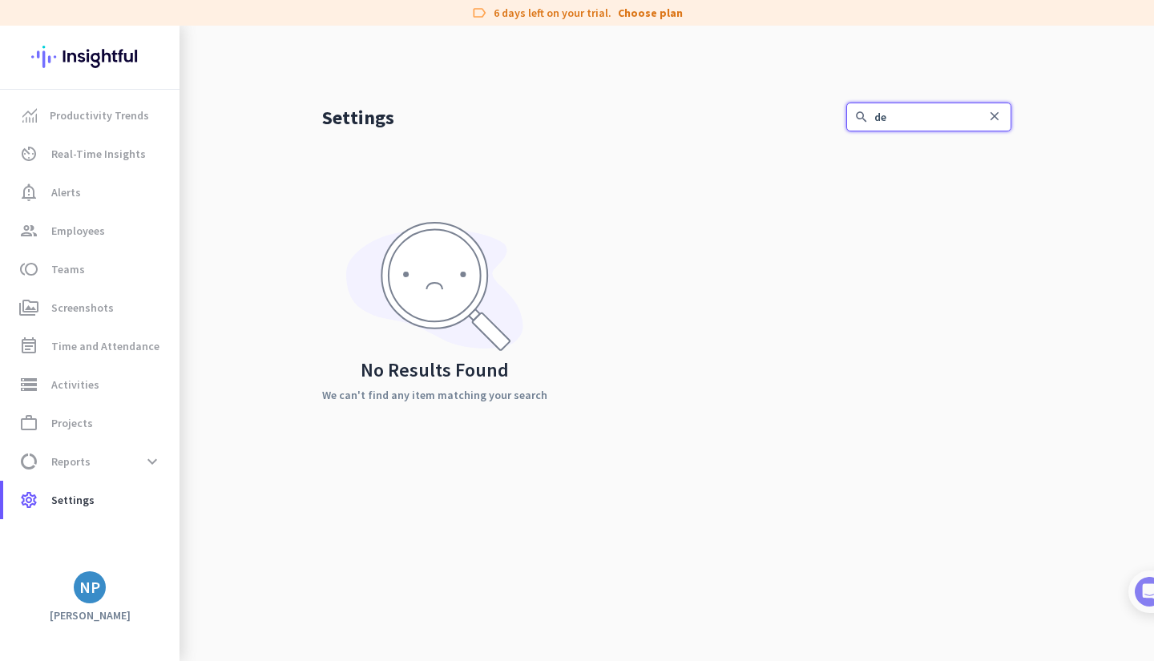
type input "d"
type input "cancel"
click at [96, 596] on div "NP" at bounding box center [89, 588] width 21 height 16
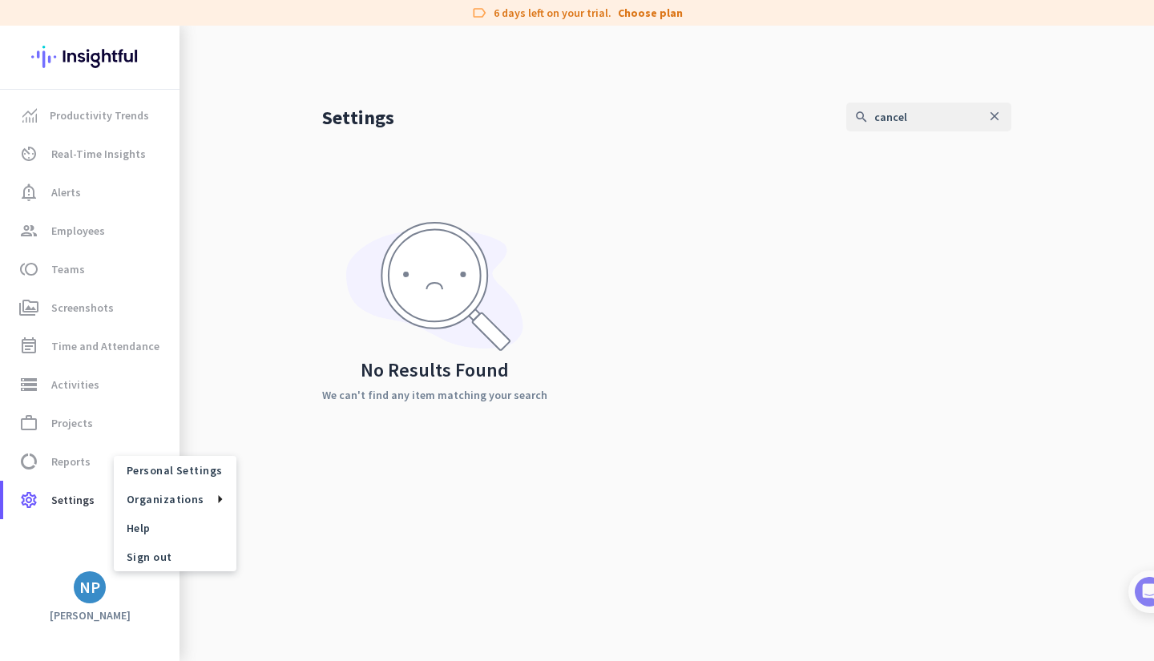
click at [192, 535] on span "Help" at bounding box center [175, 528] width 97 height 14
click at [92, 582] on div "NP" at bounding box center [89, 588] width 21 height 16
click at [174, 475] on span "Personal Settings" at bounding box center [175, 470] width 97 height 14
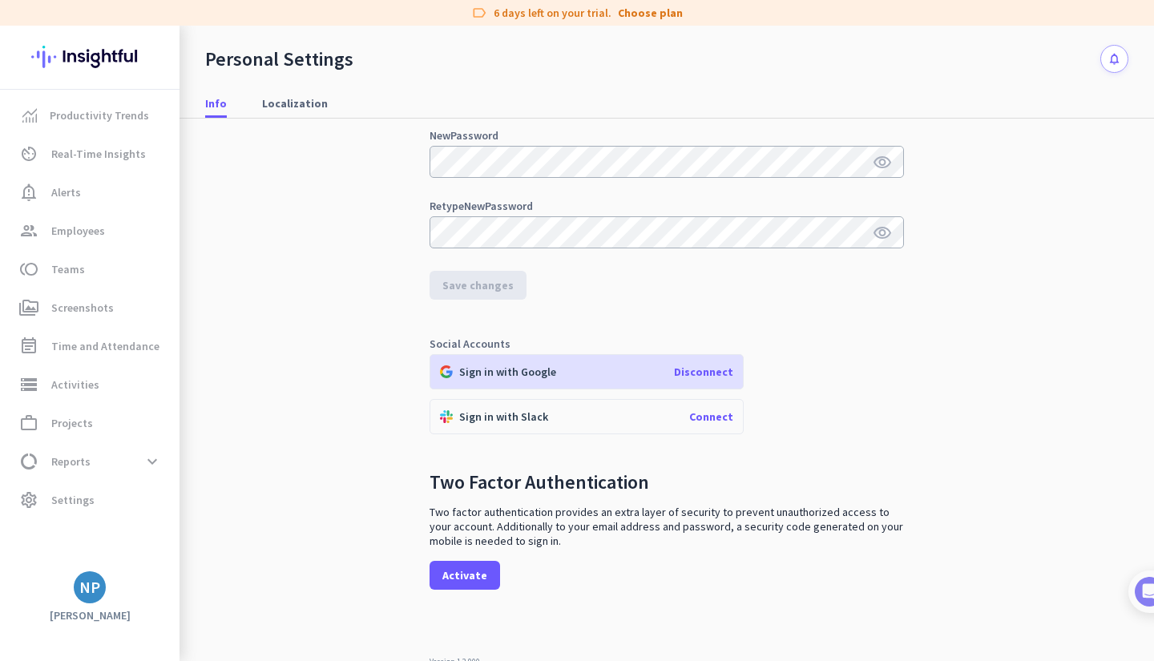
scroll to position [212, 0]
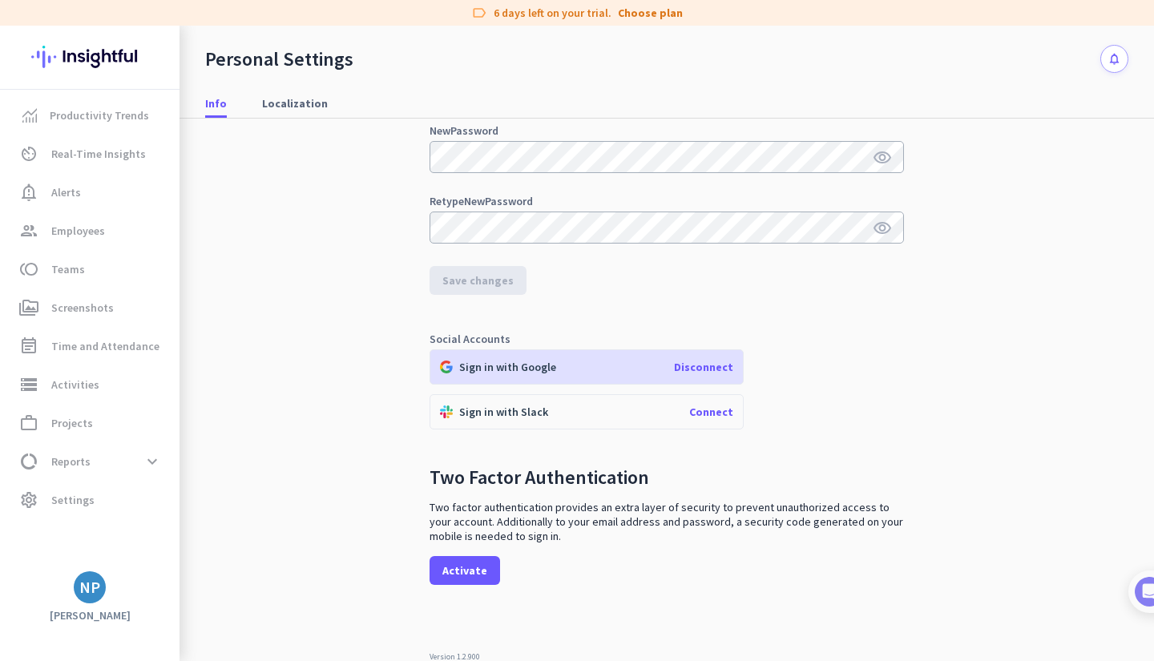
click at [696, 370] on span "Disconnect" at bounding box center [703, 367] width 59 height 14
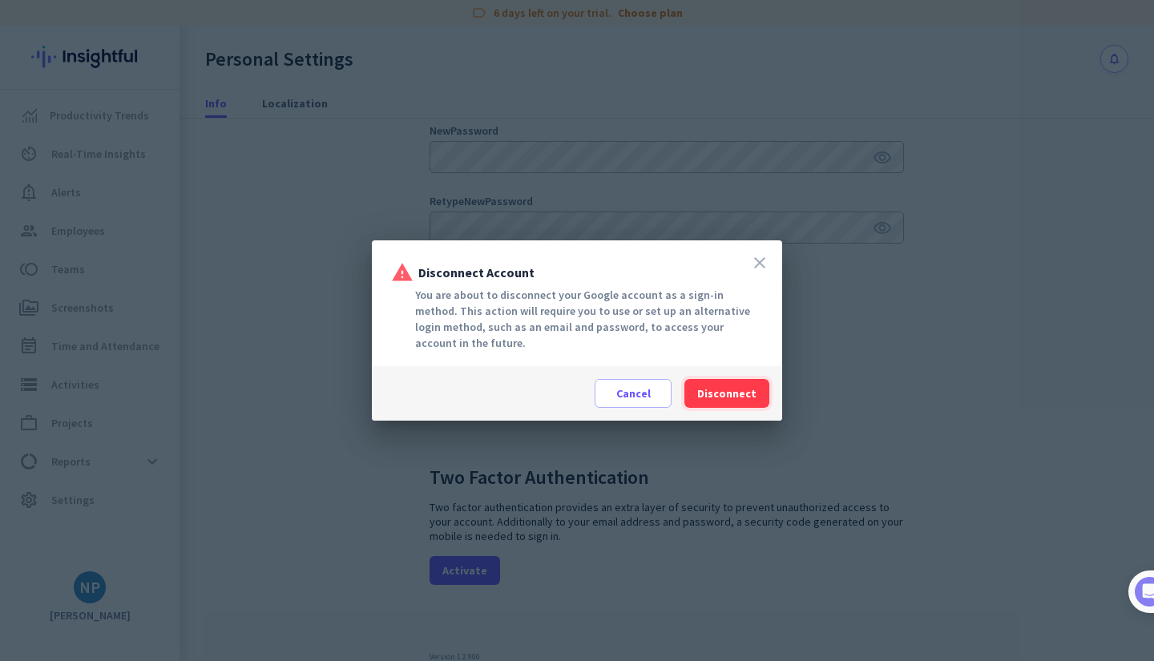
click at [738, 393] on span "Disconnect" at bounding box center [727, 394] width 59 height 16
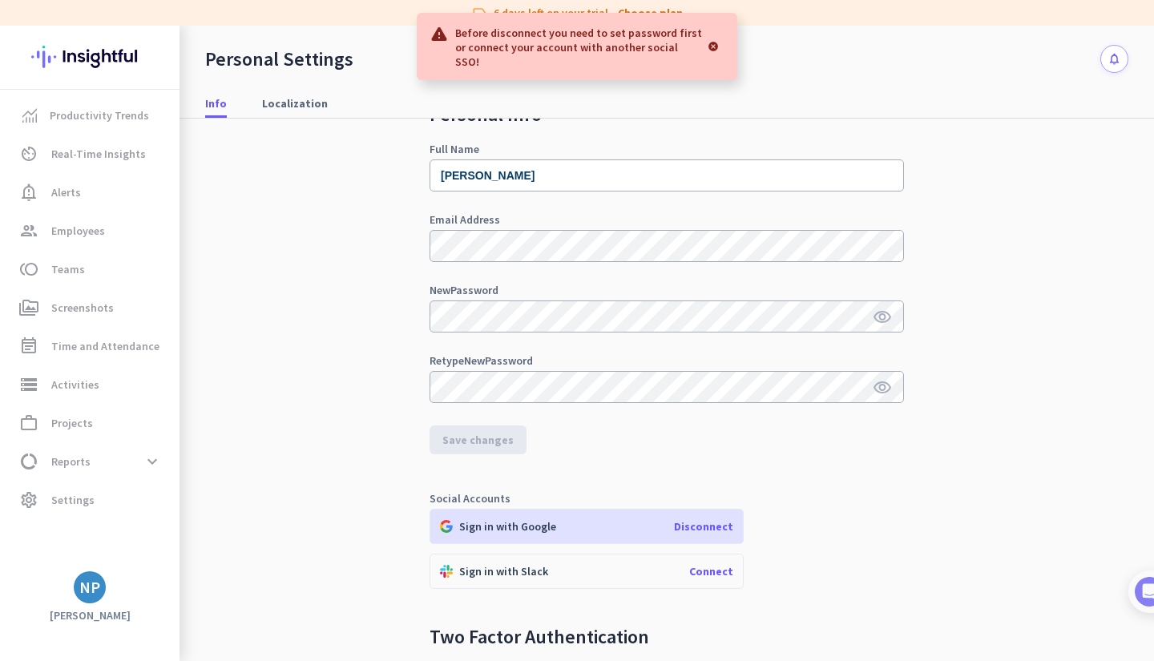
scroll to position [51, 0]
click at [710, 566] on span "Connect" at bounding box center [711, 572] width 44 height 14
